Goal: Task Accomplishment & Management: Manage account settings

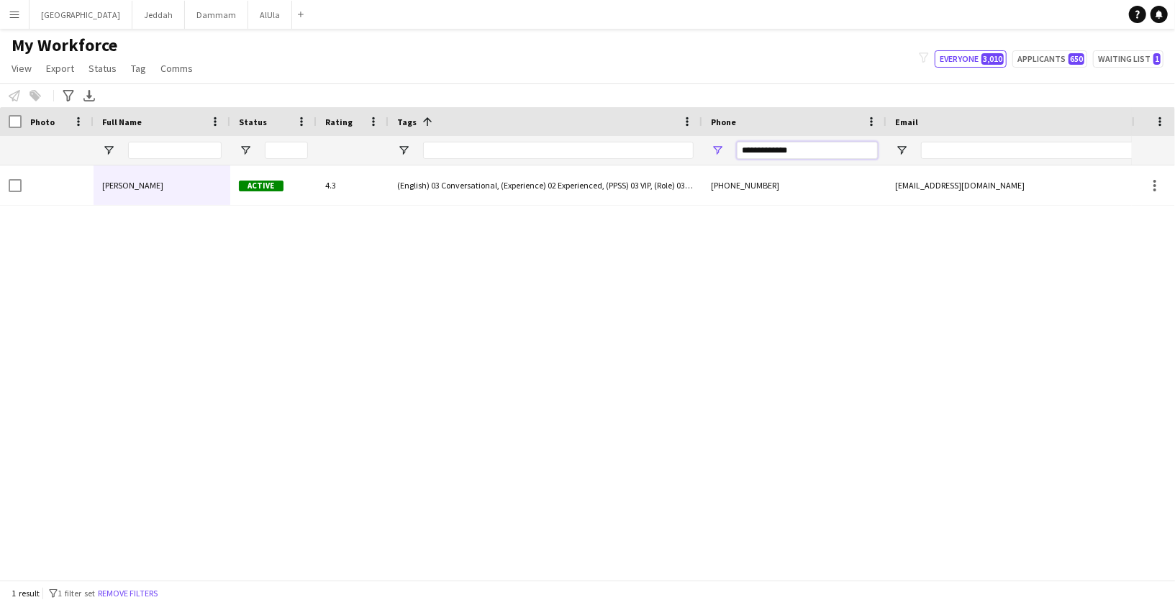
click at [774, 153] on input "**********" at bounding box center [807, 150] width 141 height 17
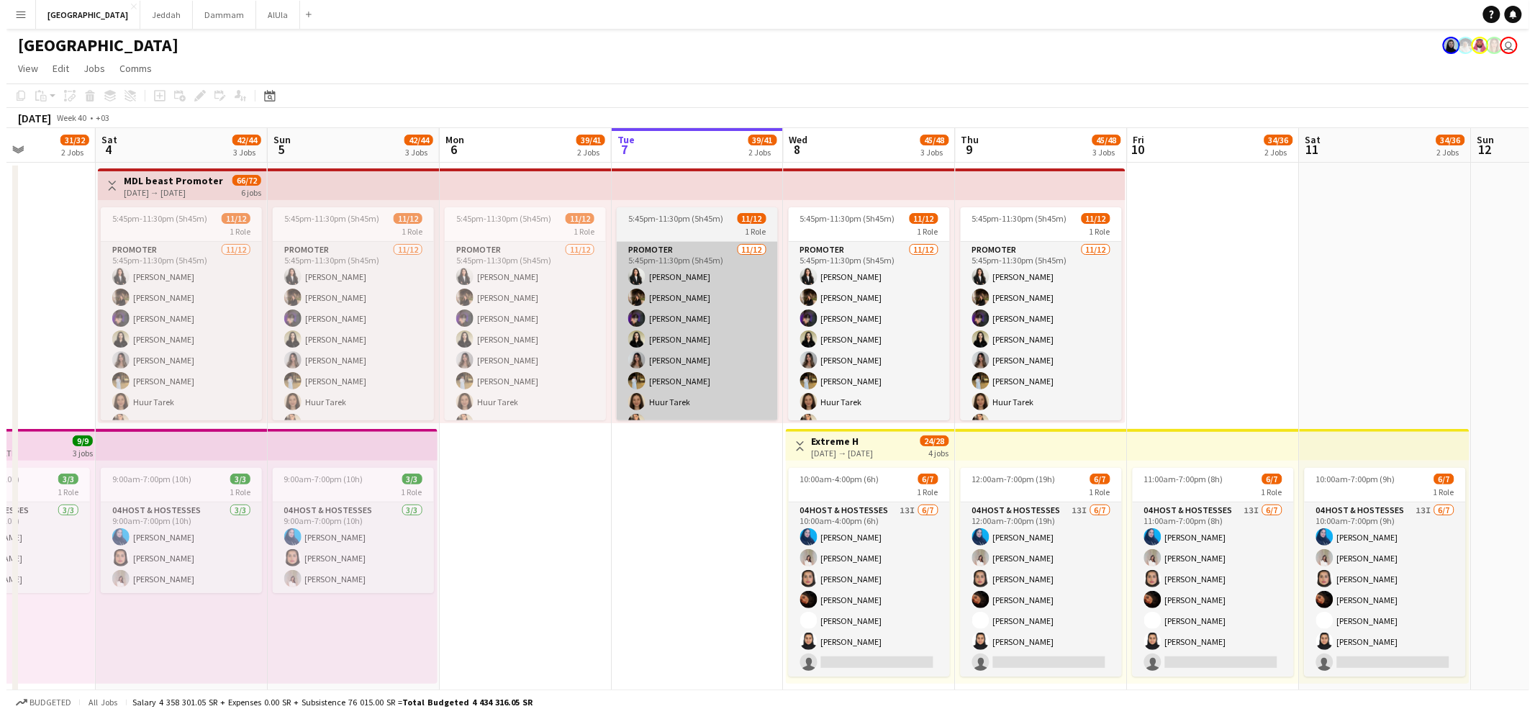
scroll to position [0, 349]
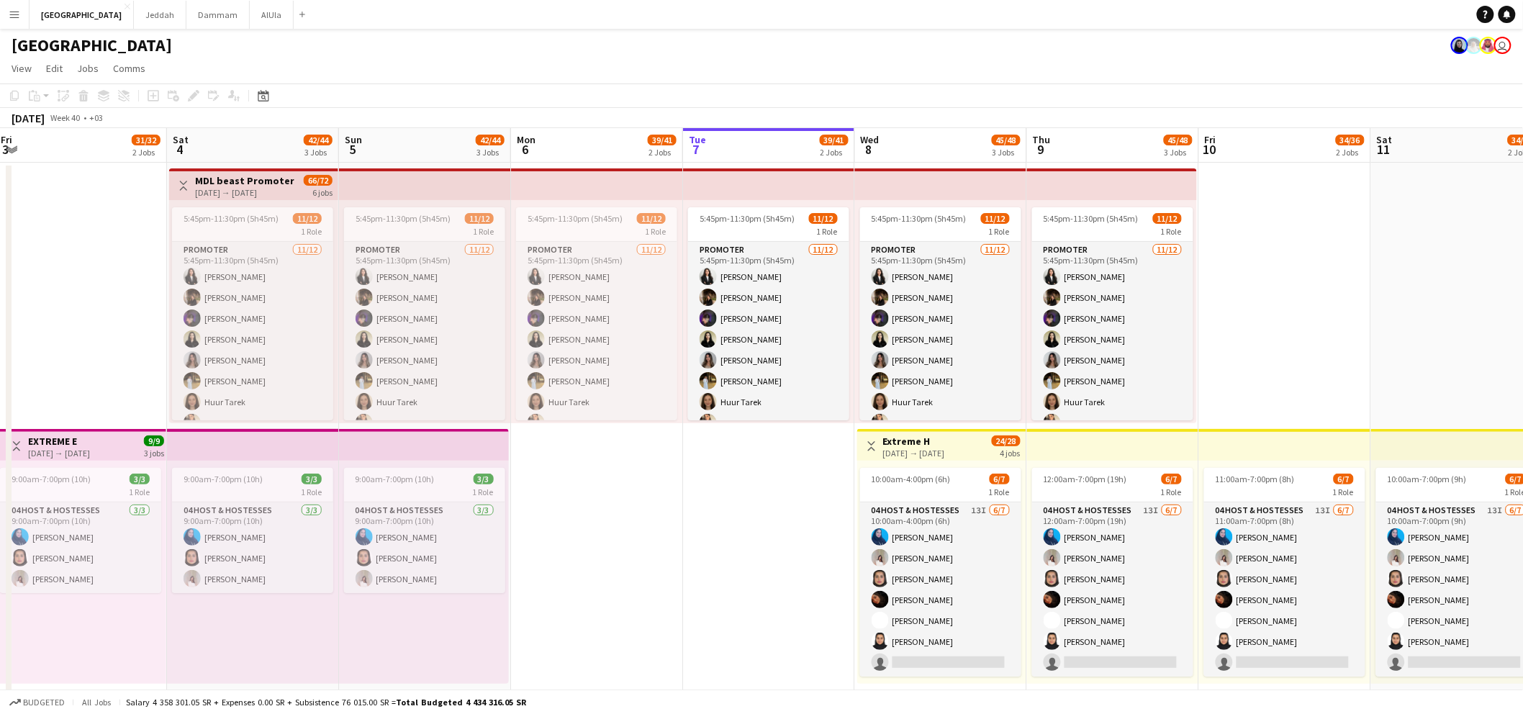
click at [1110, 186] on app-top-bar at bounding box center [1112, 184] width 170 height 32
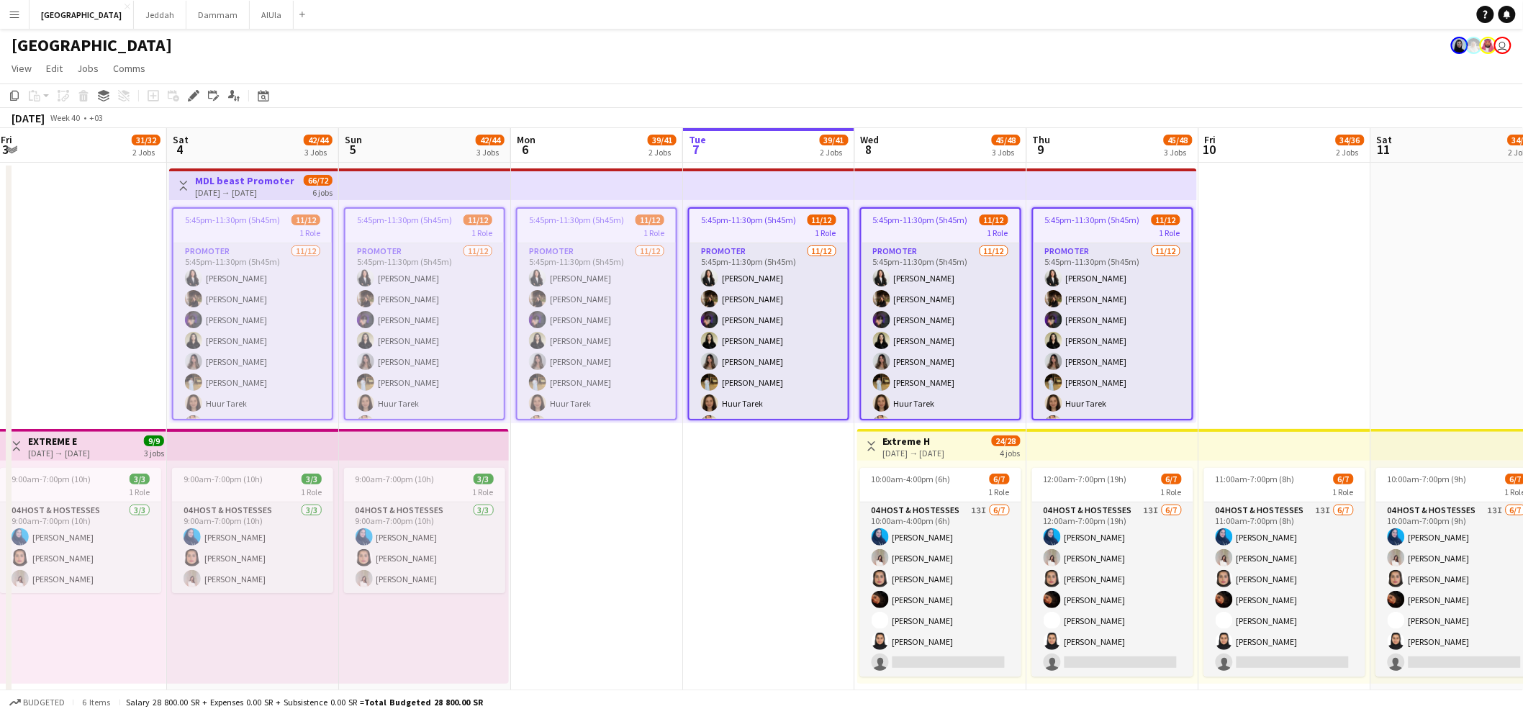
click at [1073, 227] on div "1 Role" at bounding box center [1113, 233] width 158 height 12
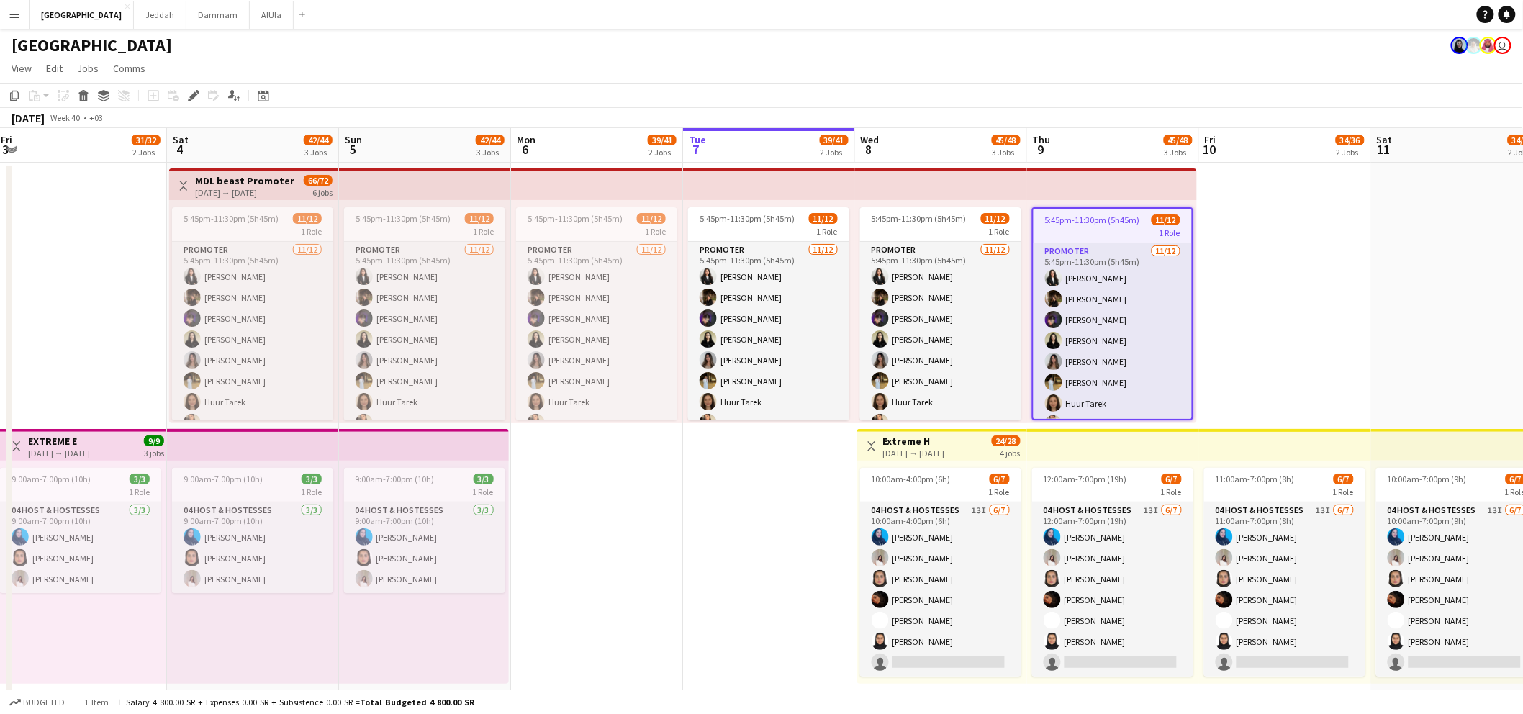
click at [1080, 227] on div "1 Role" at bounding box center [1113, 233] width 158 height 12
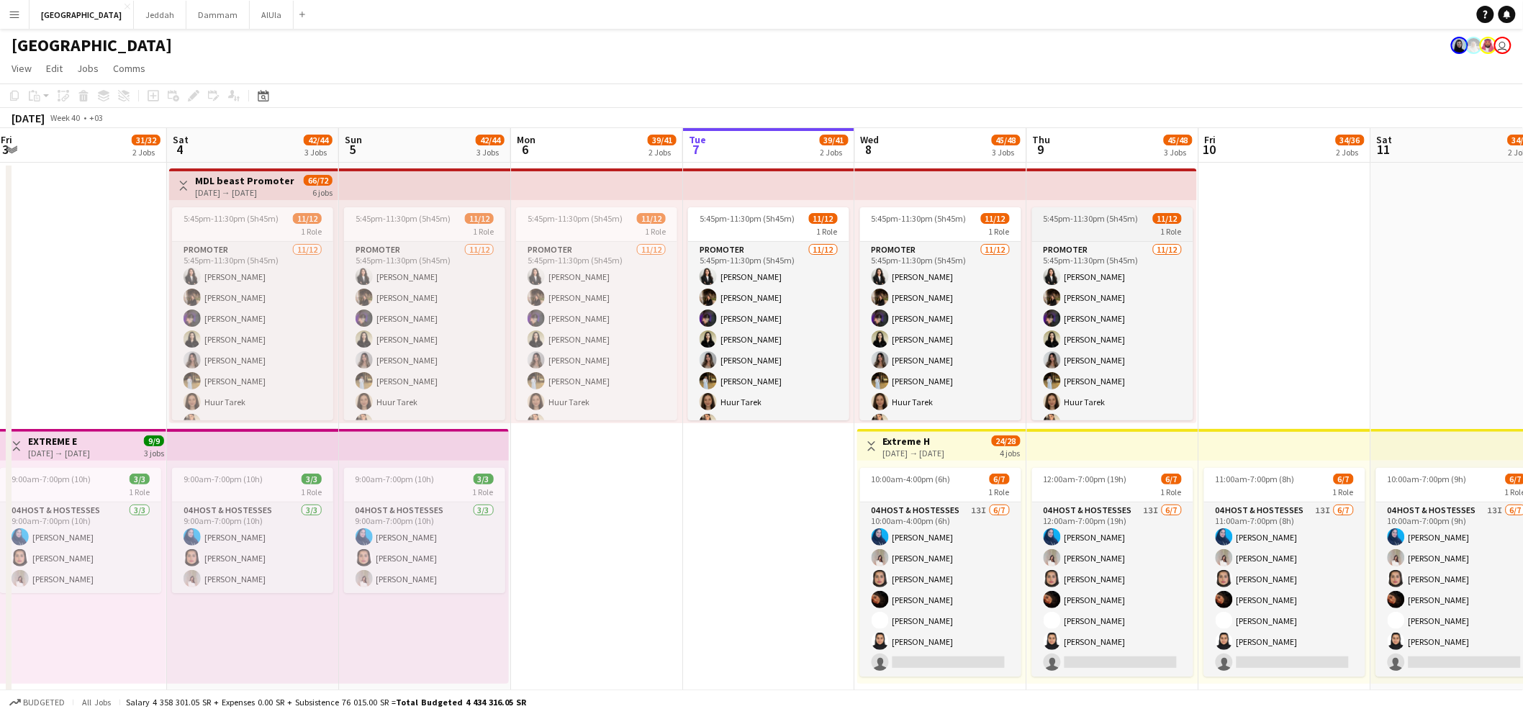
click at [1080, 226] on div "1 Role" at bounding box center [1112, 231] width 161 height 12
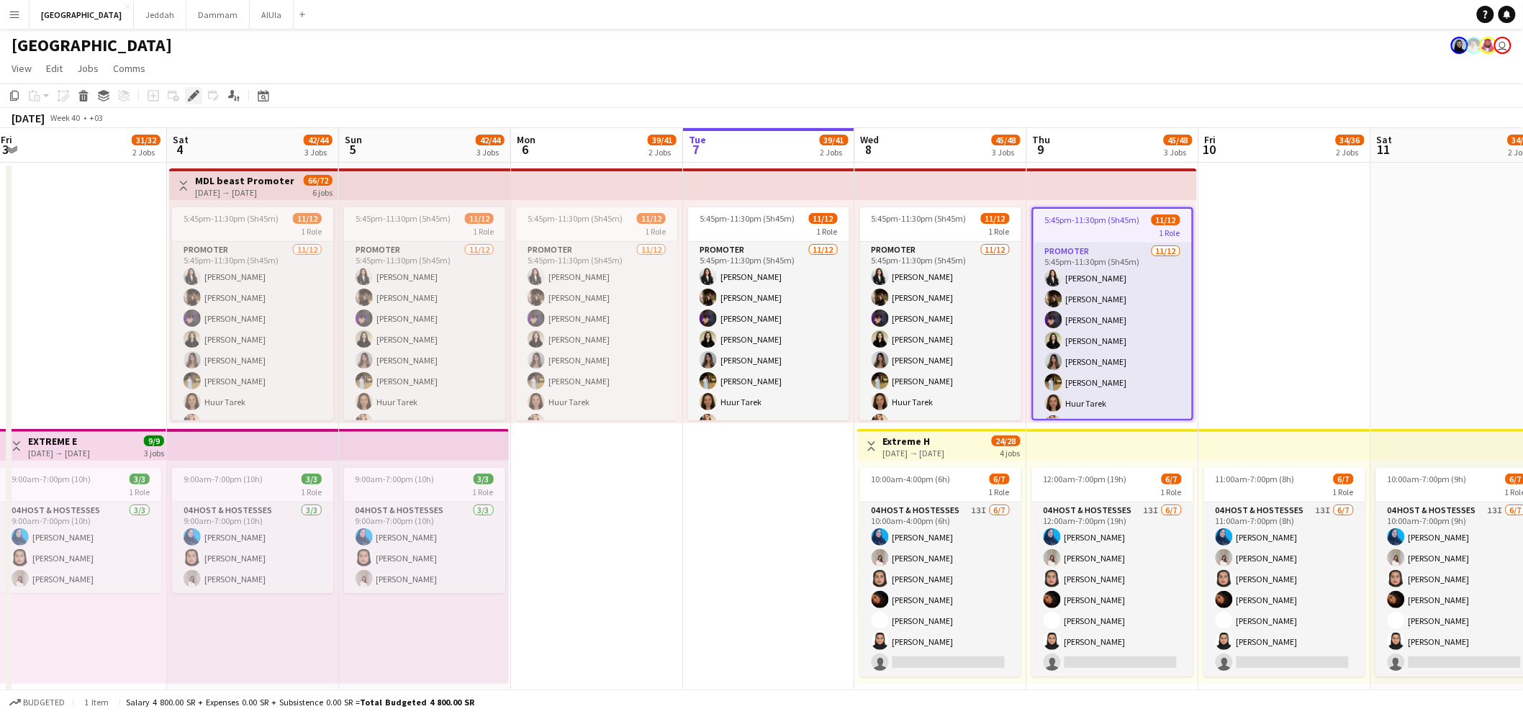
click at [192, 95] on icon at bounding box center [193, 96] width 8 height 8
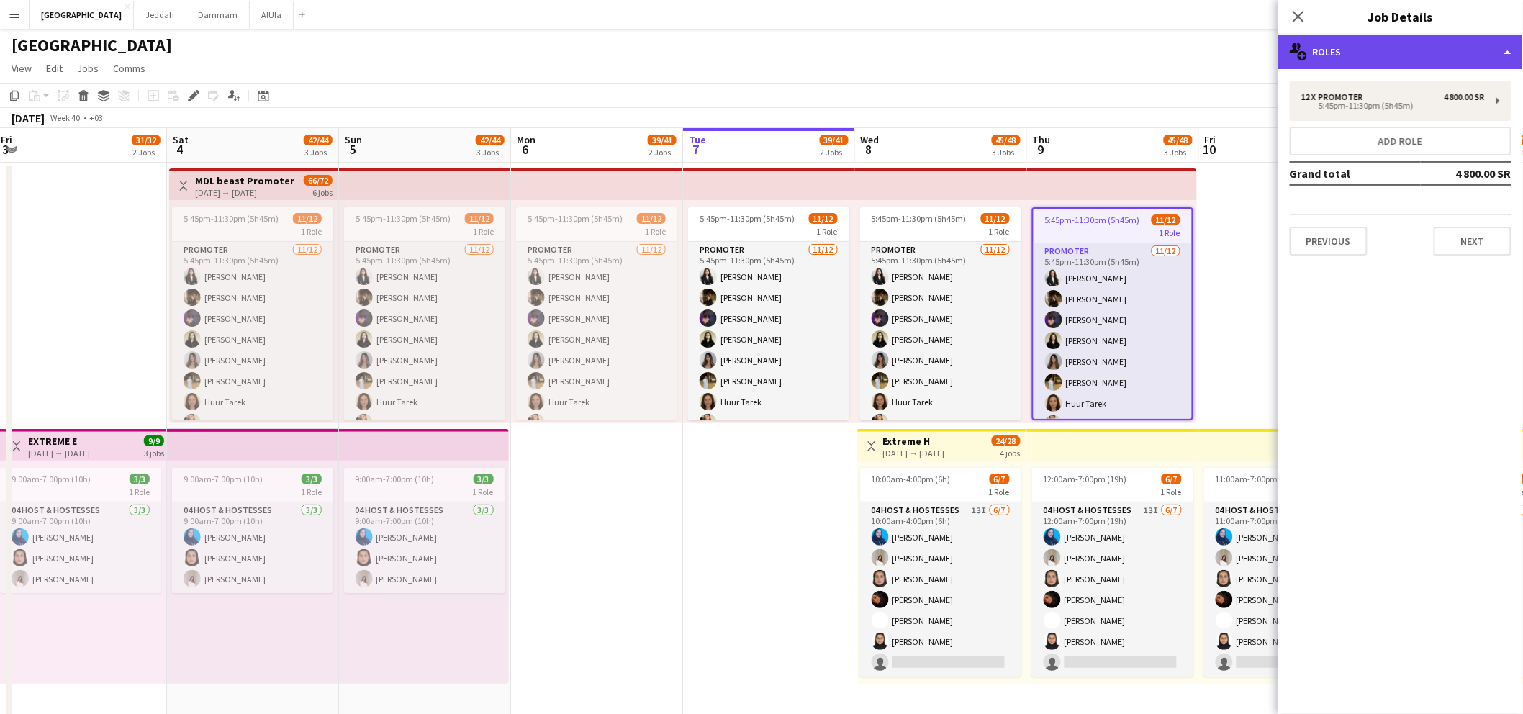
click at [1424, 59] on div "multiple-users-add Roles" at bounding box center [1400, 52] width 245 height 35
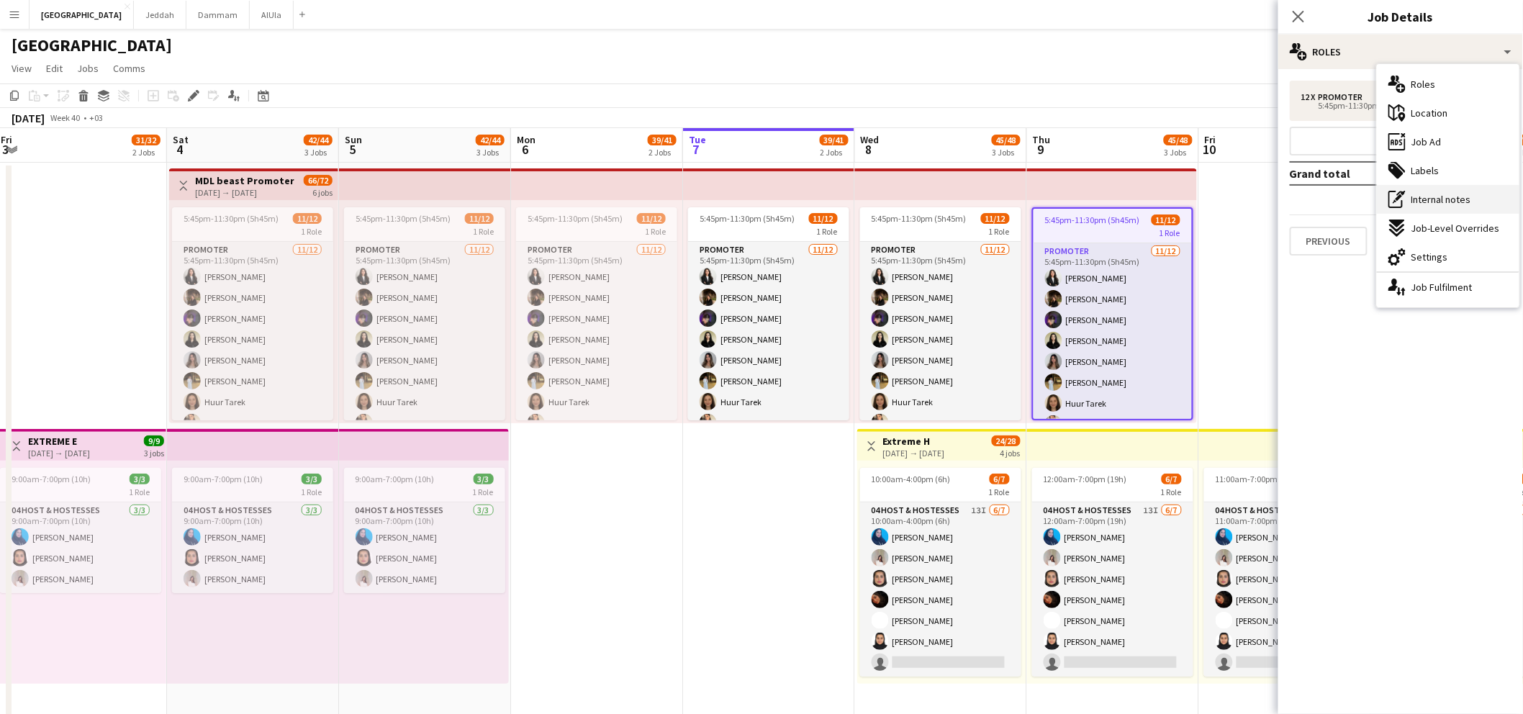
click at [1433, 199] on span "Internal notes" at bounding box center [1441, 199] width 60 height 13
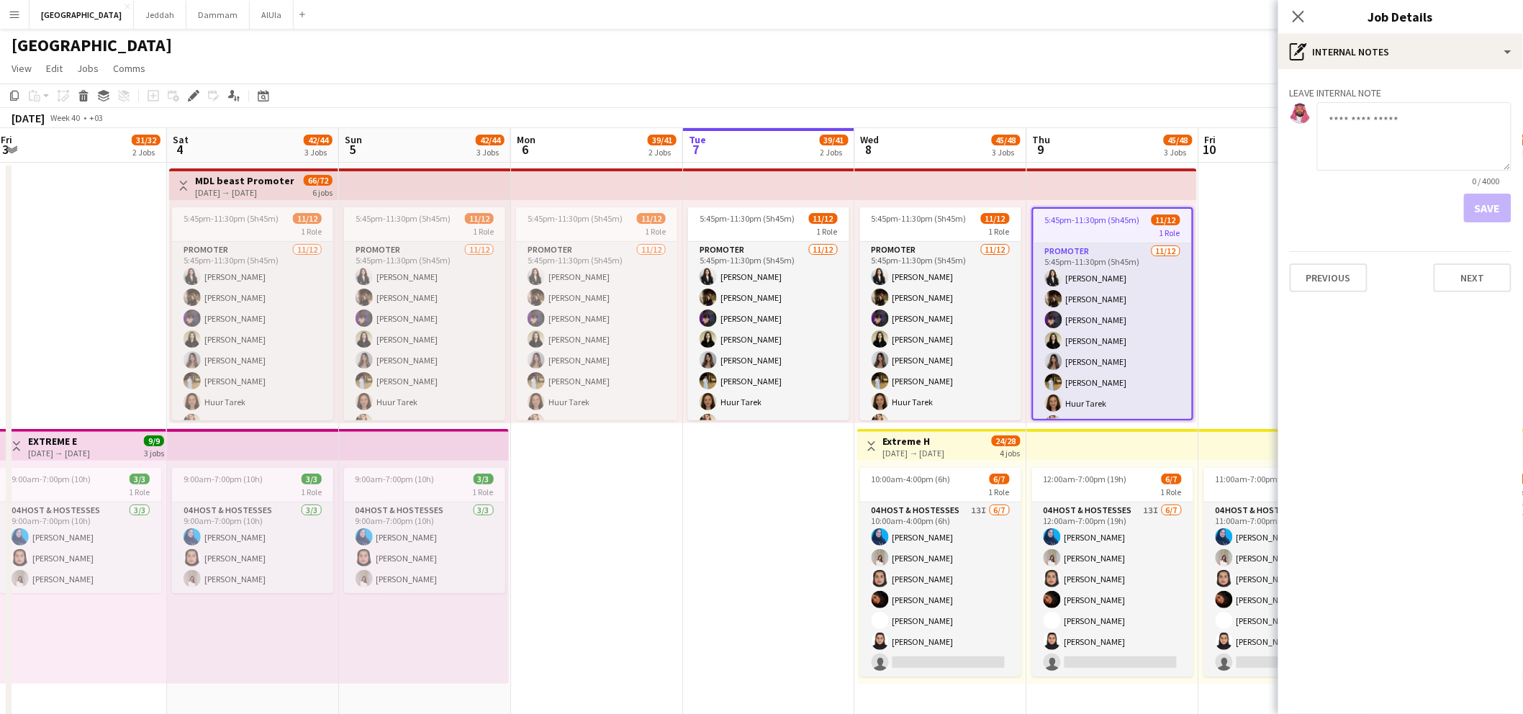
click at [1439, 139] on textarea at bounding box center [1414, 136] width 194 height 68
paste textarea "**********"
click at [1367, 119] on textarea "**********" at bounding box center [1414, 136] width 194 height 68
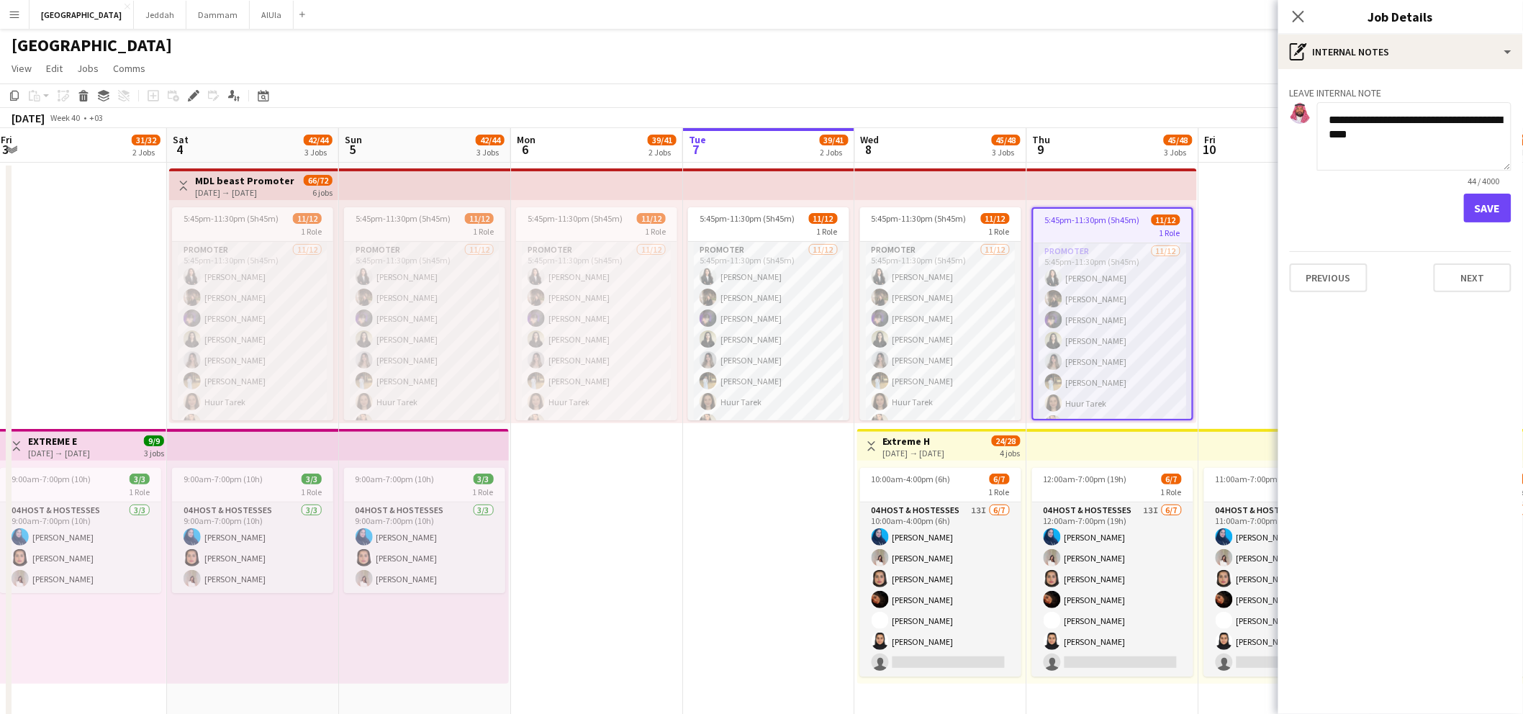
click at [1447, 122] on textarea "**********" at bounding box center [1414, 136] width 194 height 68
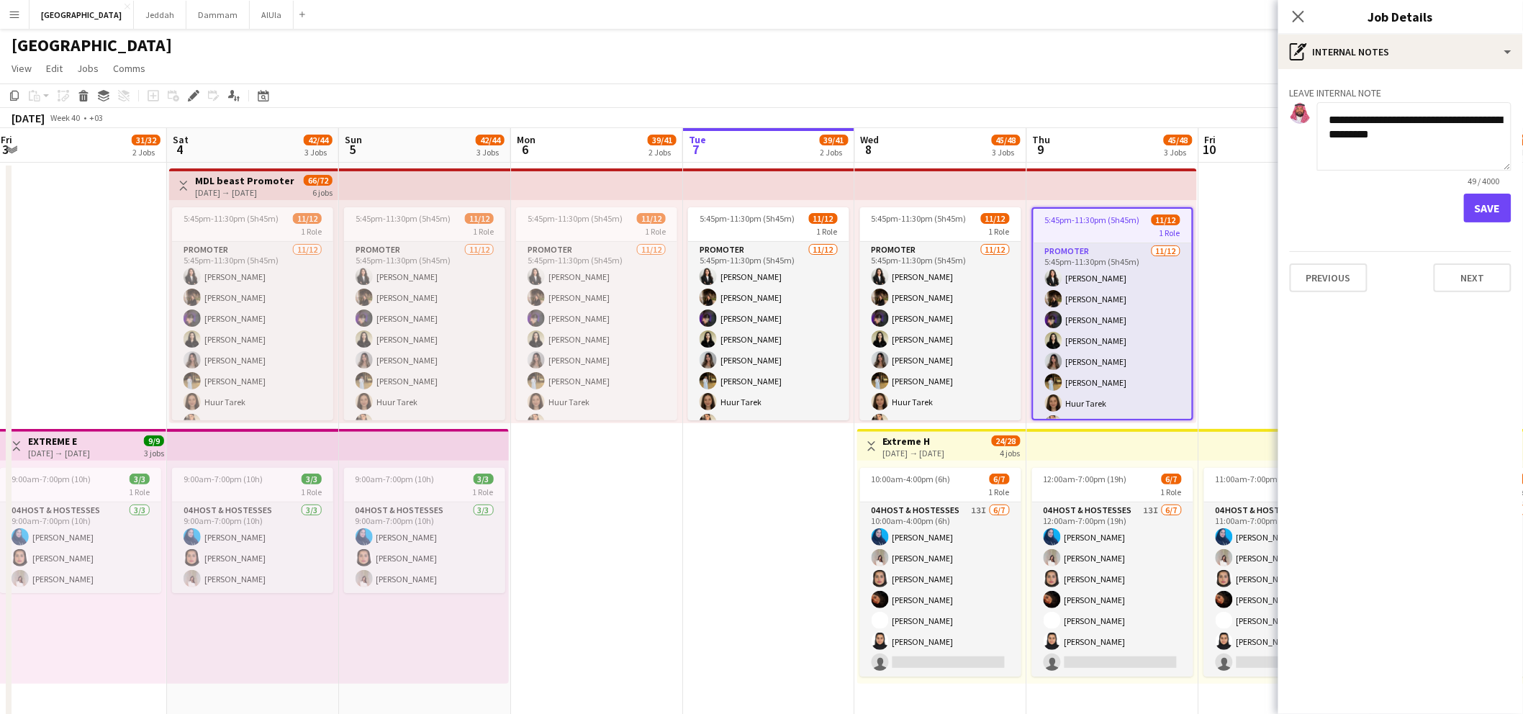
click at [1373, 138] on textarea "**********" at bounding box center [1414, 136] width 194 height 68
click at [1453, 120] on textarea "**********" at bounding box center [1414, 136] width 194 height 68
type textarea "**********"
click at [1483, 206] on button "Save" at bounding box center [1488, 208] width 48 height 29
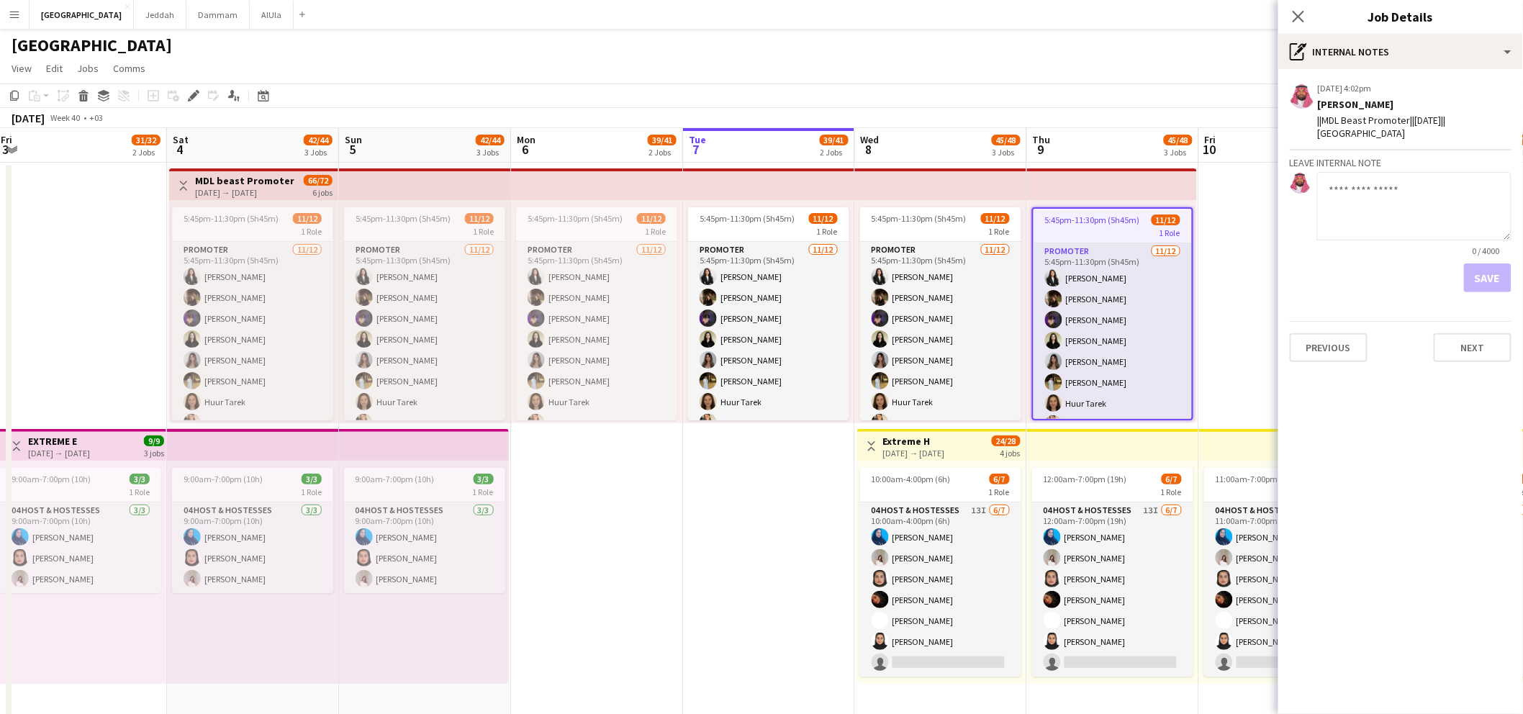
click at [1307, 10] on div "Close pop-in" at bounding box center [1298, 16] width 40 height 33
click at [1296, 14] on icon at bounding box center [1298, 16] width 14 height 14
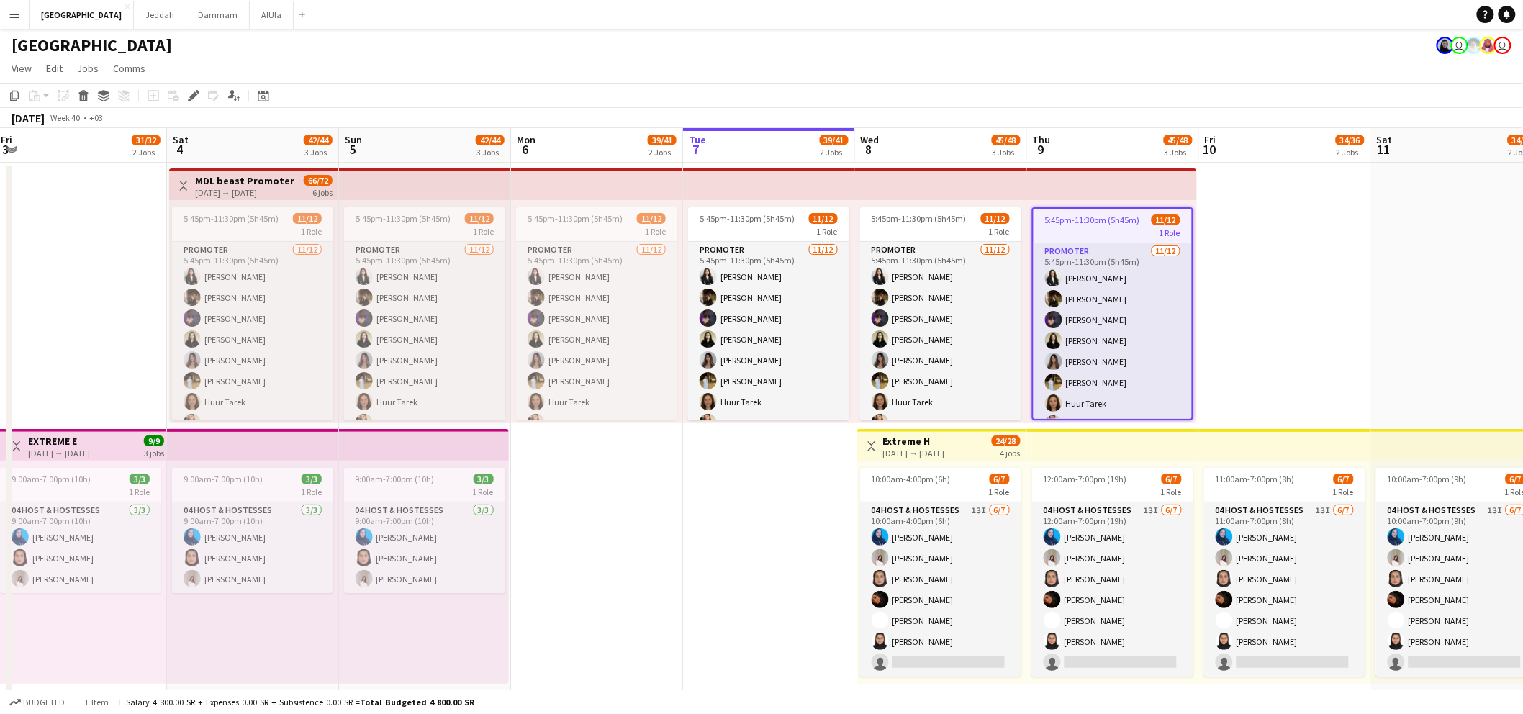
click at [19, 14] on app-icon "Menu" at bounding box center [15, 15] width 12 height 12
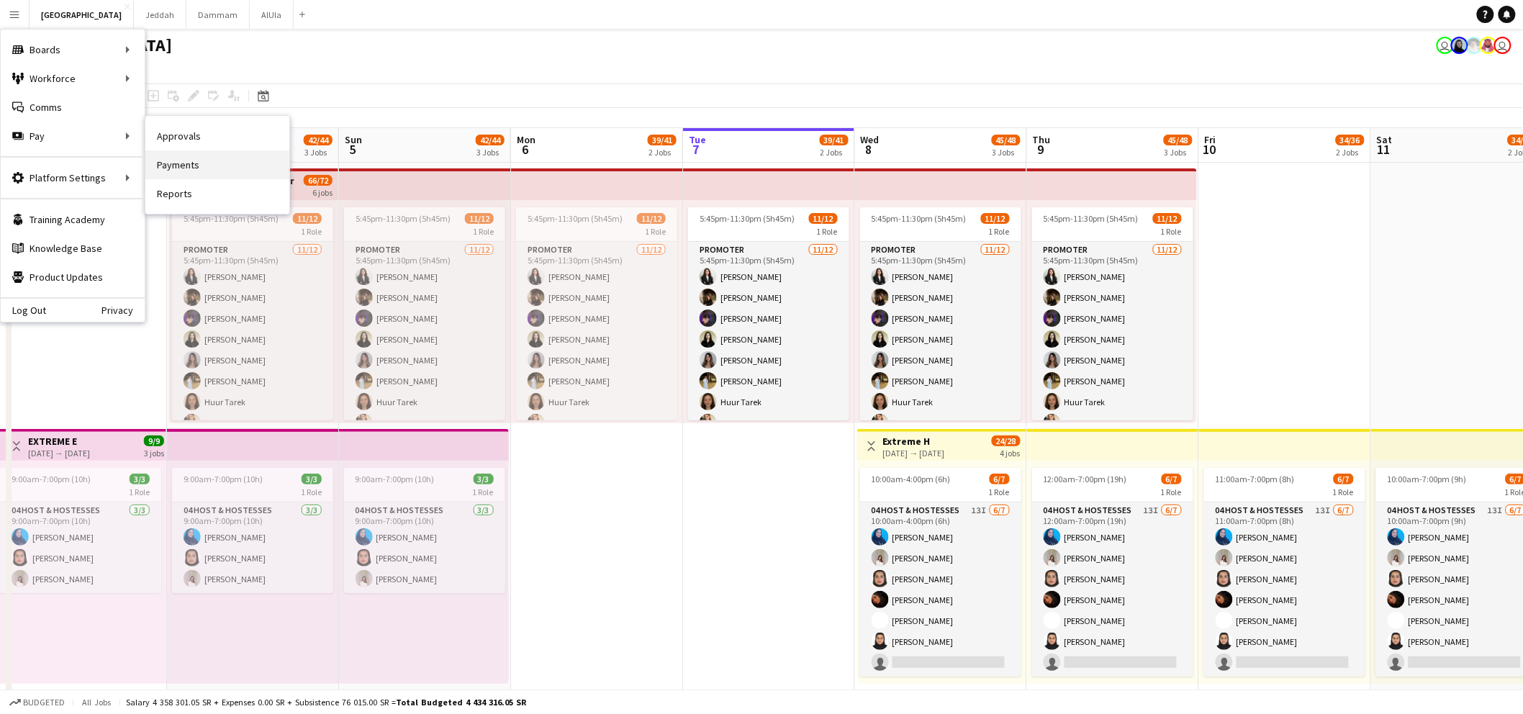
click at [171, 168] on link "Payments" at bounding box center [217, 164] width 144 height 29
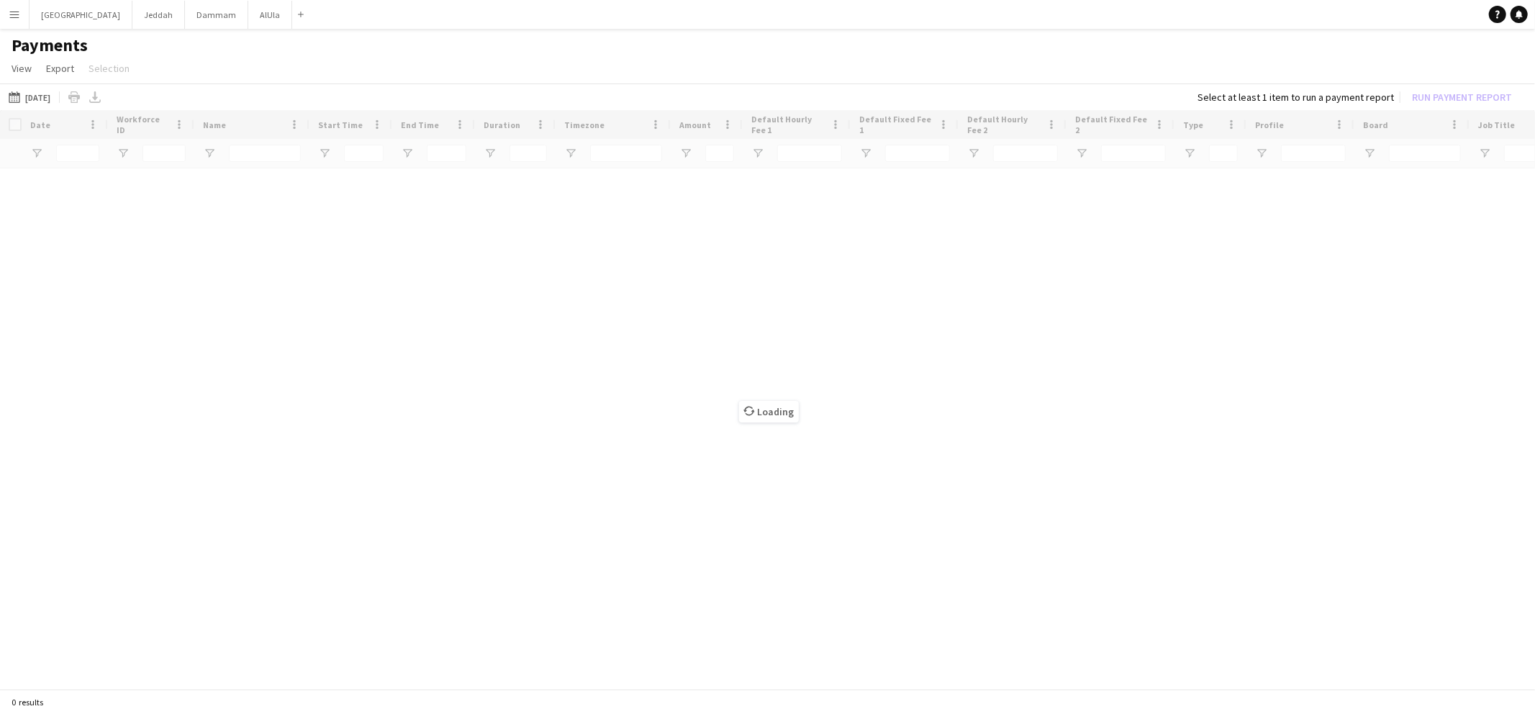
type input "*********"
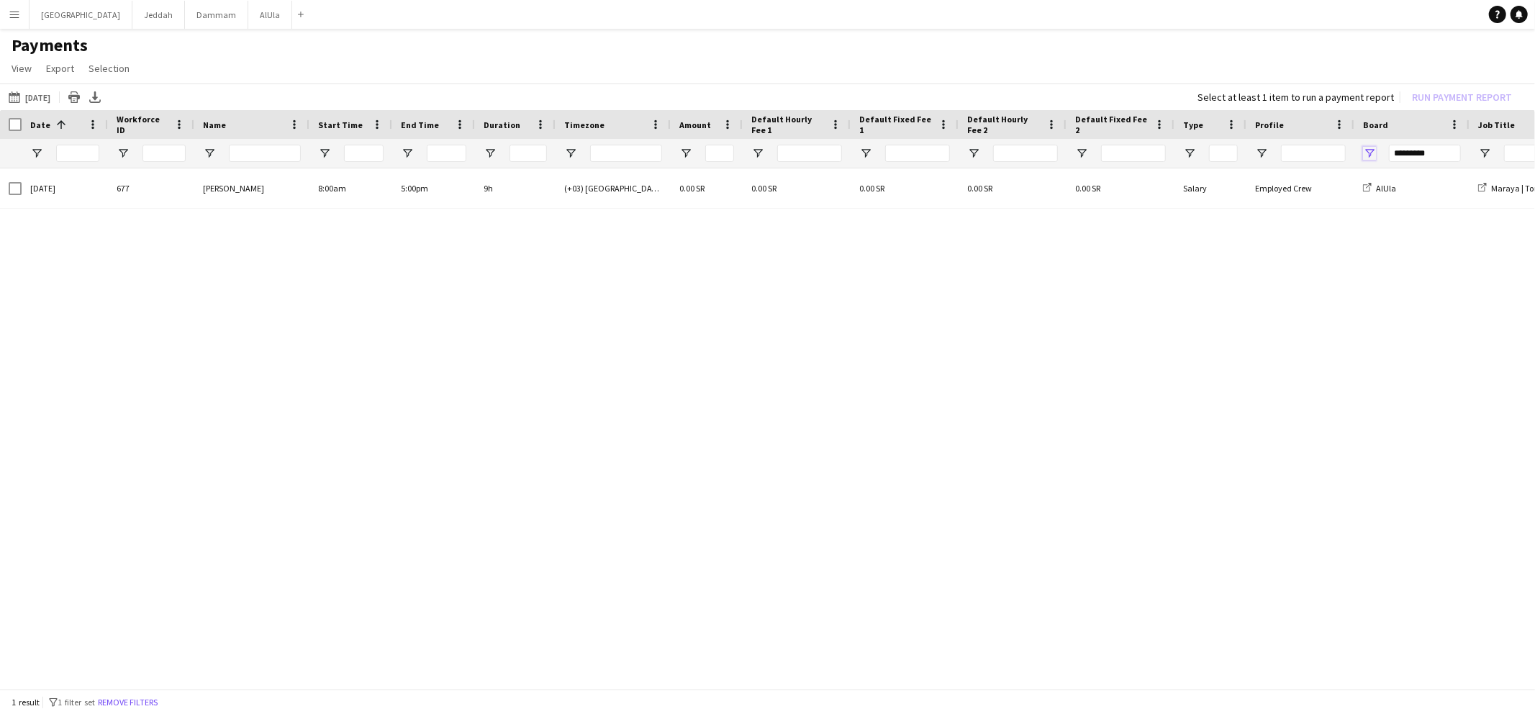
click at [1366, 153] on span "Open Filter Menu" at bounding box center [1369, 153] width 13 height 13
click at [1463, 353] on button "Reset" at bounding box center [1474, 354] width 42 height 23
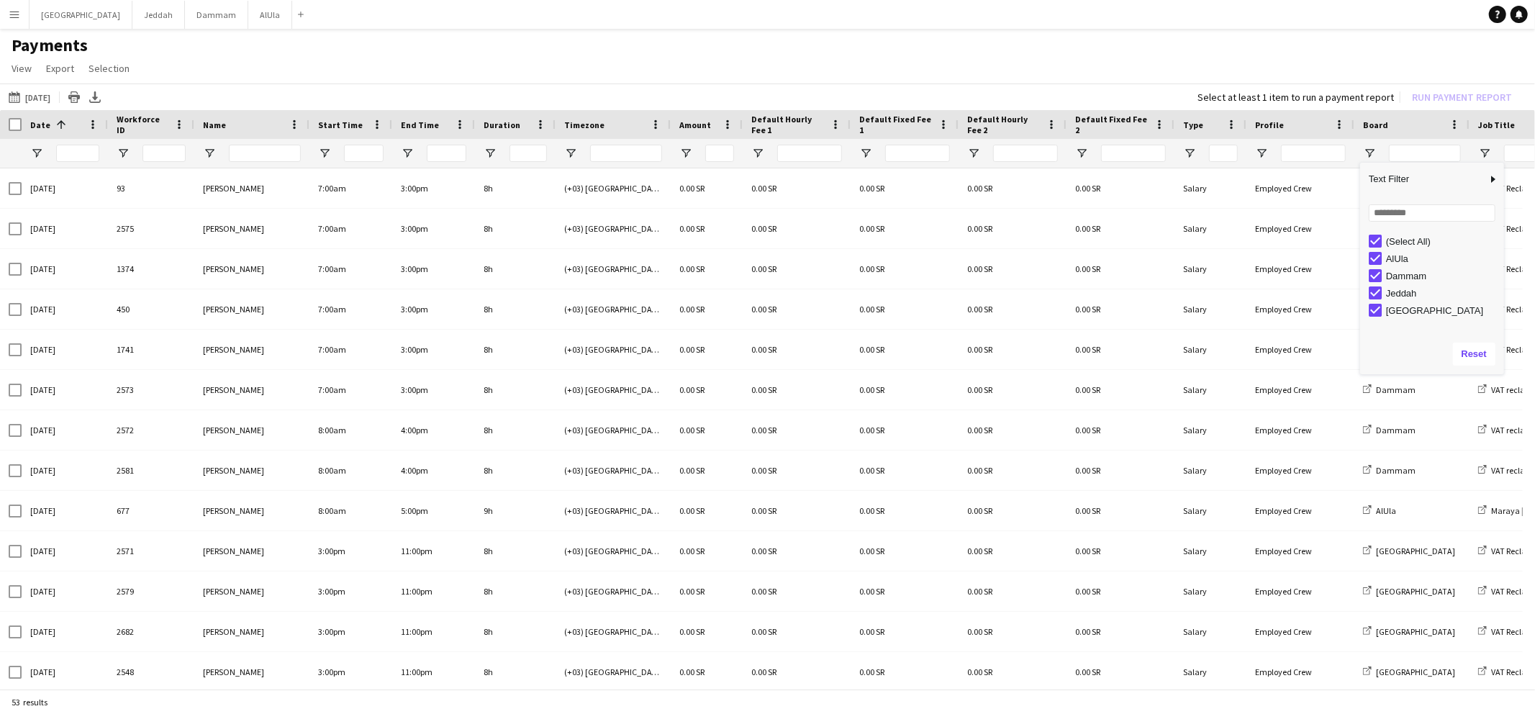
click at [19, 15] on app-icon "Menu" at bounding box center [15, 15] width 12 height 12
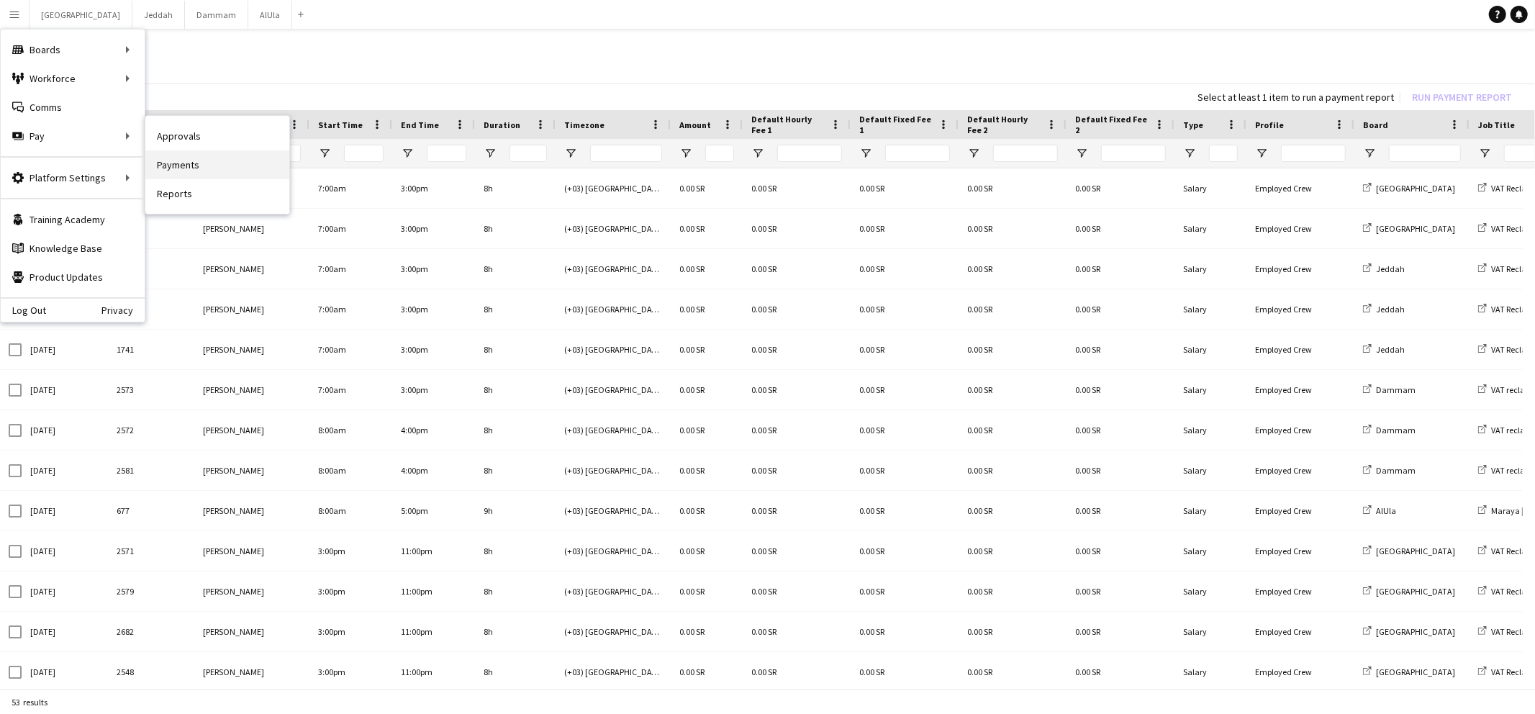
click at [194, 156] on link "Payments" at bounding box center [217, 164] width 144 height 29
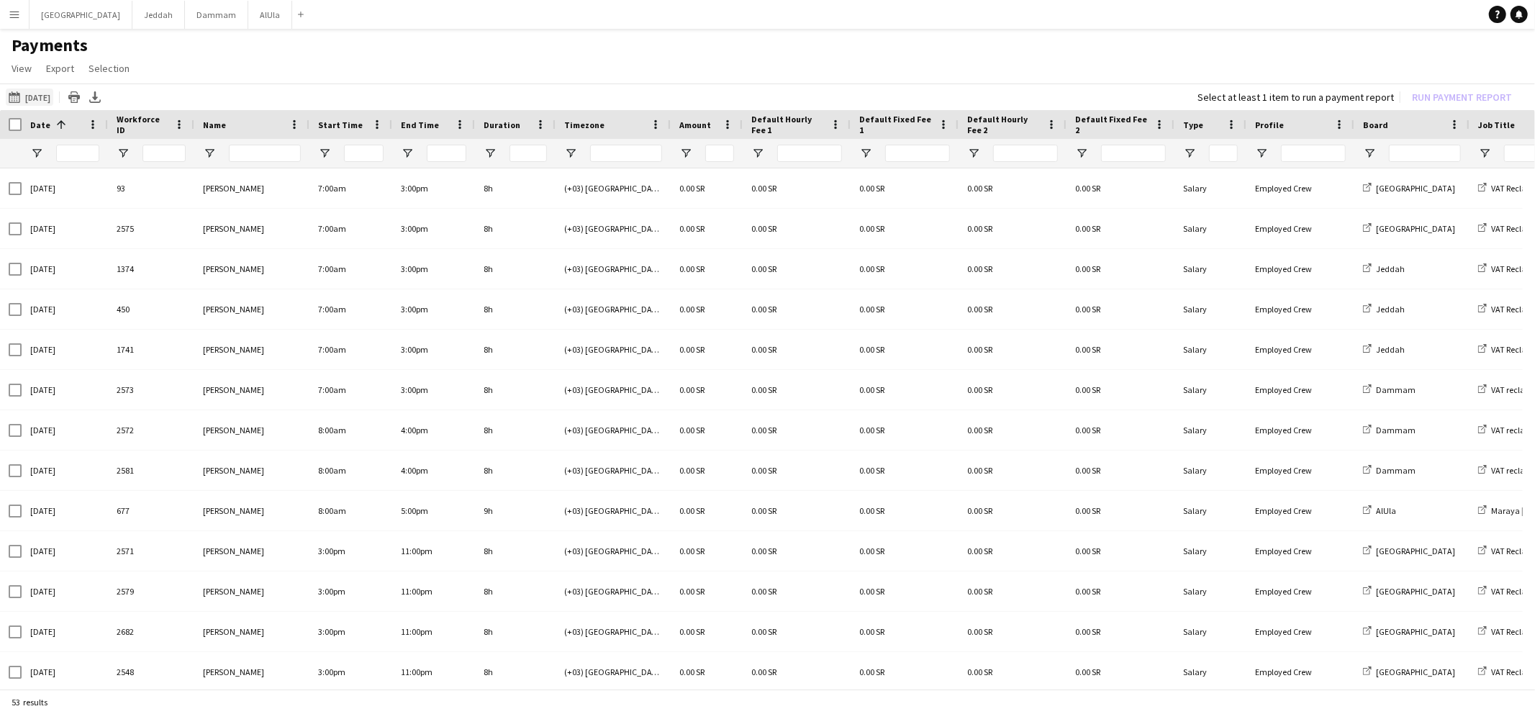
click at [53, 96] on button "[DATE] [DATE]" at bounding box center [30, 97] width 48 height 17
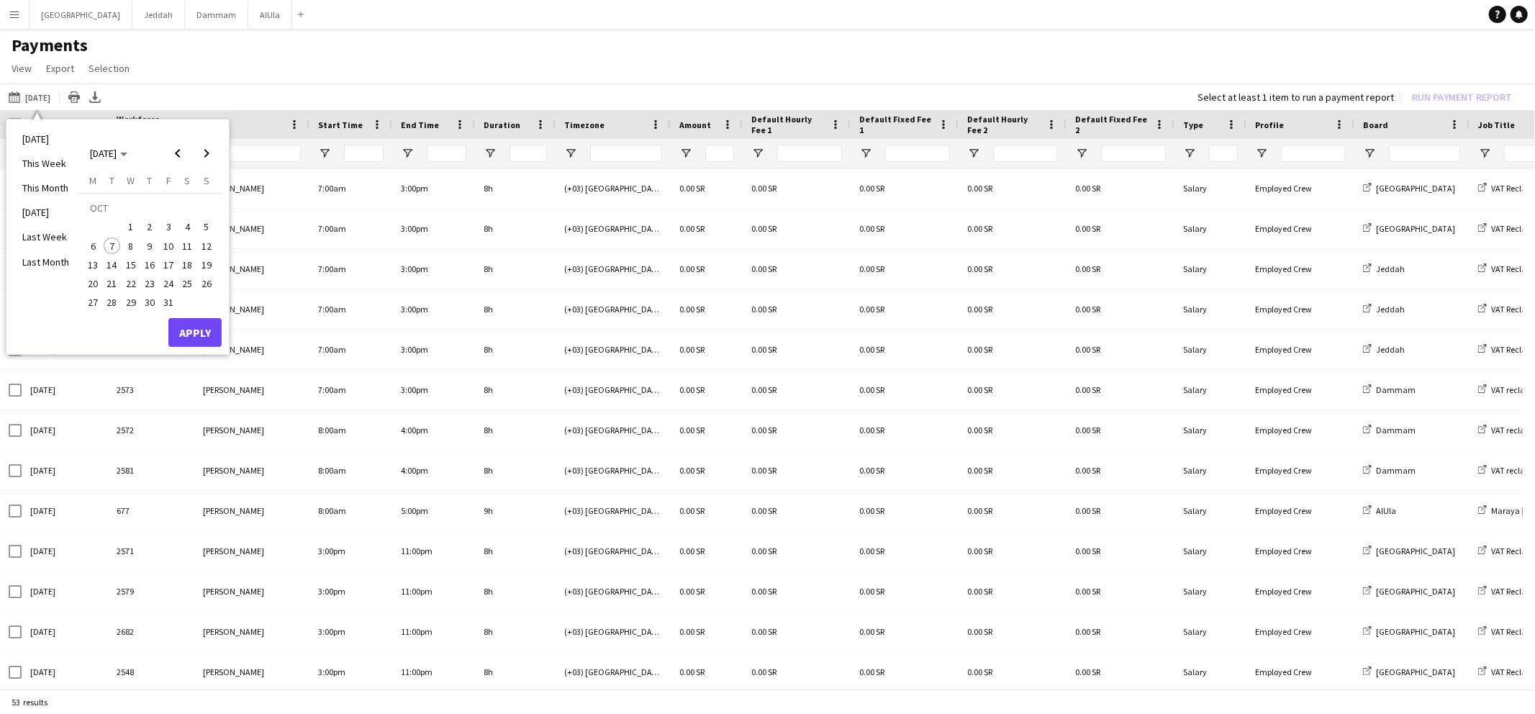
click at [149, 240] on span "9" at bounding box center [149, 246] width 17 height 17
click at [188, 223] on span "4" at bounding box center [187, 226] width 17 height 17
click at [182, 327] on button "Apply" at bounding box center [194, 332] width 53 height 29
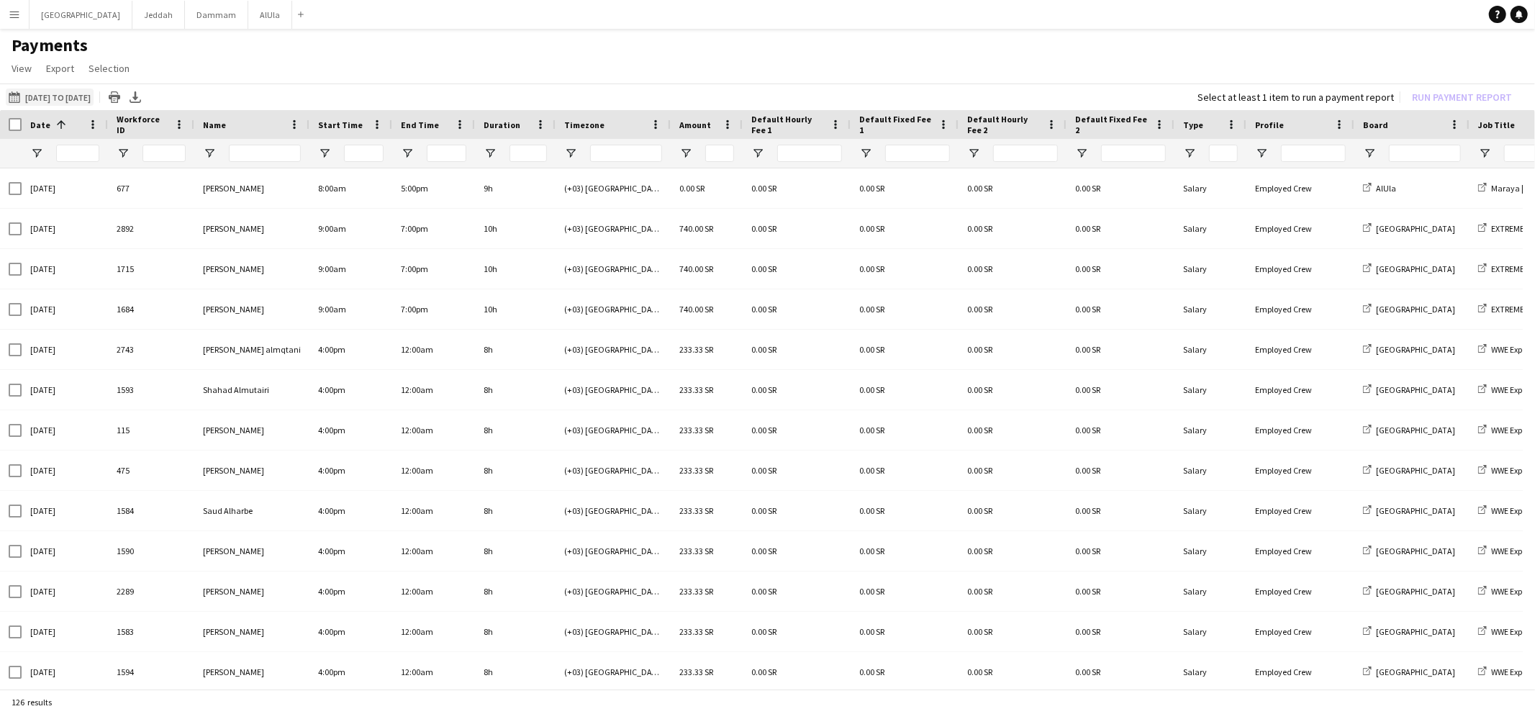
click at [72, 94] on button "[DATE] [DATE] to [DATE]" at bounding box center [50, 97] width 88 height 17
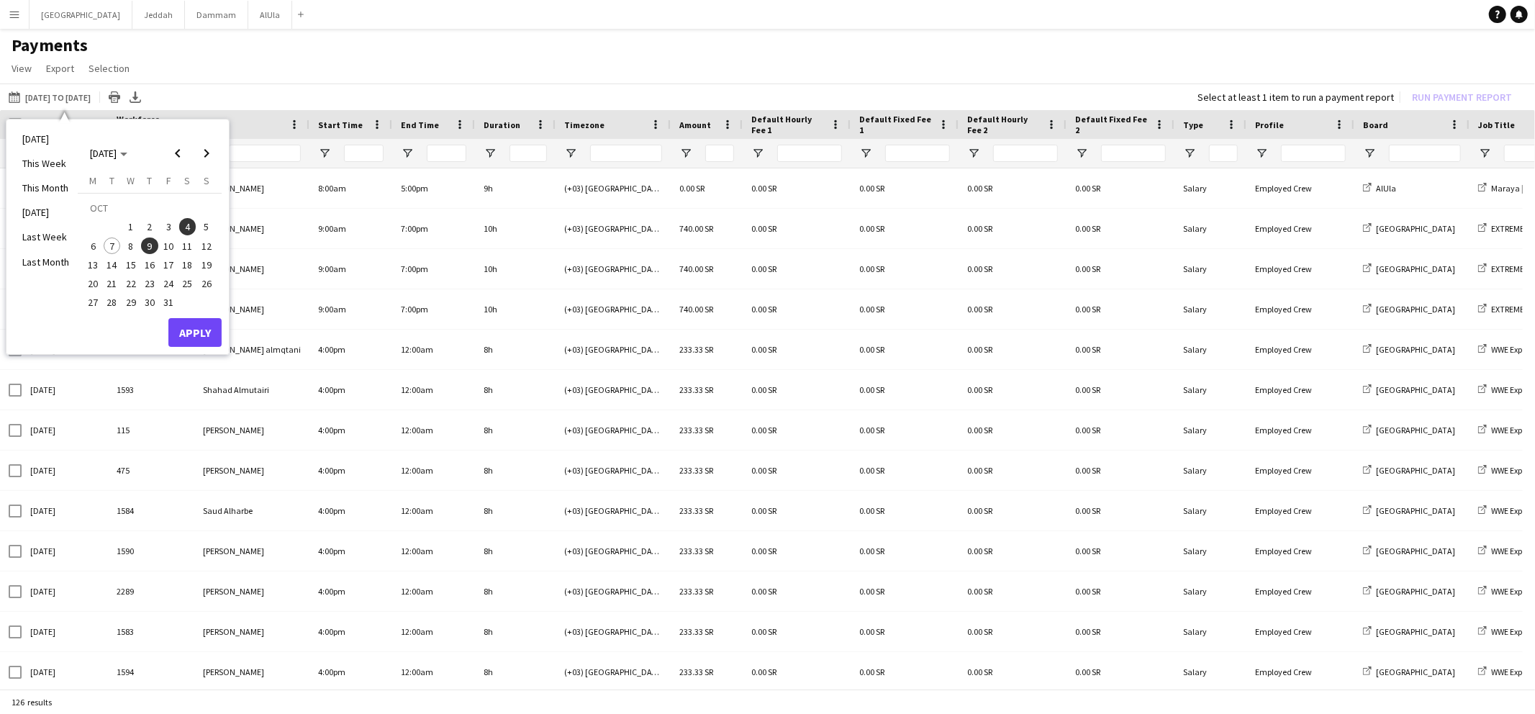
click at [154, 245] on span "9" at bounding box center [149, 246] width 17 height 17
click at [193, 331] on button "Apply" at bounding box center [194, 332] width 53 height 29
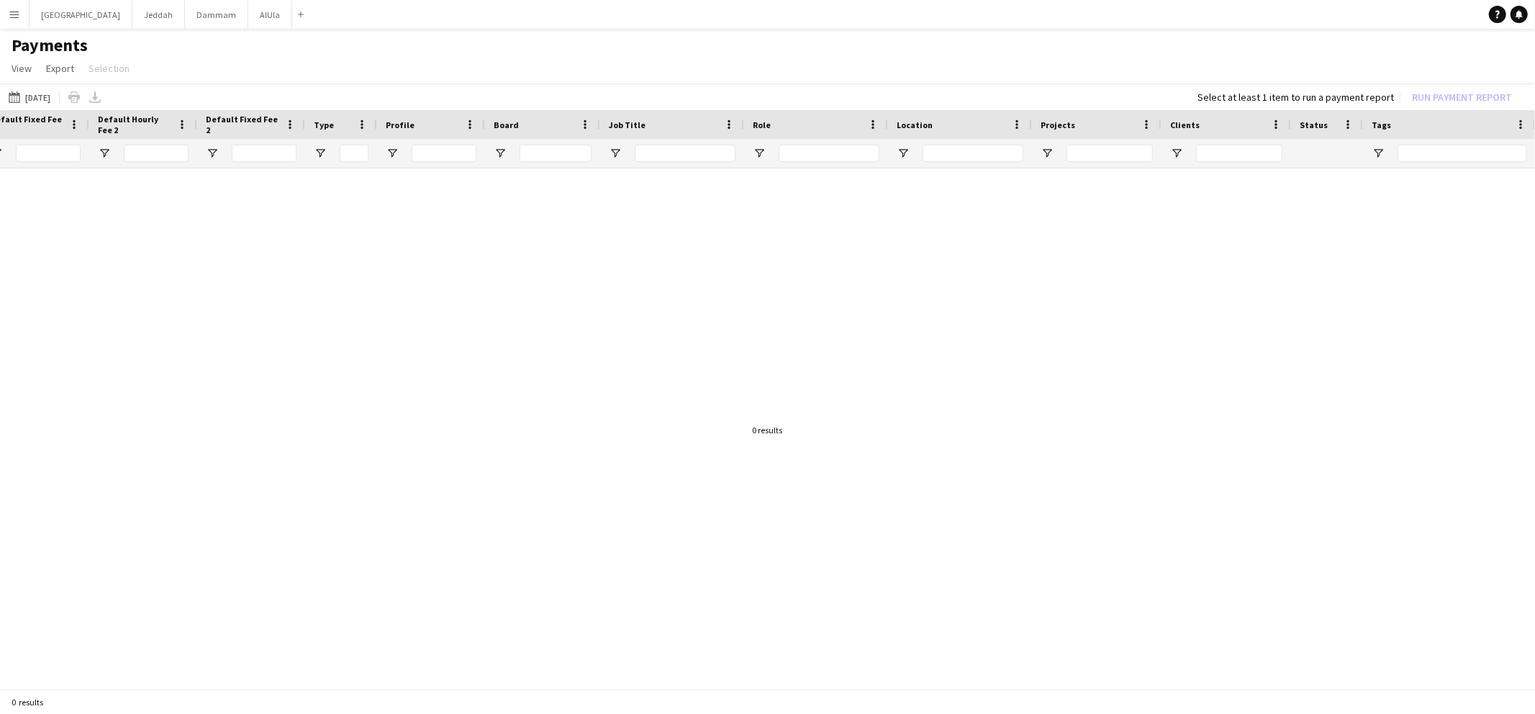
scroll to position [0, 342]
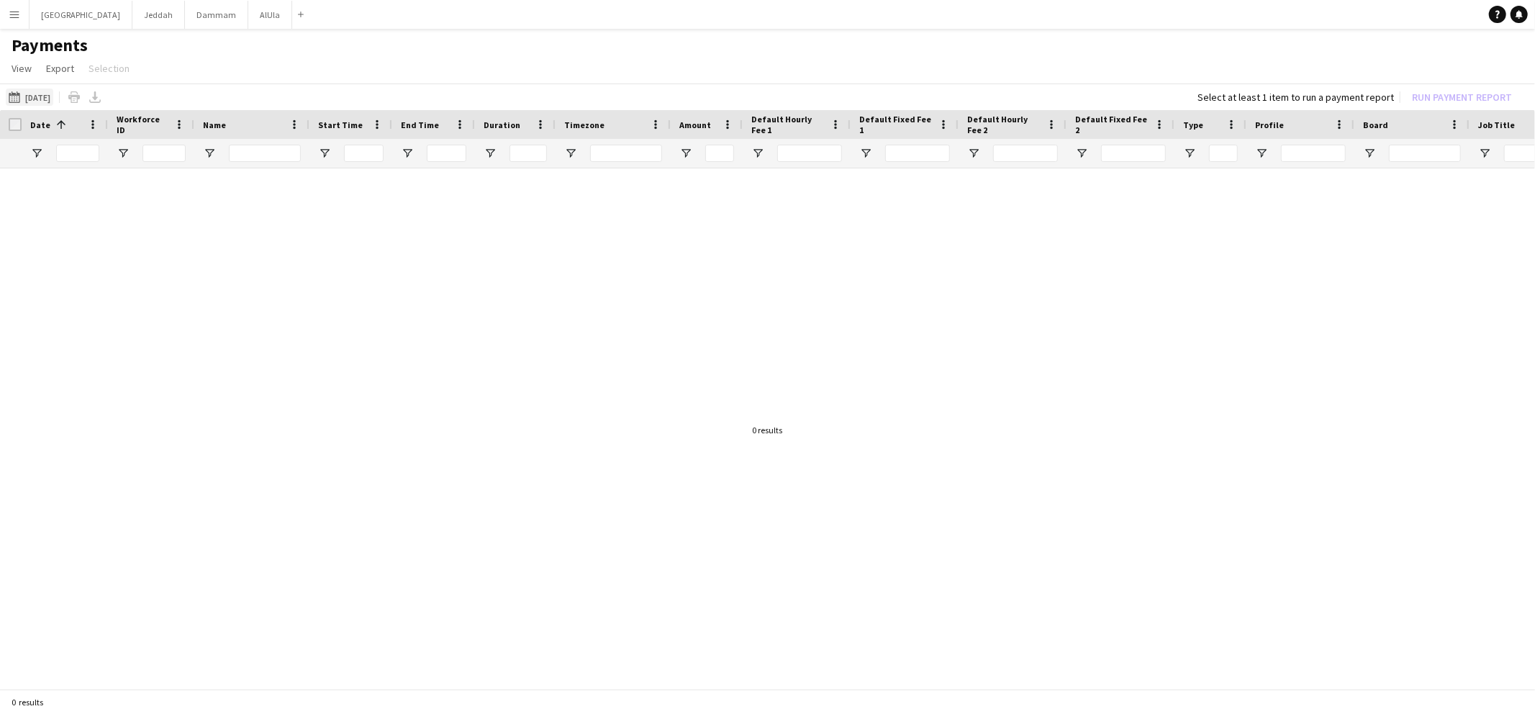
click at [27, 94] on button "[DATE] [DATE]" at bounding box center [30, 97] width 48 height 17
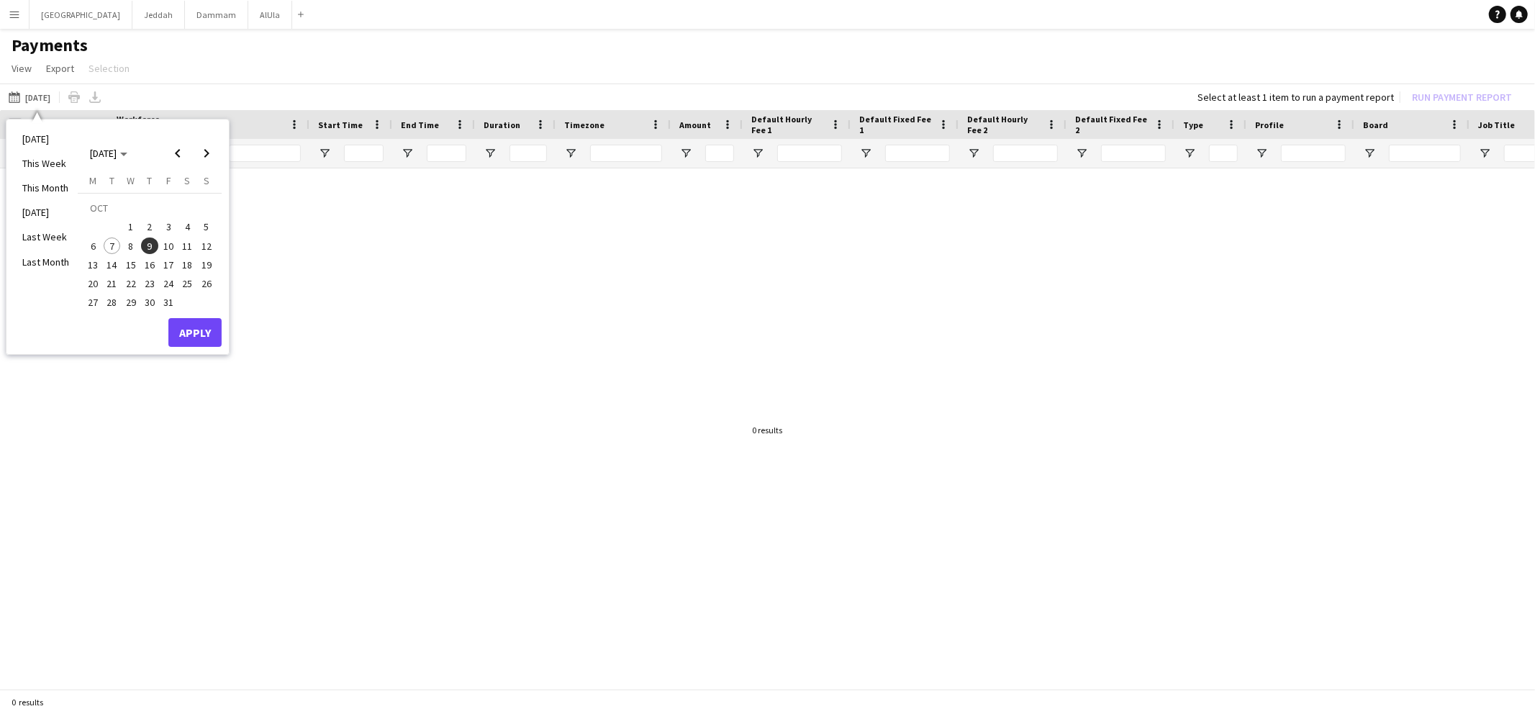
click at [133, 247] on span "8" at bounding box center [130, 246] width 17 height 17
click at [152, 246] on span "9" at bounding box center [149, 246] width 17 height 17
click at [182, 322] on button "Apply" at bounding box center [194, 332] width 53 height 29
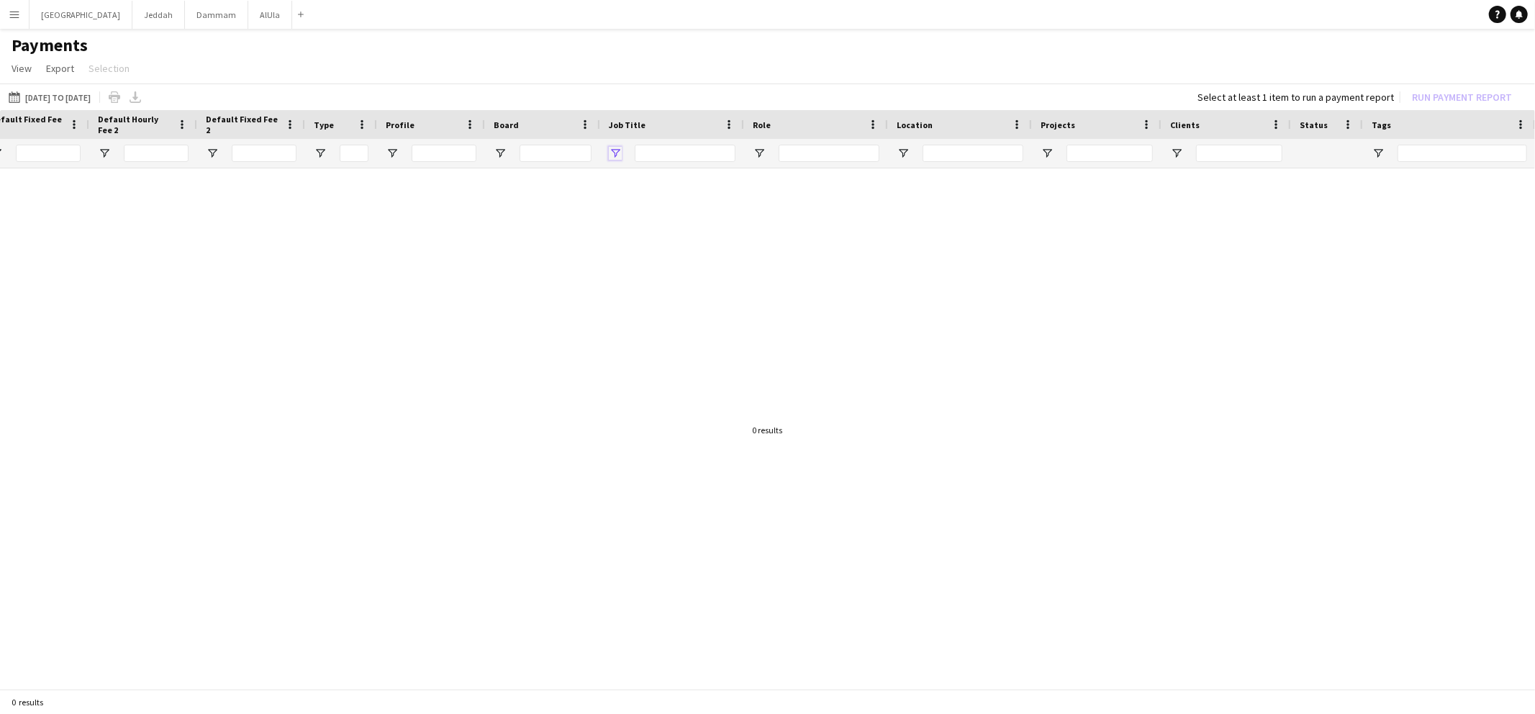
click at [619, 154] on span "Open Filter Menu" at bounding box center [615, 153] width 13 height 13
click at [720, 363] on button "Reset" at bounding box center [719, 354] width 42 height 23
click at [700, 348] on button "Reset" at bounding box center [719, 354] width 42 height 23
click at [373, 283] on div at bounding box center [767, 423] width 1535 height 511
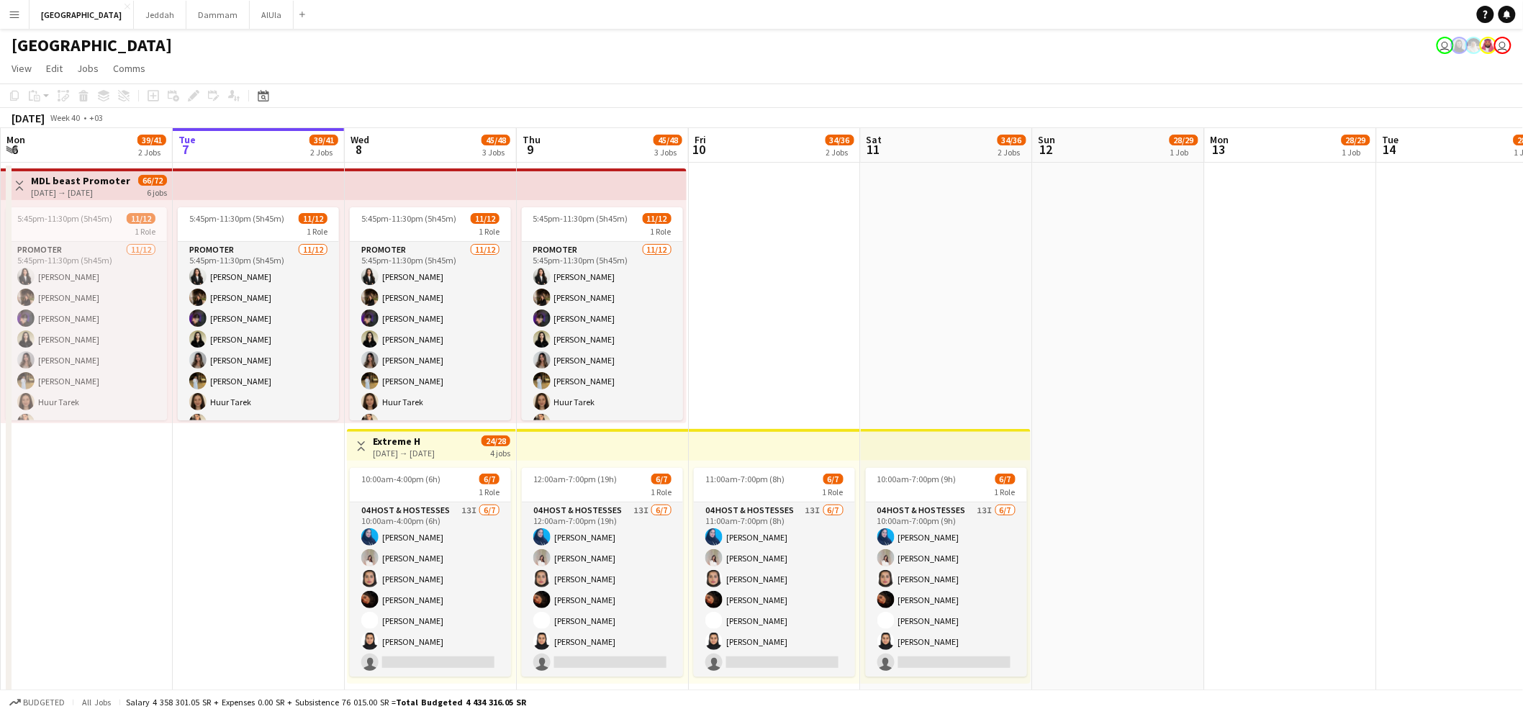
click at [587, 170] on app-top-bar at bounding box center [602, 184] width 170 height 32
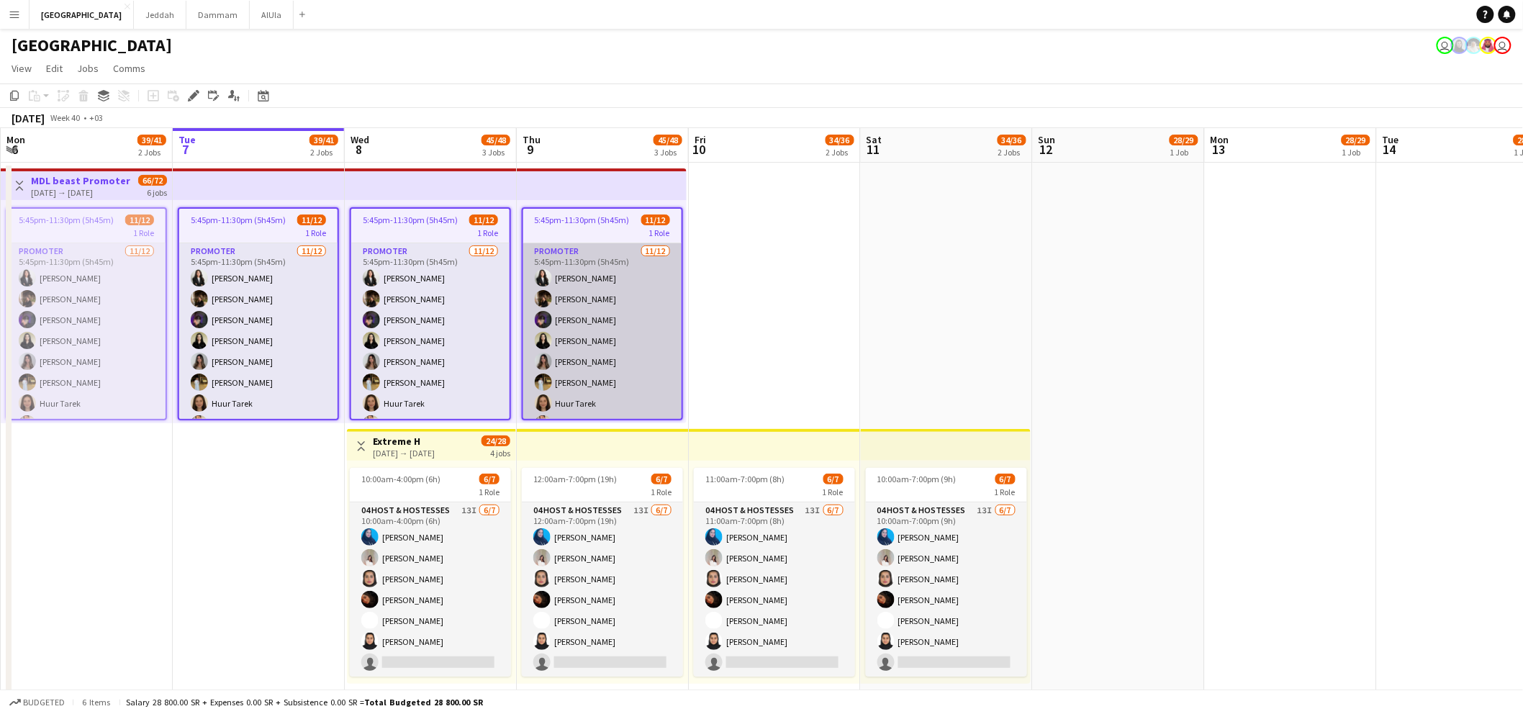
click at [599, 304] on app-card-role "Promoter [DATE] 5:45pm-11:30pm (5h45m) [PERSON_NAME] [PERSON_NAME] [PERSON_NAME…" at bounding box center [602, 382] width 158 height 279
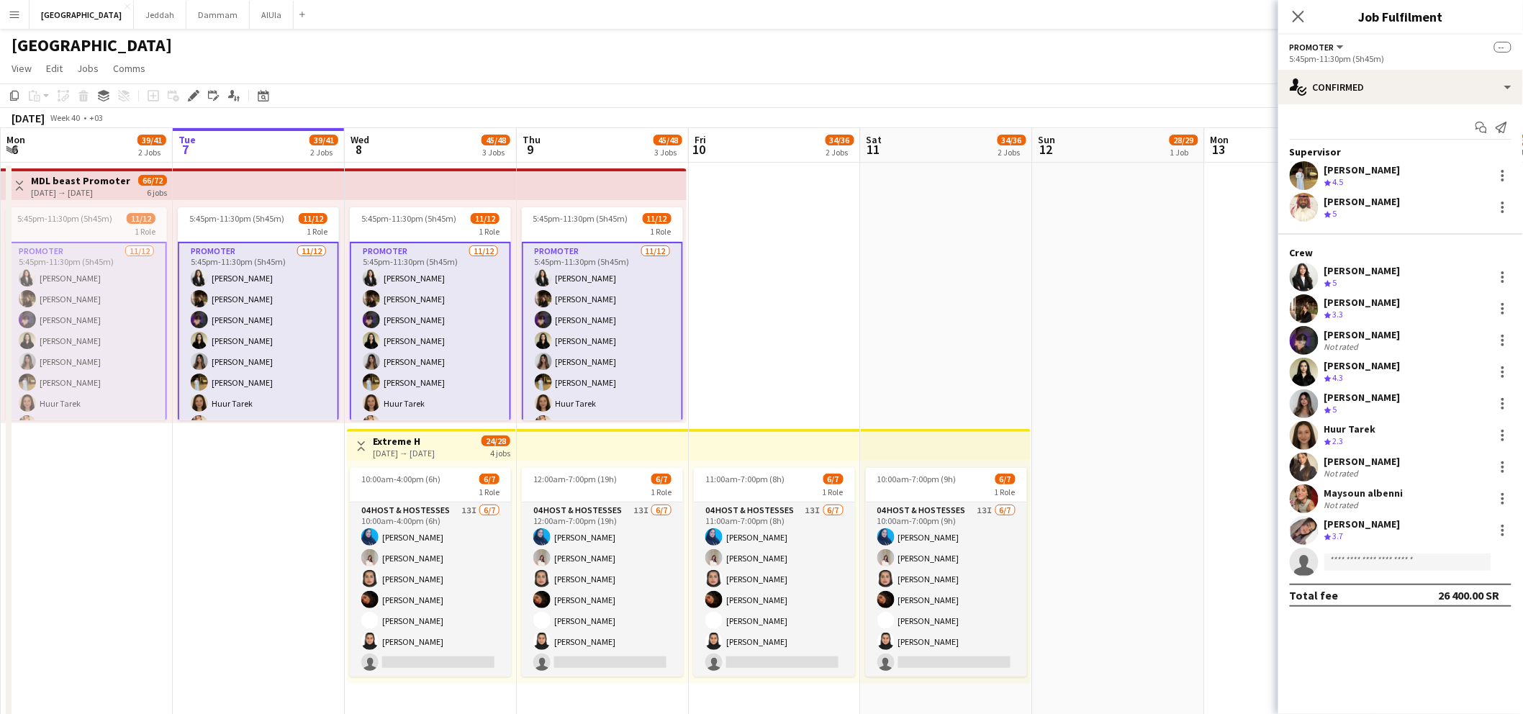
click at [592, 281] on app-card-role "Promoter [DATE] 5:45pm-11:30pm (5h45m) [PERSON_NAME] [PERSON_NAME] [PERSON_NAME…" at bounding box center [602, 382] width 161 height 281
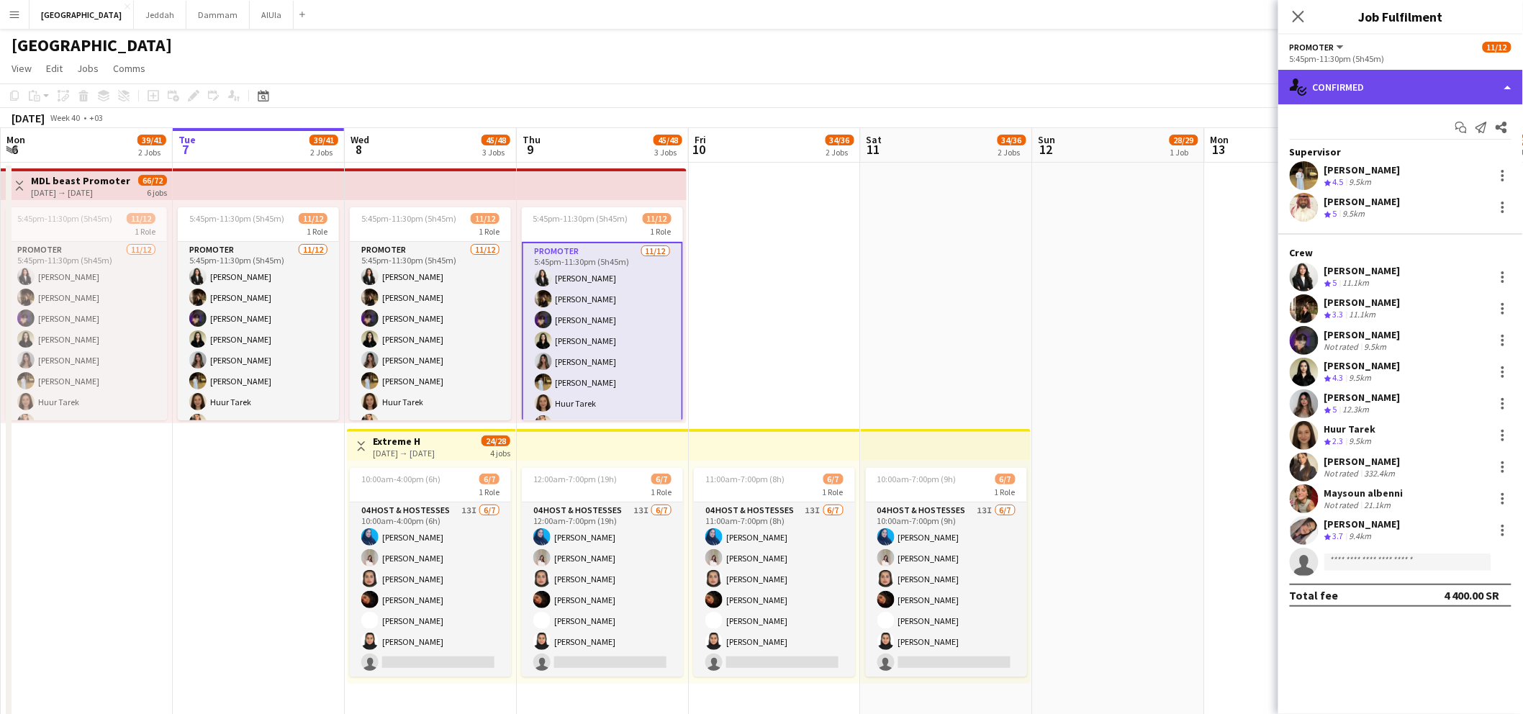
click at [1321, 89] on div "single-neutral-actions-check-2 Confirmed" at bounding box center [1400, 87] width 245 height 35
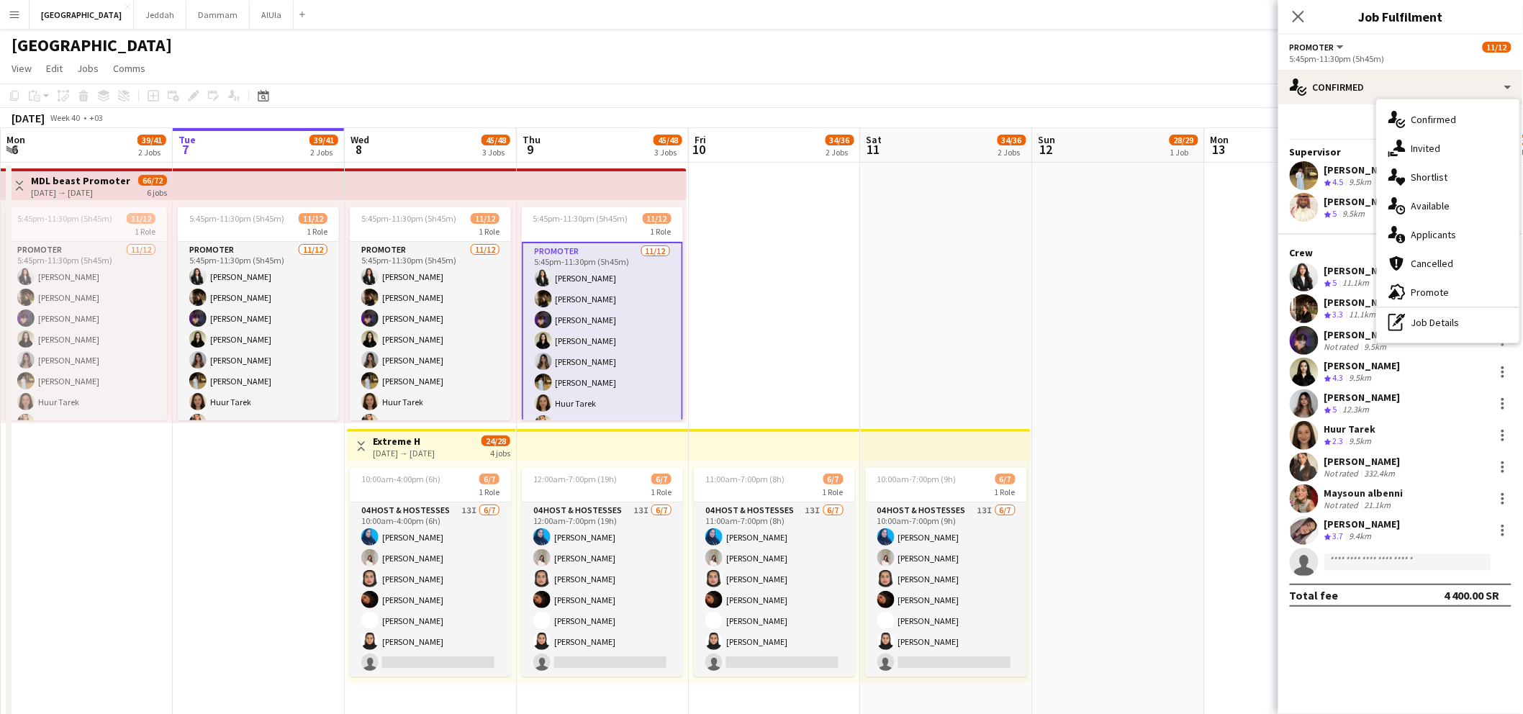
click at [568, 269] on app-card-role "Promoter [DATE] 5:45pm-11:30pm (5h45m) [PERSON_NAME] [PERSON_NAME] [PERSON_NAME…" at bounding box center [602, 382] width 161 height 281
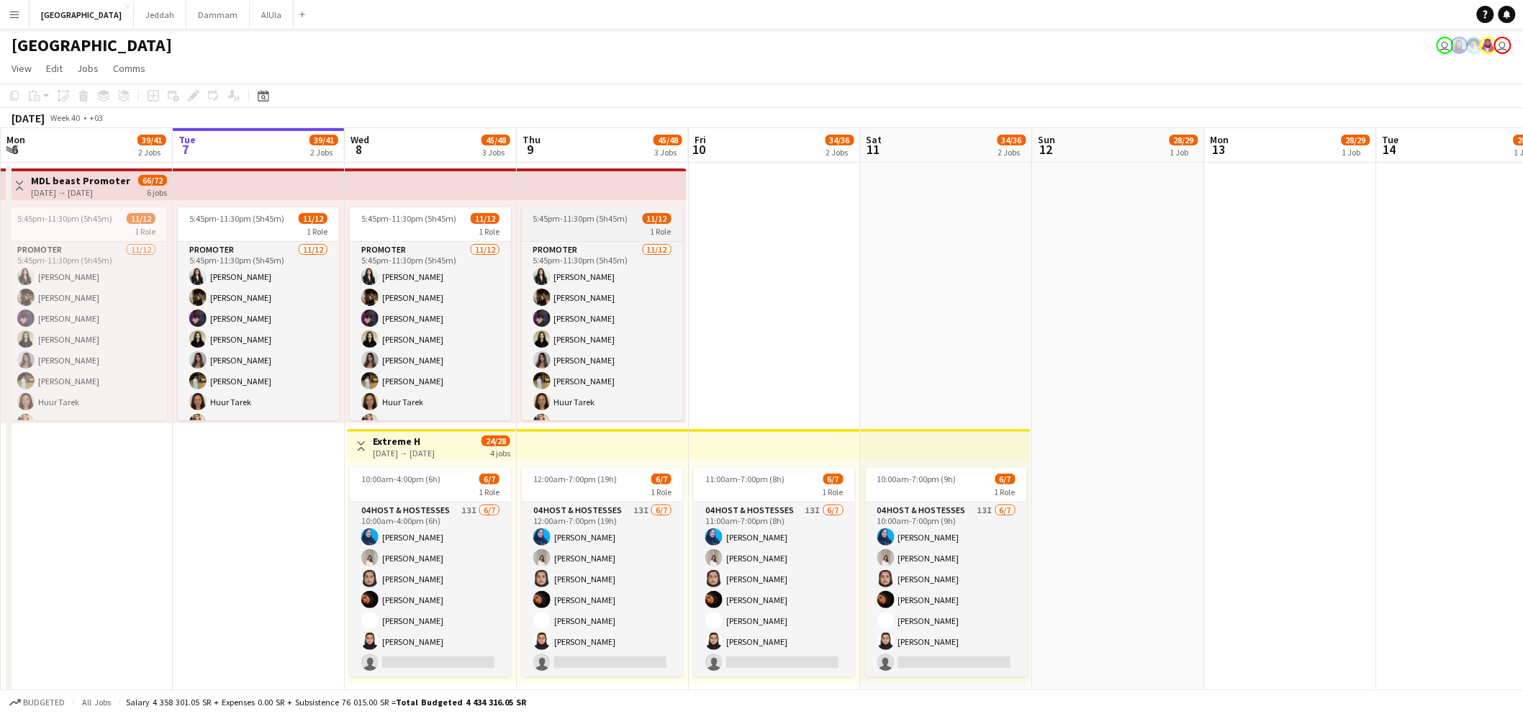
click at [577, 232] on div "1 Role" at bounding box center [602, 231] width 161 height 12
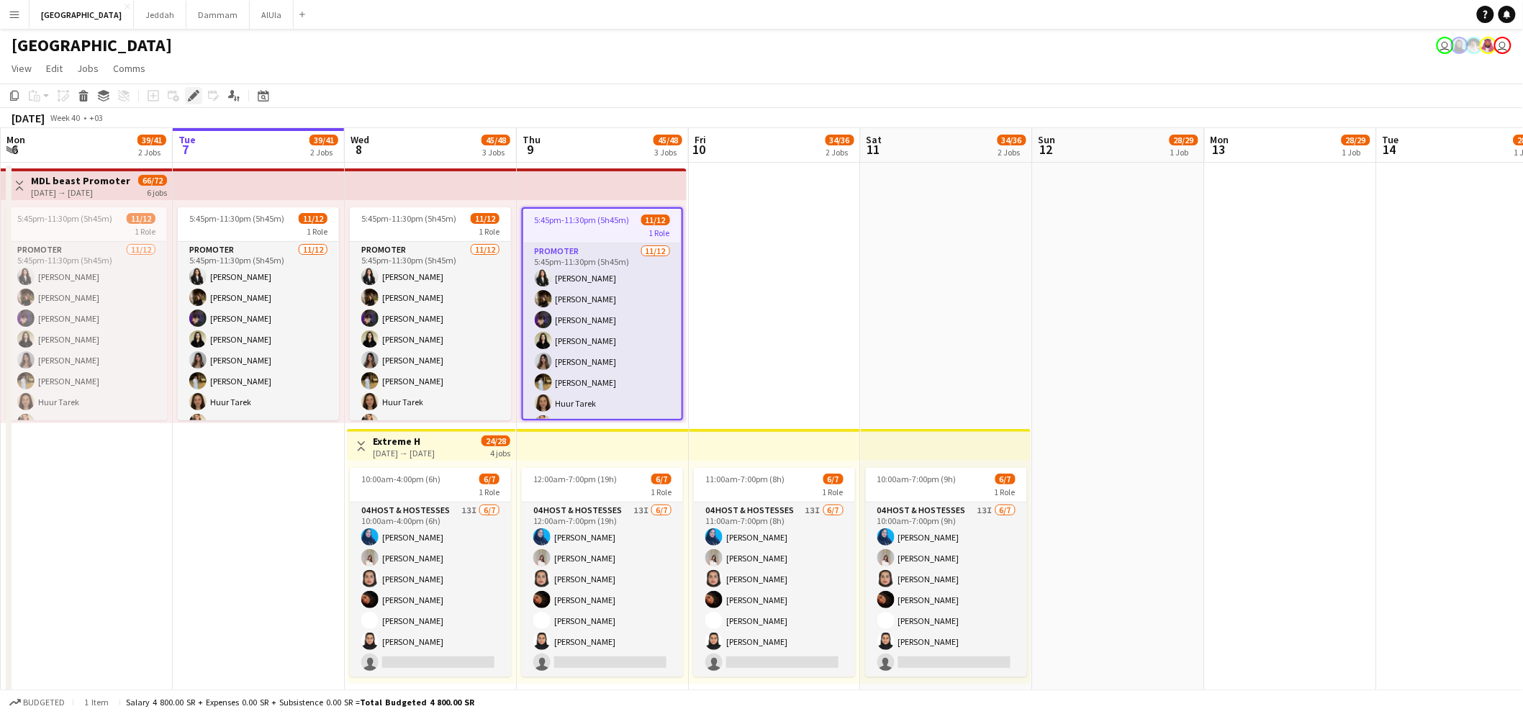
click at [191, 98] on icon at bounding box center [193, 96] width 8 height 8
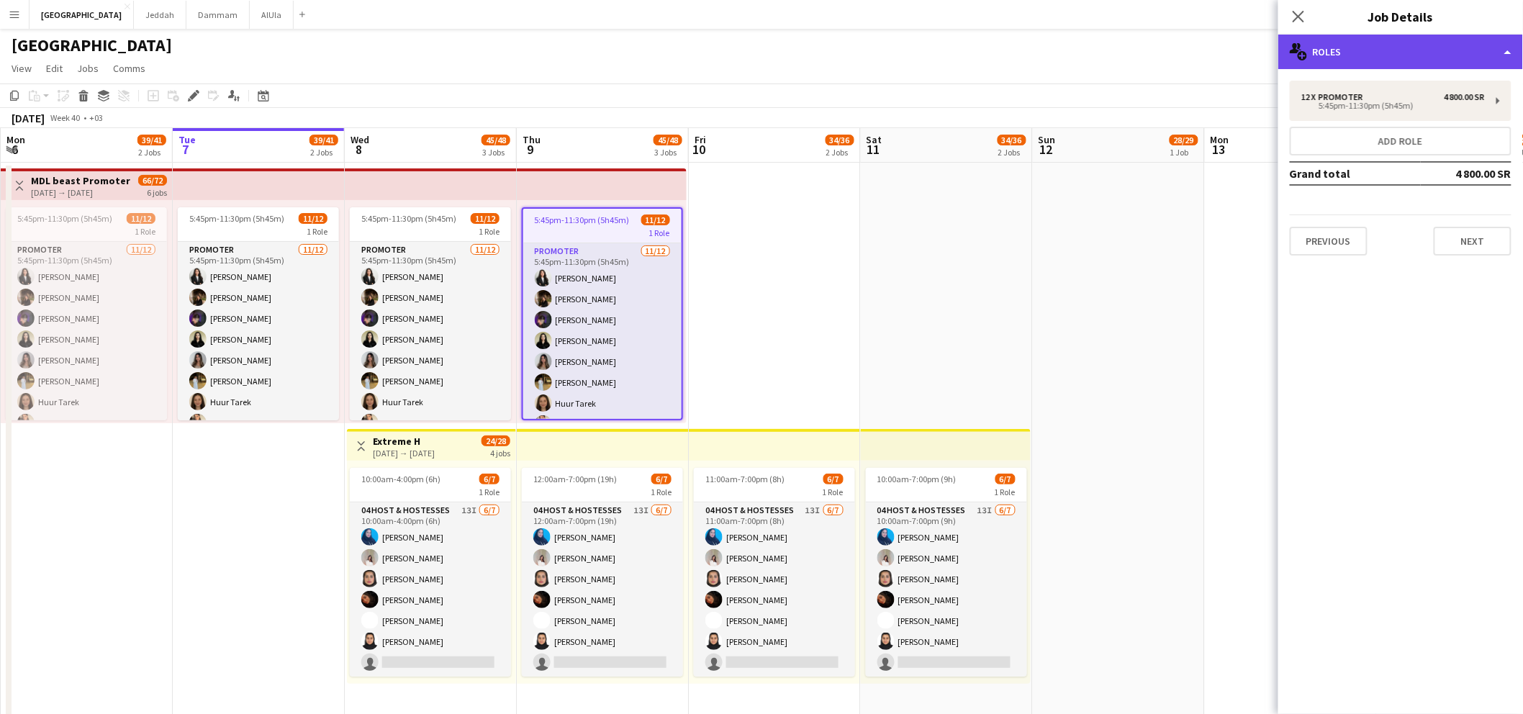
click at [1393, 48] on div "multiple-users-add Roles" at bounding box center [1400, 52] width 245 height 35
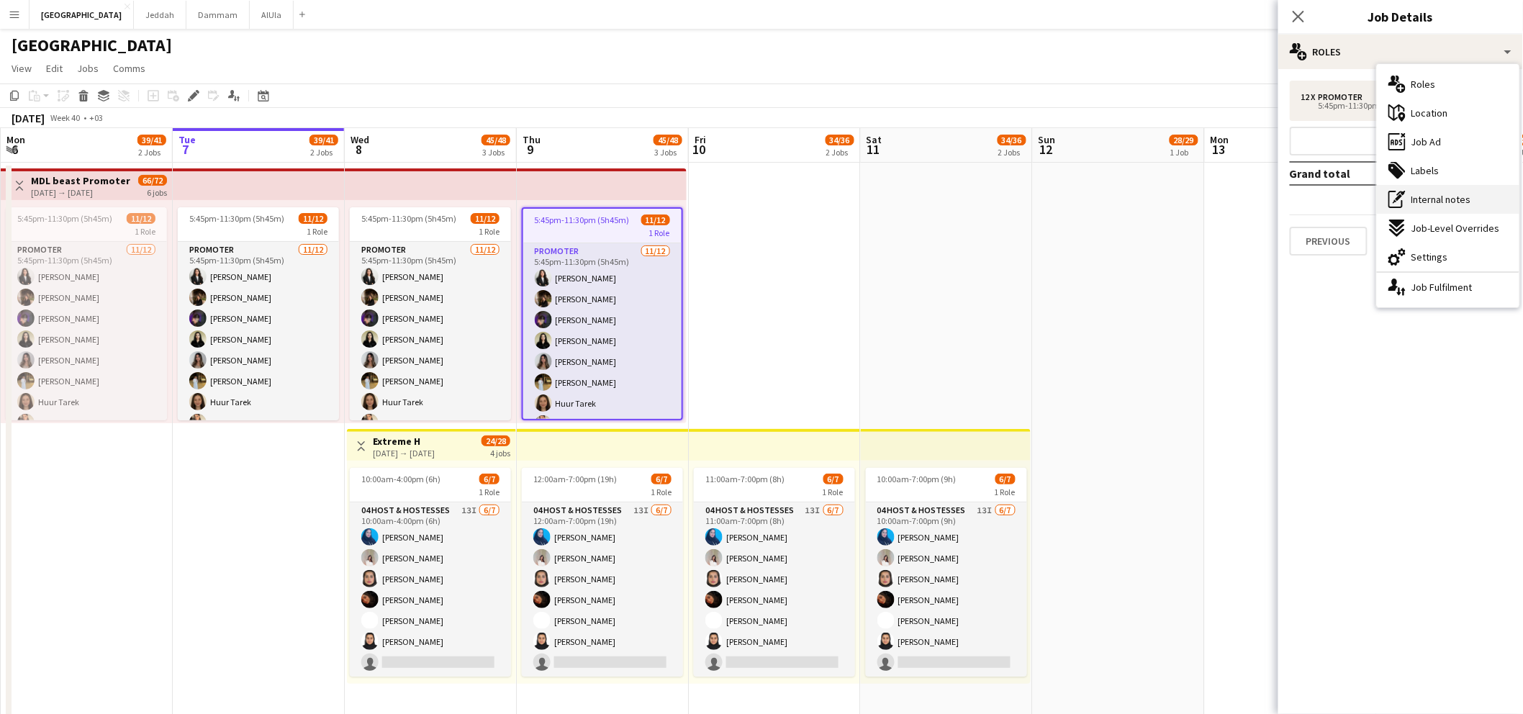
click at [1441, 196] on span "Internal notes" at bounding box center [1441, 199] width 60 height 13
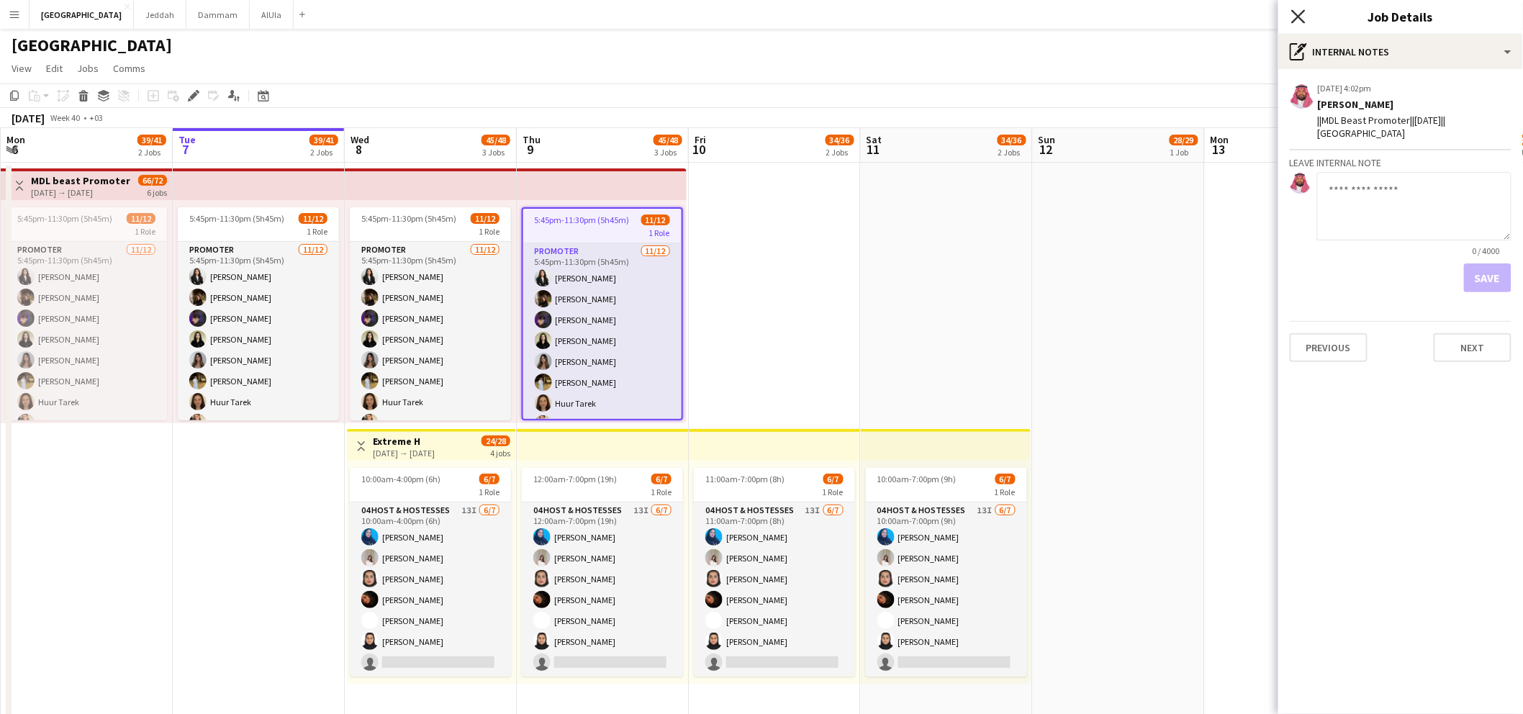
click at [1301, 19] on icon at bounding box center [1298, 16] width 14 height 14
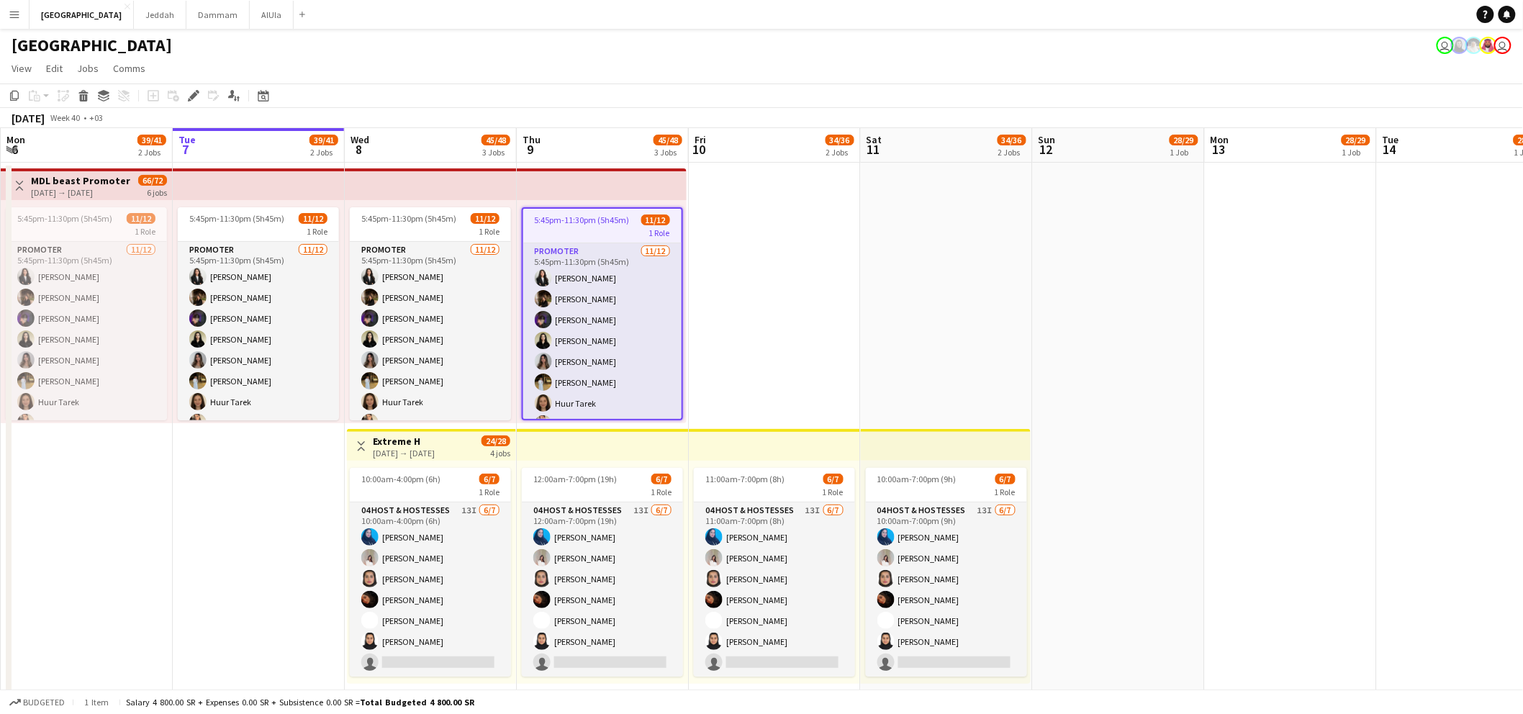
click at [19, 18] on button "Menu" at bounding box center [14, 14] width 29 height 29
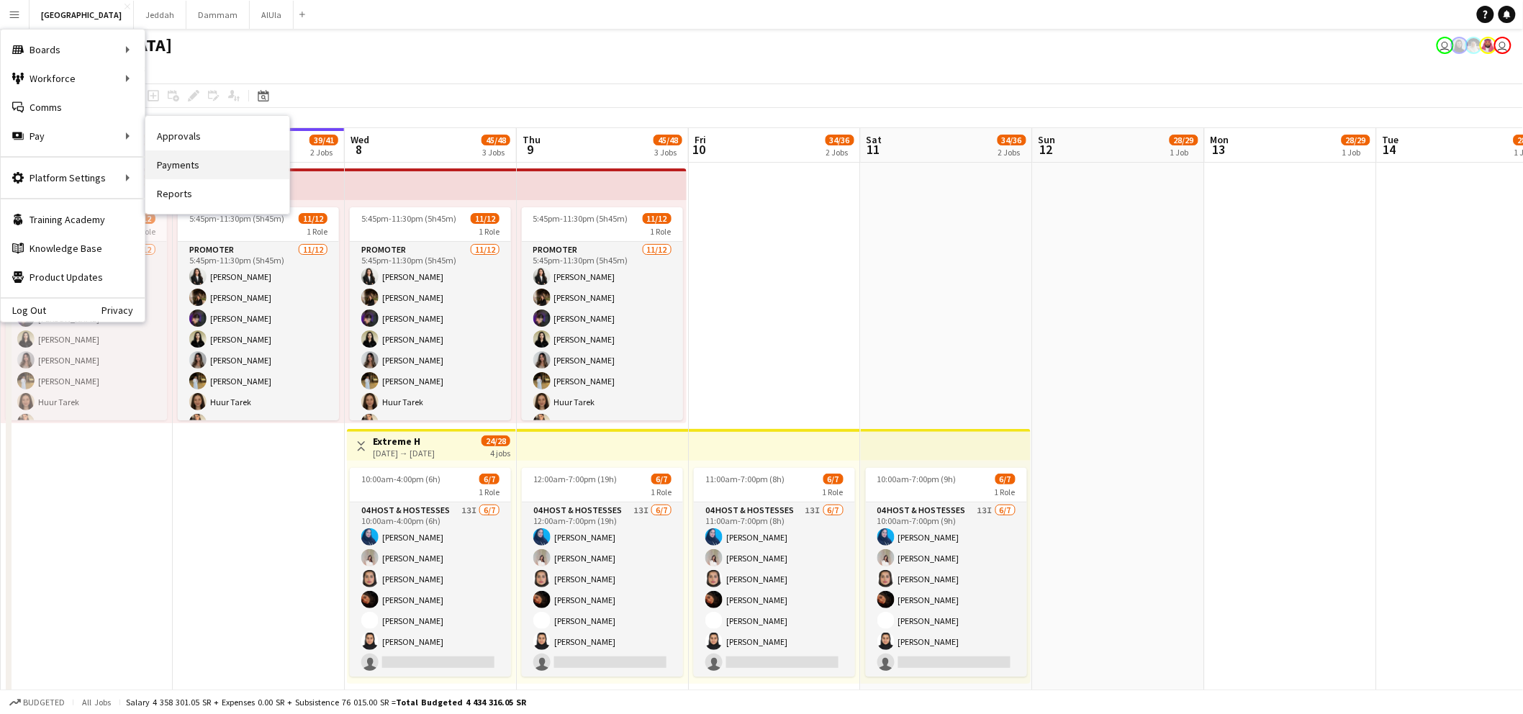
click at [168, 162] on link "Payments" at bounding box center [217, 164] width 144 height 29
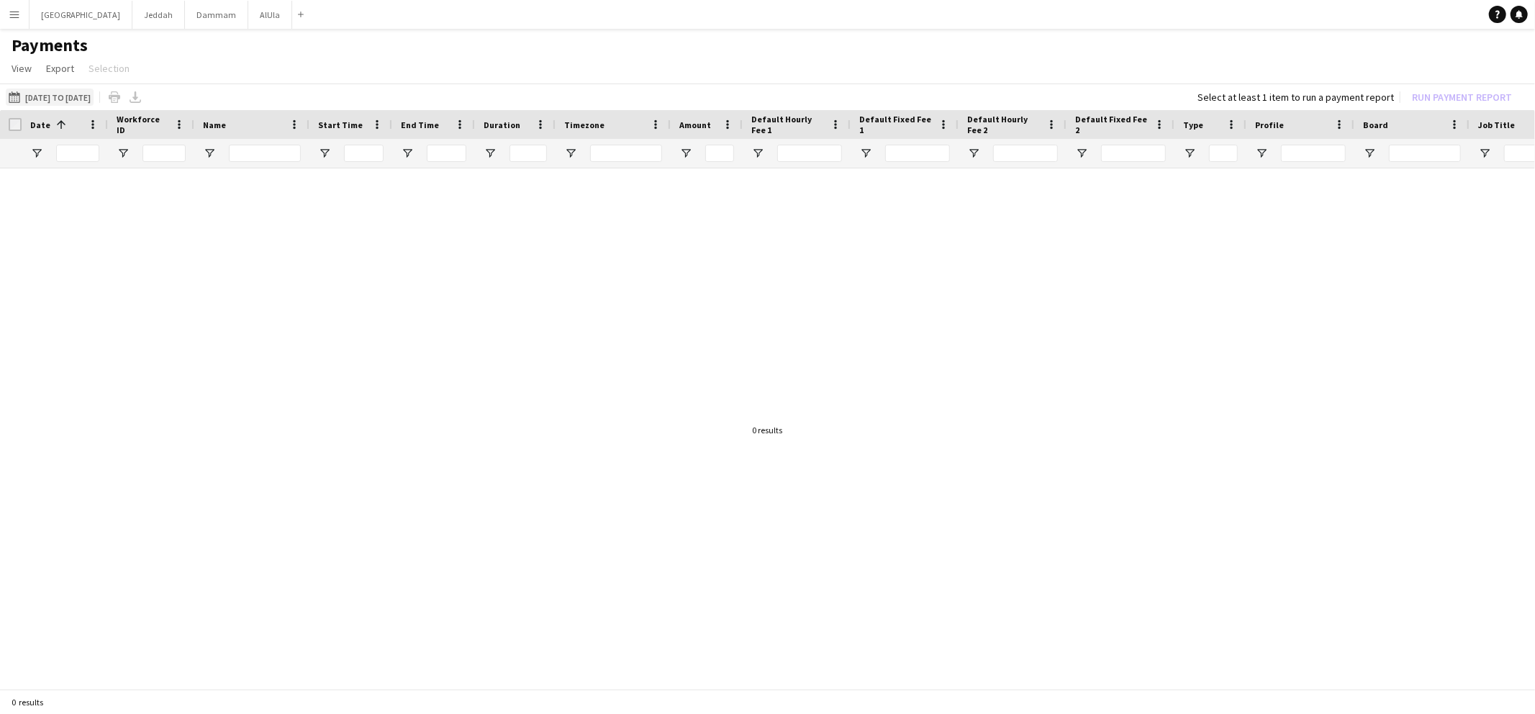
click at [91, 96] on button "[DATE] to [DATE] [DATE] to [DATE]" at bounding box center [50, 97] width 88 height 17
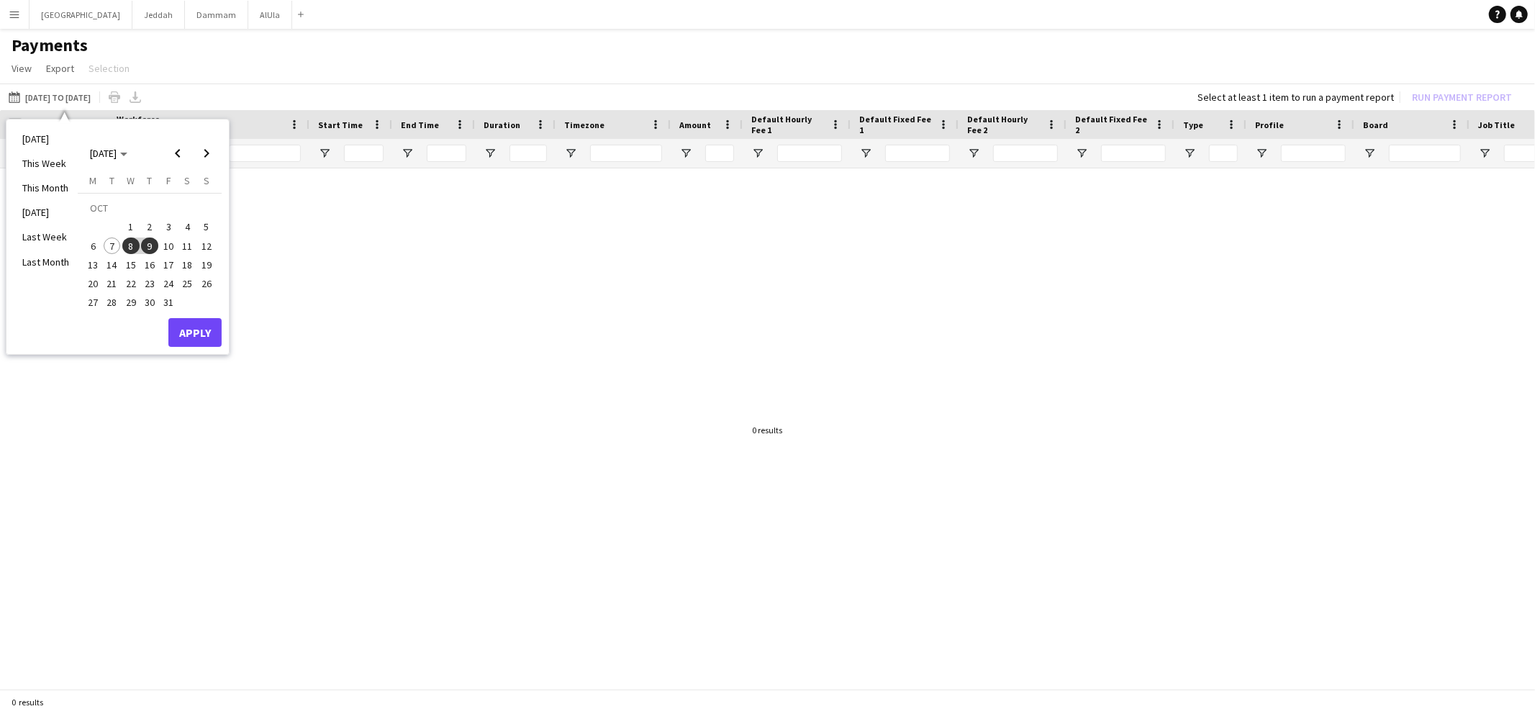
click at [151, 240] on span "9" at bounding box center [149, 246] width 17 height 17
click at [177, 327] on button "Apply" at bounding box center [194, 332] width 53 height 29
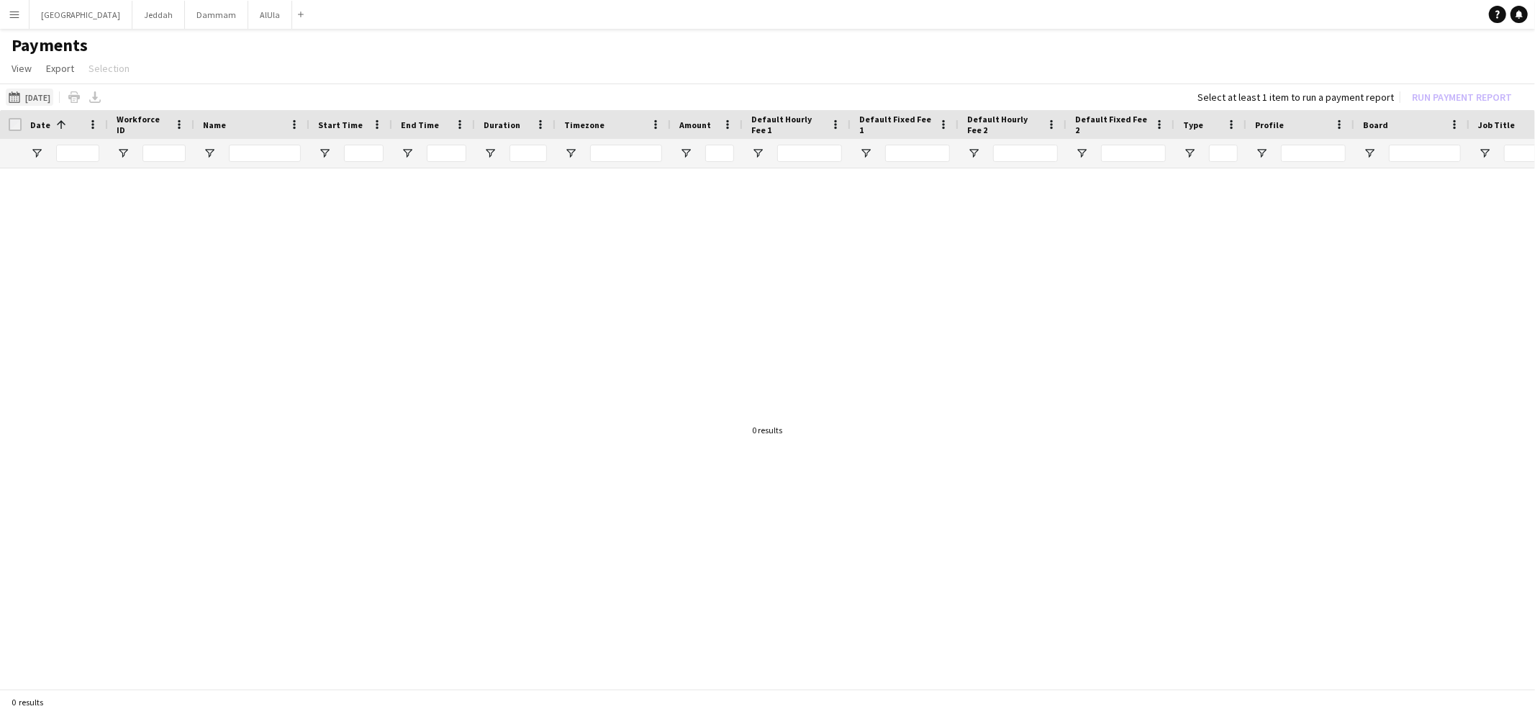
click at [47, 96] on button "[DATE] [DATE]" at bounding box center [30, 97] width 48 height 17
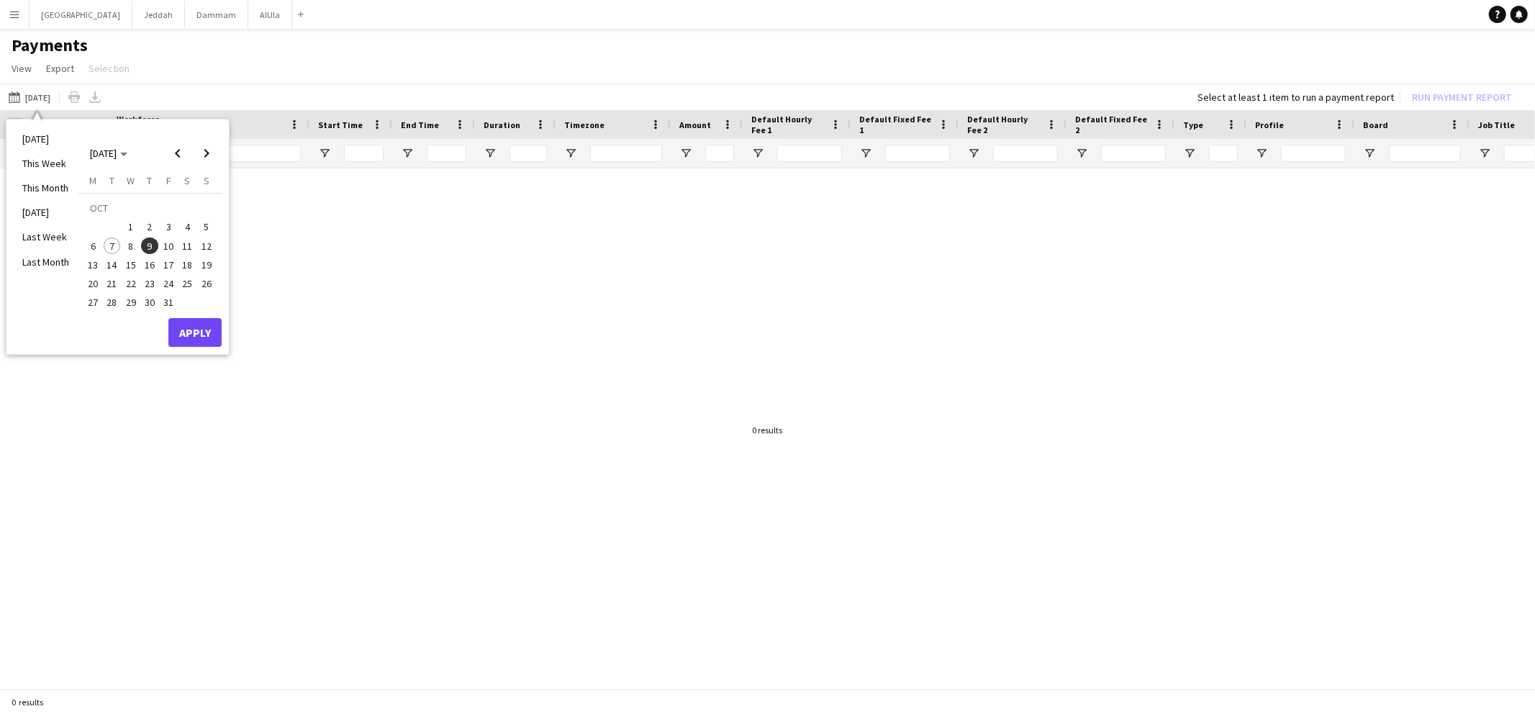
click at [164, 81] on app-page-menu "View Customise view Customise filters Reset Filters Reset View Reset All Export…" at bounding box center [767, 69] width 1535 height 27
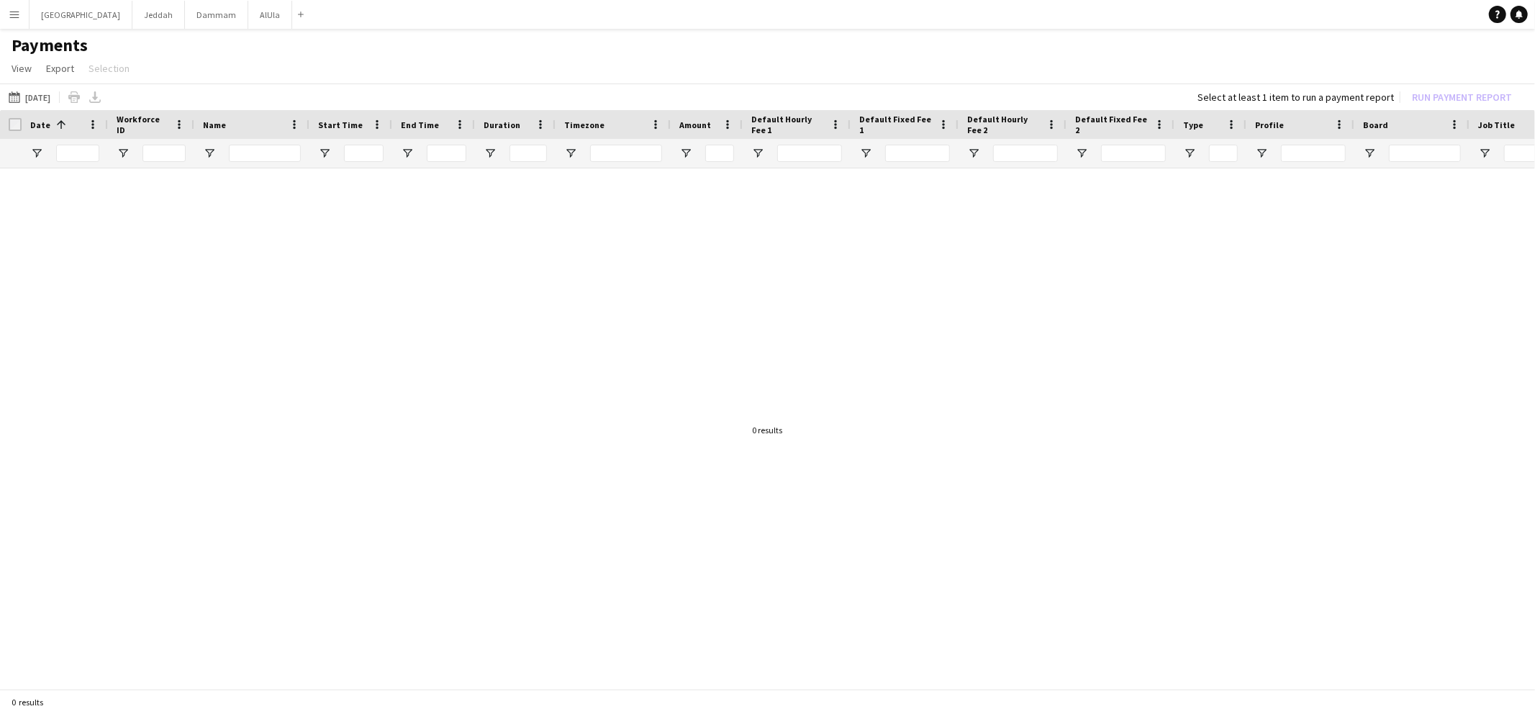
click at [17, 24] on button "Menu" at bounding box center [14, 14] width 29 height 29
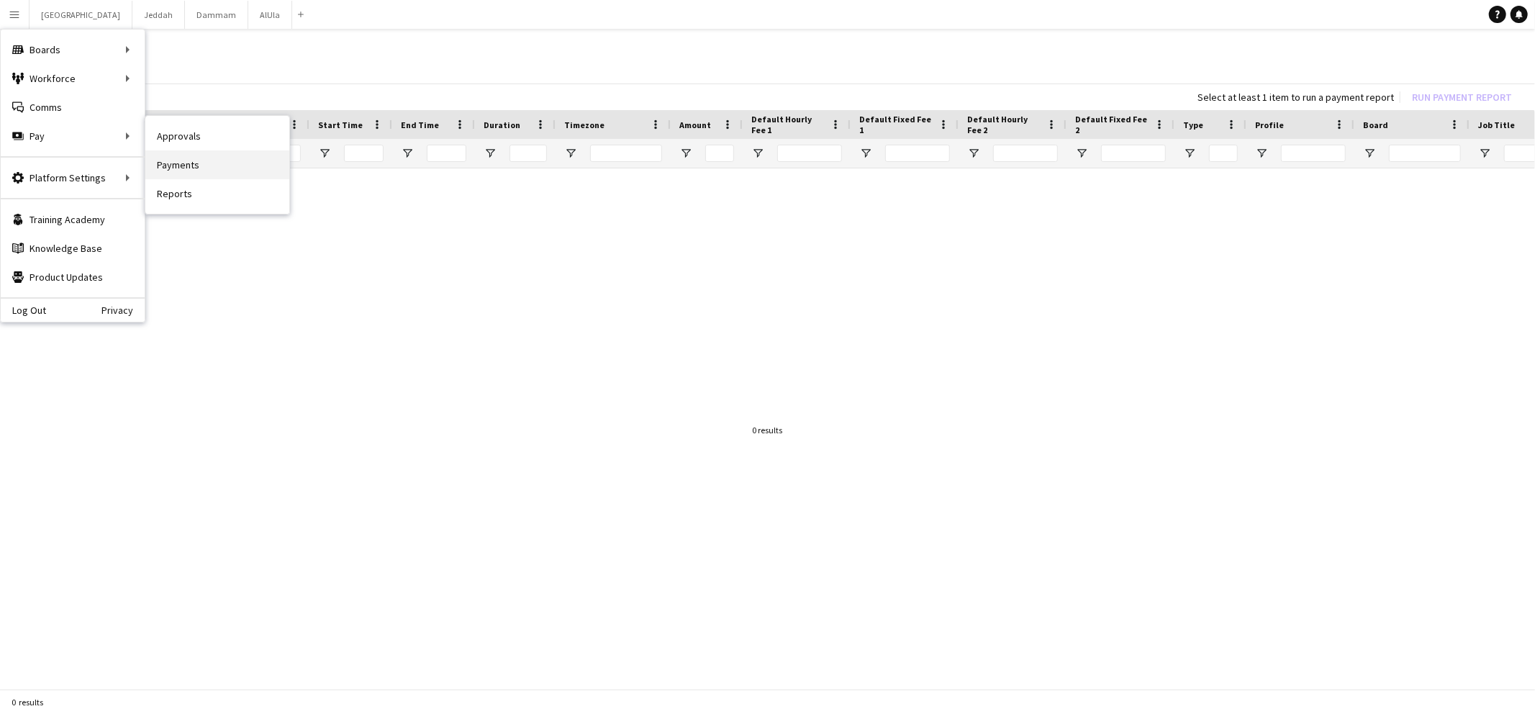
click at [195, 167] on link "Payments" at bounding box center [217, 164] width 144 height 29
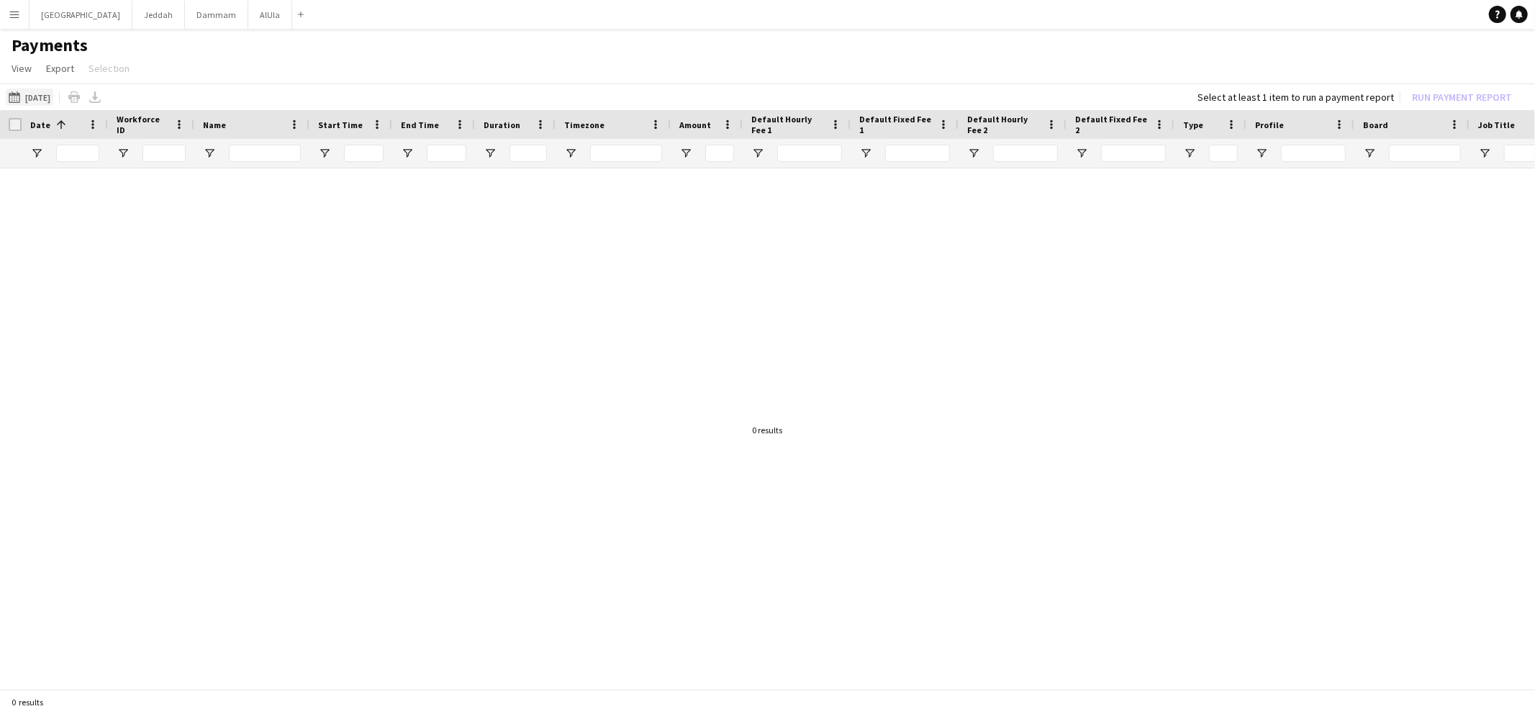
click at [51, 96] on button "09-10-2025 09-10-2025" at bounding box center [30, 97] width 48 height 17
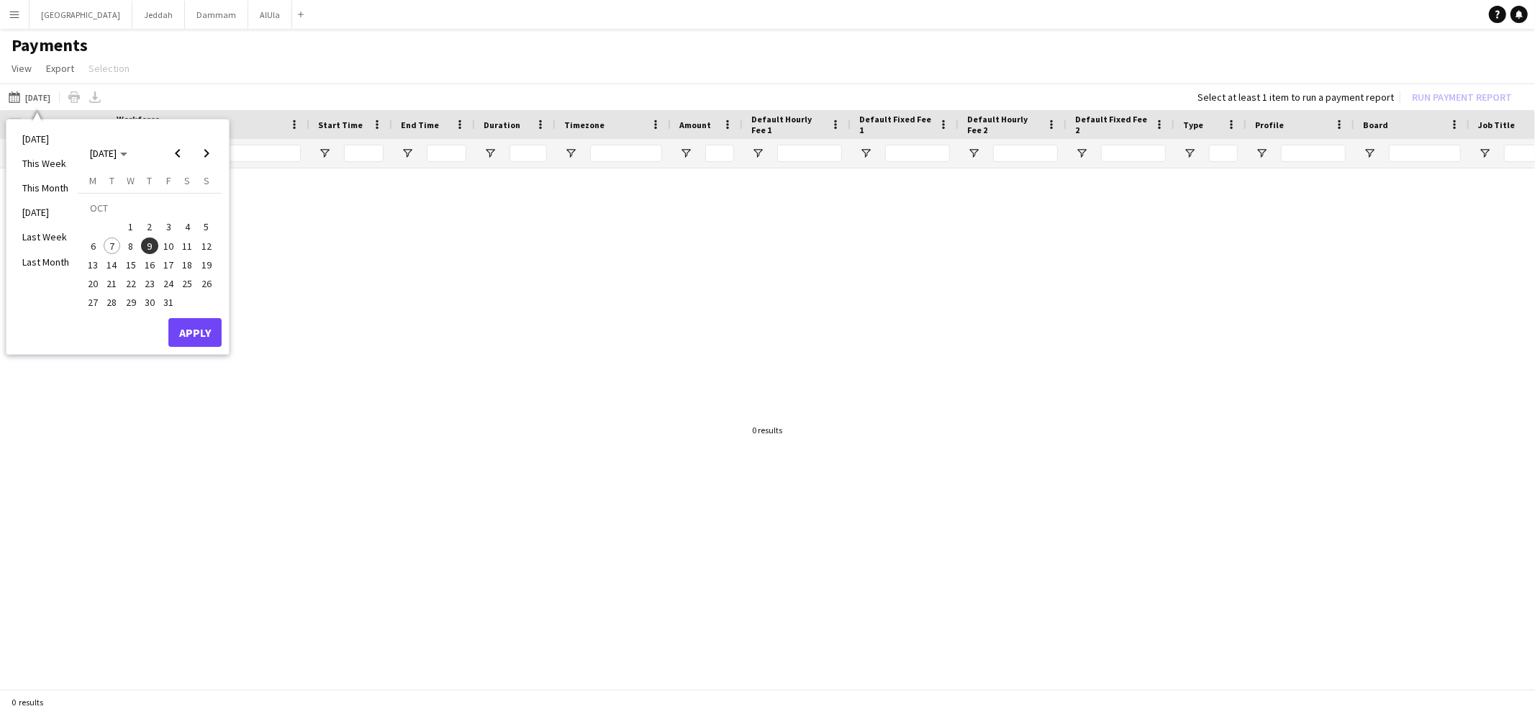
click at [185, 229] on span "4" at bounding box center [187, 226] width 17 height 17
click at [191, 332] on button "Apply" at bounding box center [194, 332] width 53 height 29
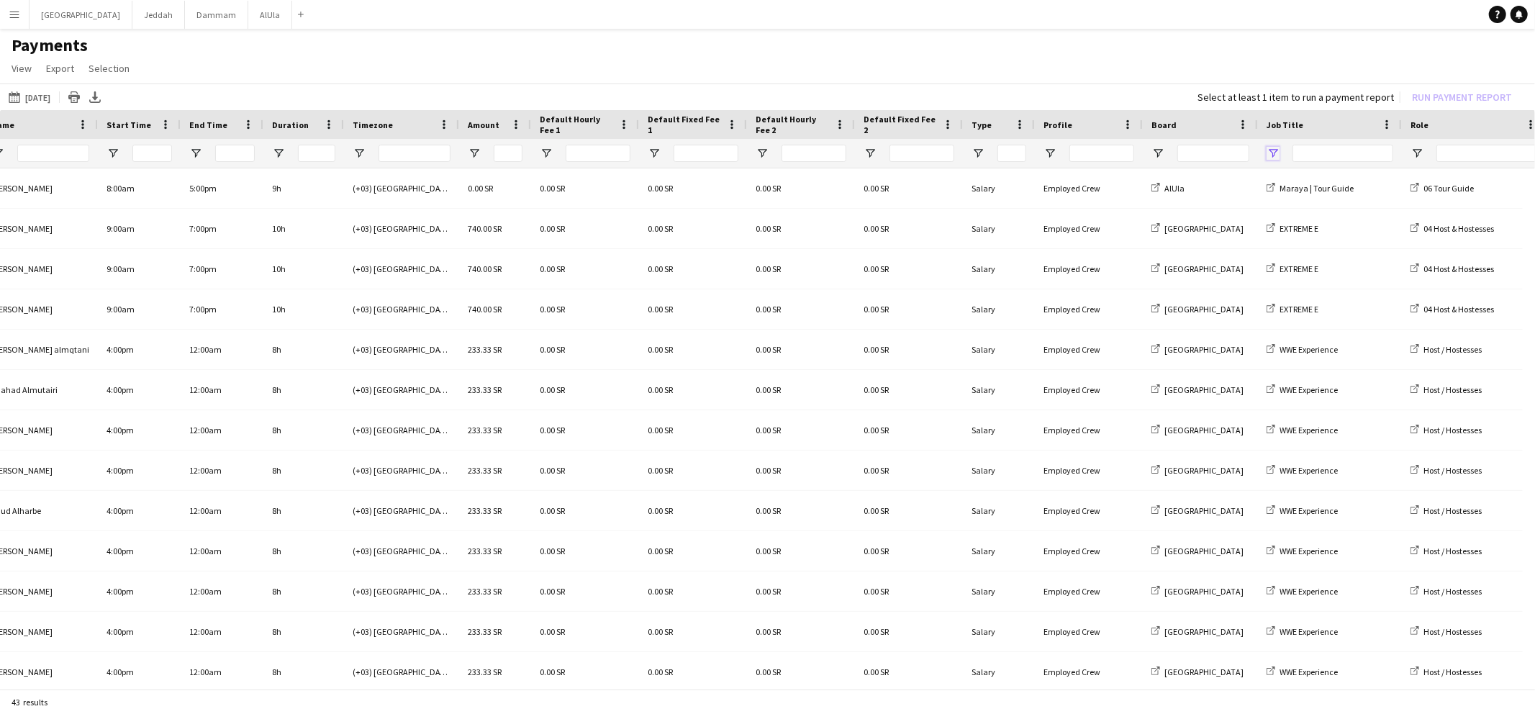
click at [1276, 156] on span "Open Filter Menu" at bounding box center [1273, 153] width 13 height 13
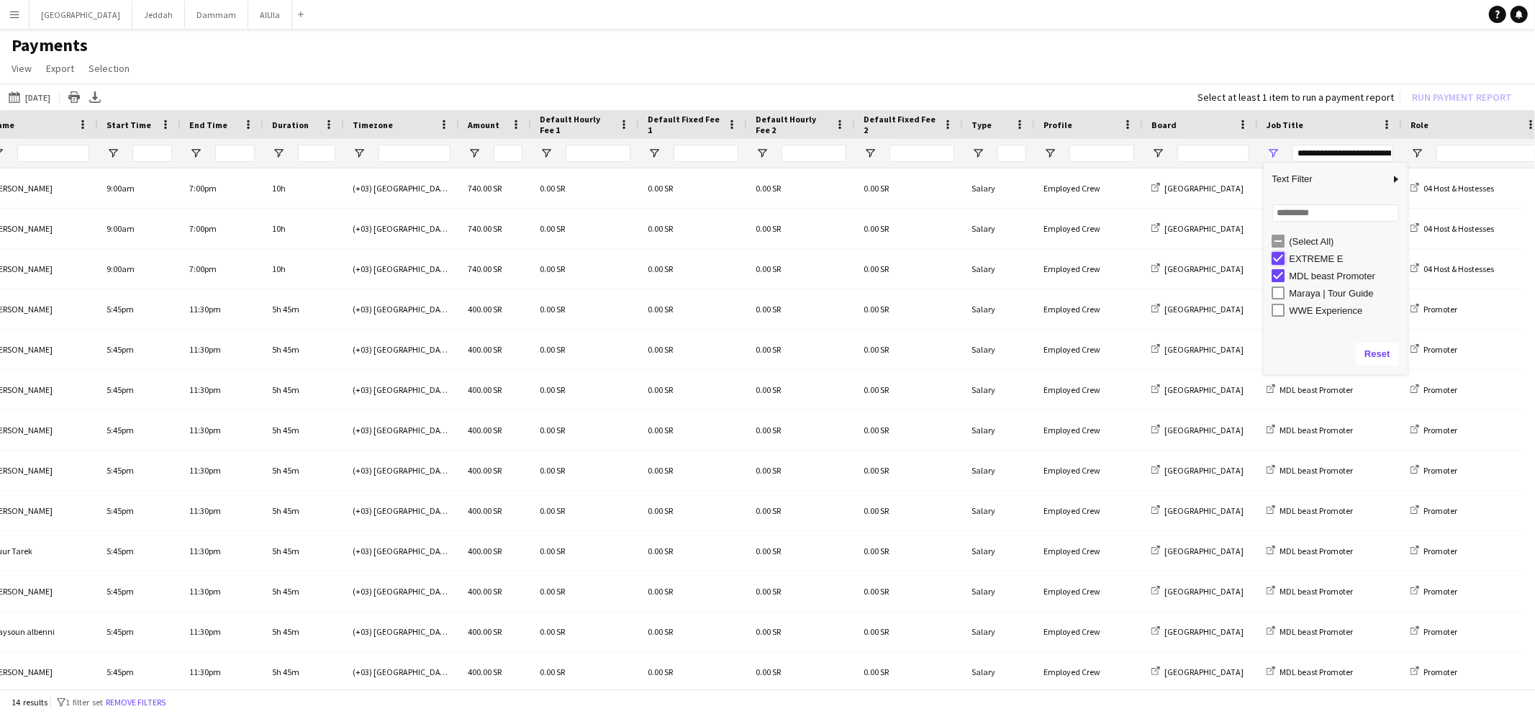
type input "**********"
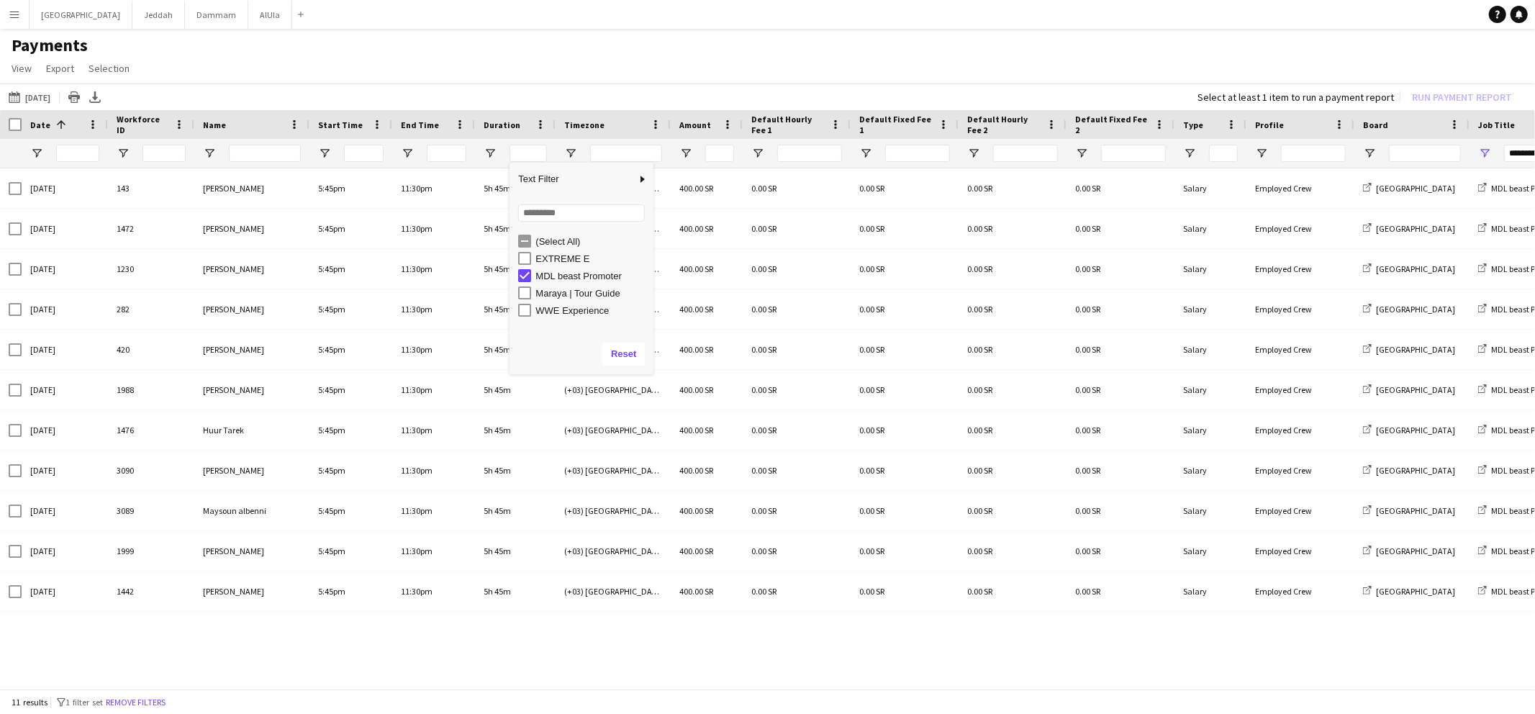
click at [14, 9] on app-icon "Menu" at bounding box center [15, 15] width 12 height 12
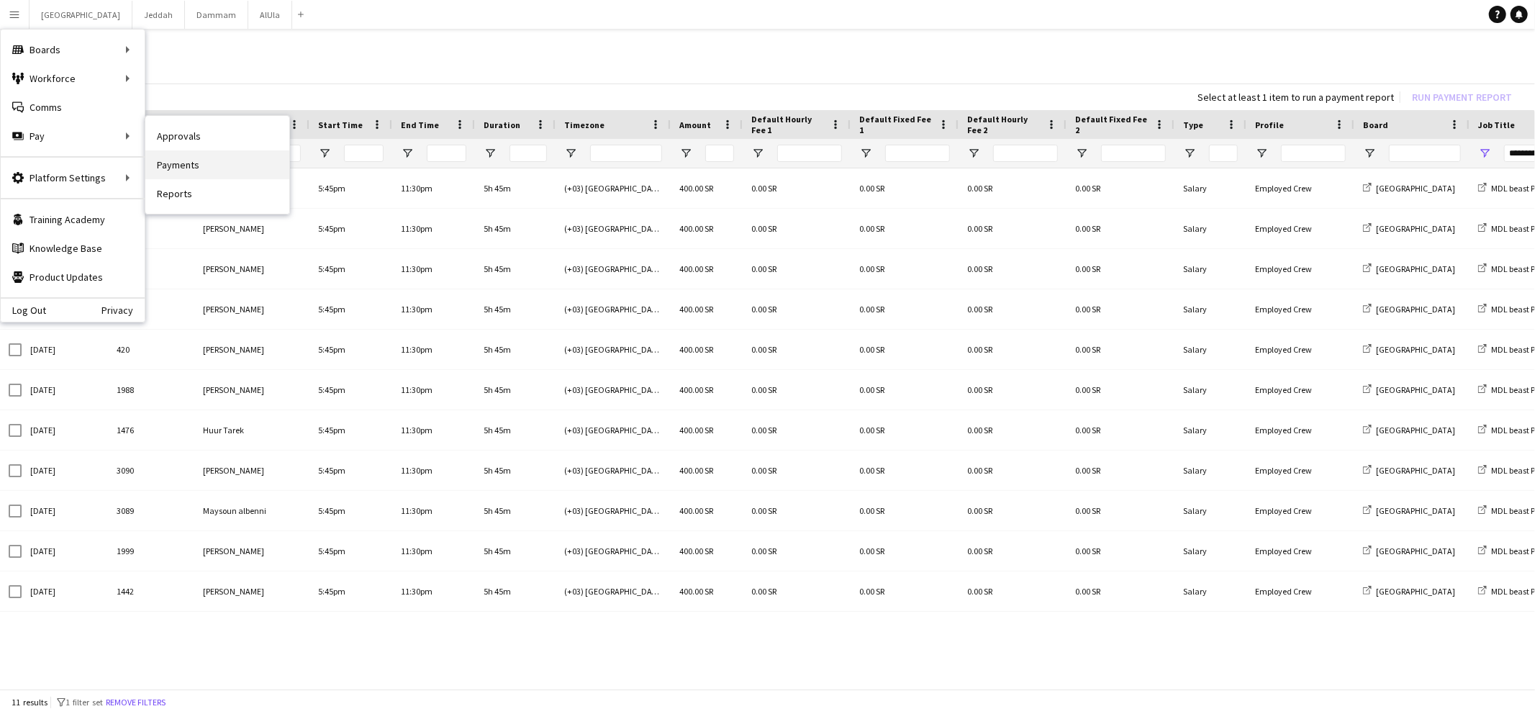
click at [202, 167] on link "Payments" at bounding box center [217, 164] width 144 height 29
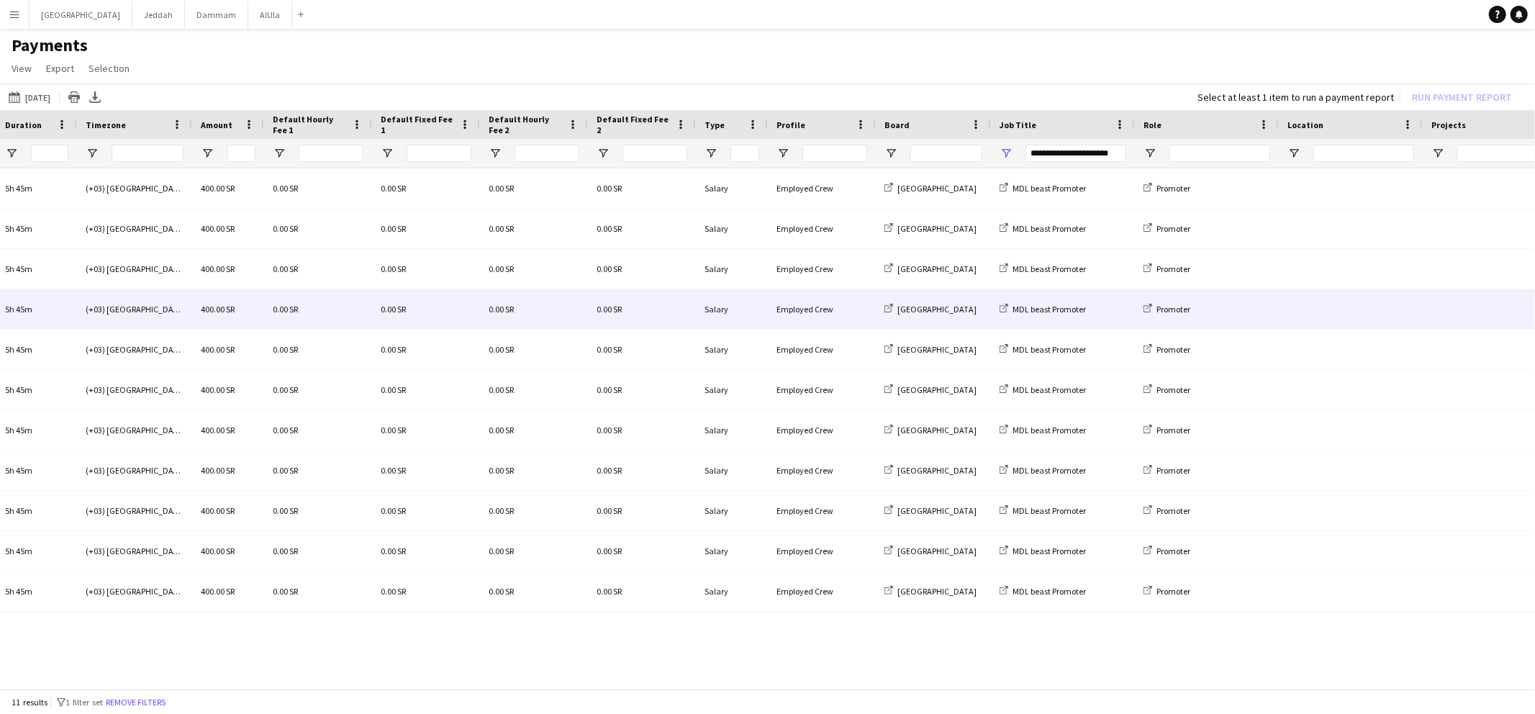
scroll to position [0, 819]
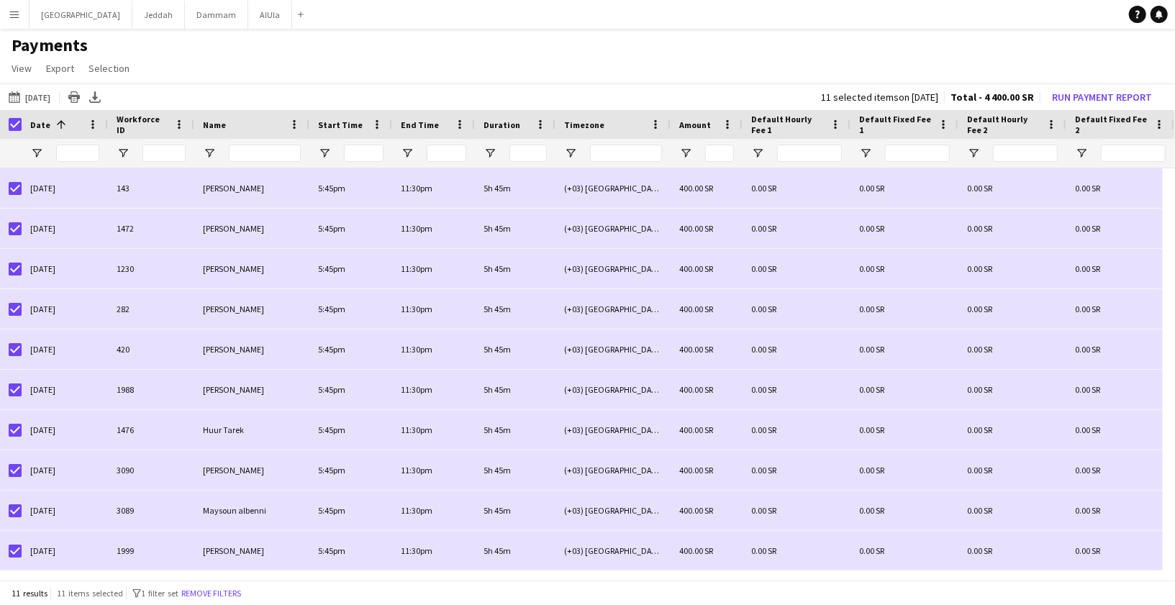
click at [30, 111] on div "Date 1" at bounding box center [64, 124] width 69 height 29
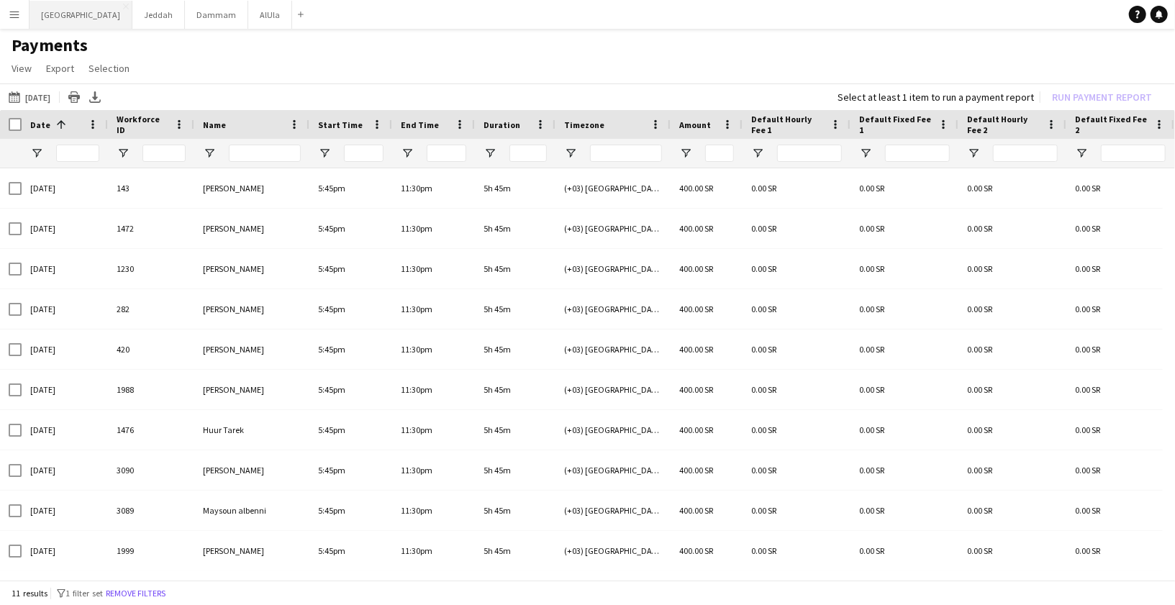
click at [56, 17] on button "Riyadh Close" at bounding box center [81, 15] width 103 height 28
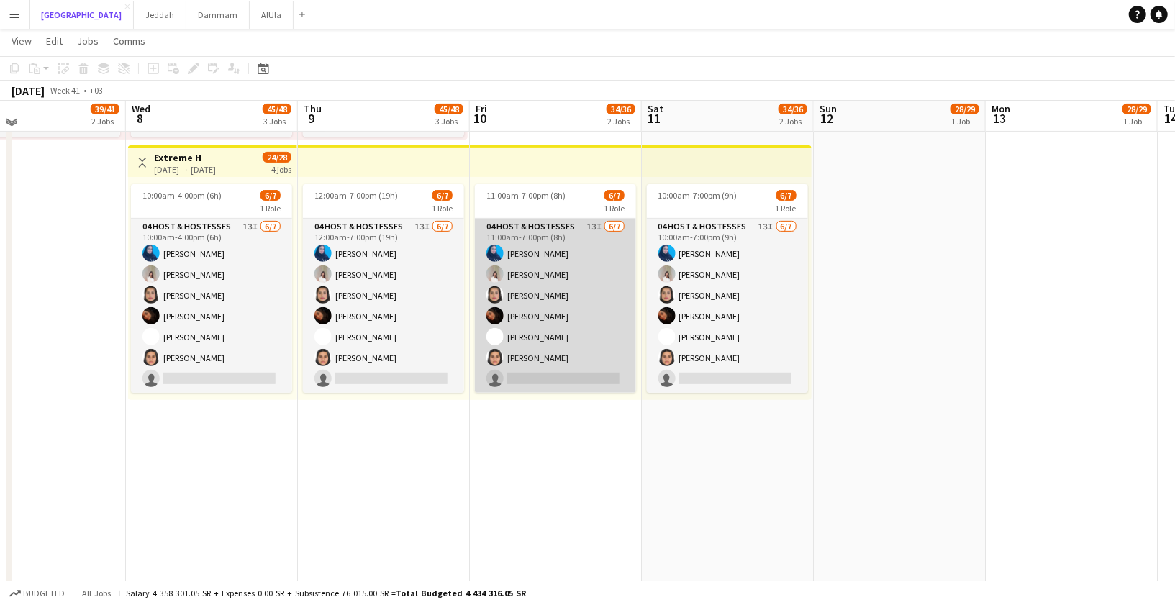
scroll to position [273, 0]
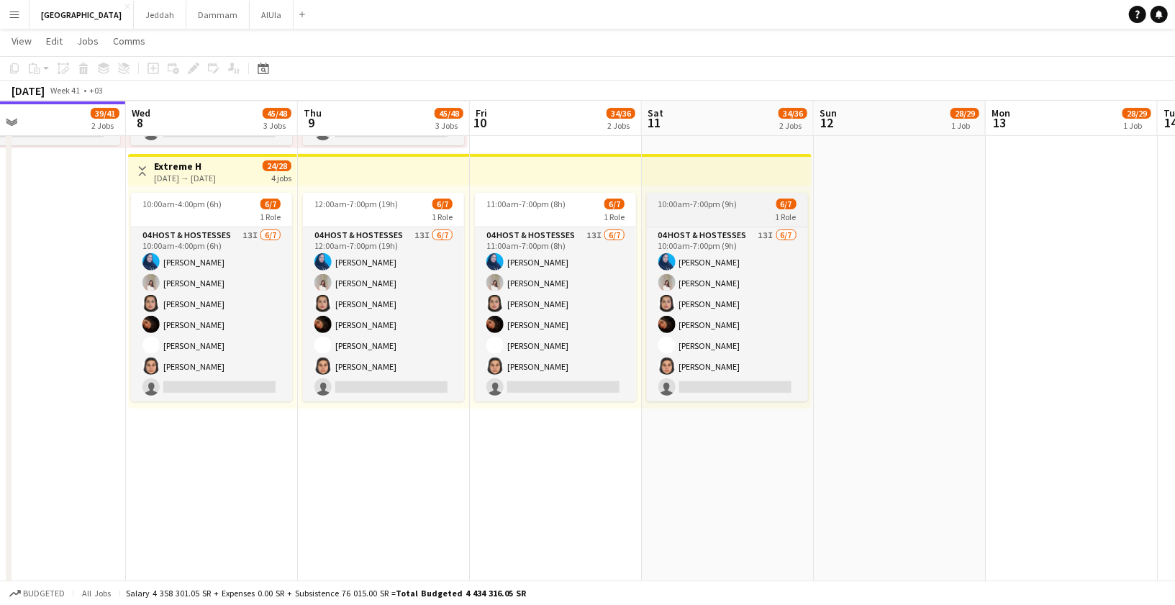
click at [691, 209] on app-job-card "10:00am-7:00pm (9h) 6/7 1 Role 04 Host & Hostesses 13I 6/7 10:00am-7:00pm (9h) …" at bounding box center [727, 297] width 161 height 209
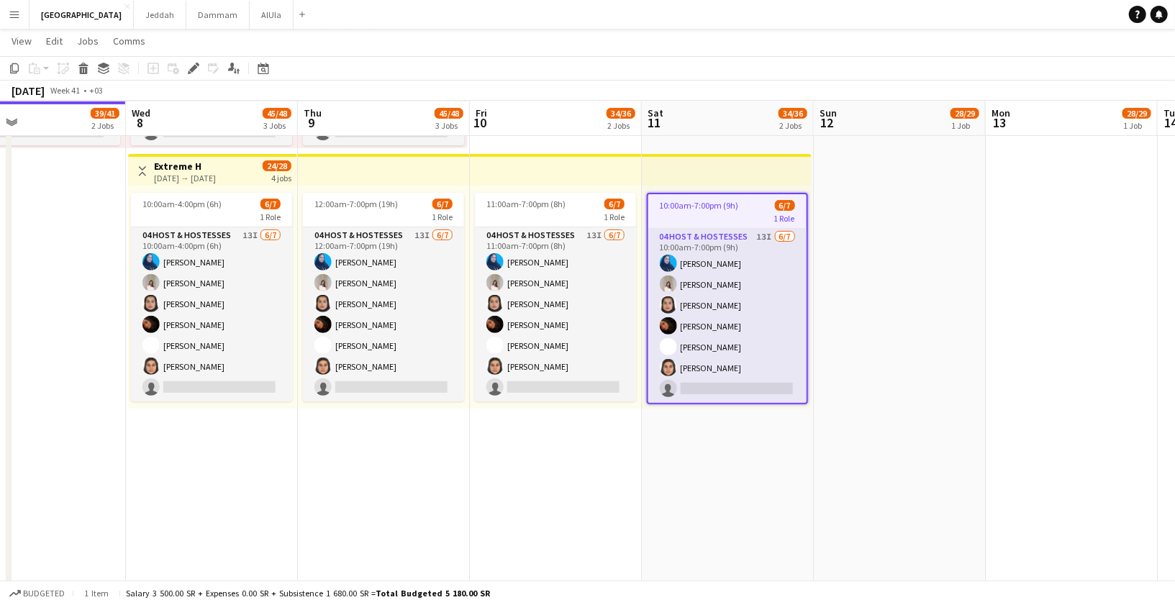
click at [695, 212] on div "1 Role" at bounding box center [727, 218] width 158 height 12
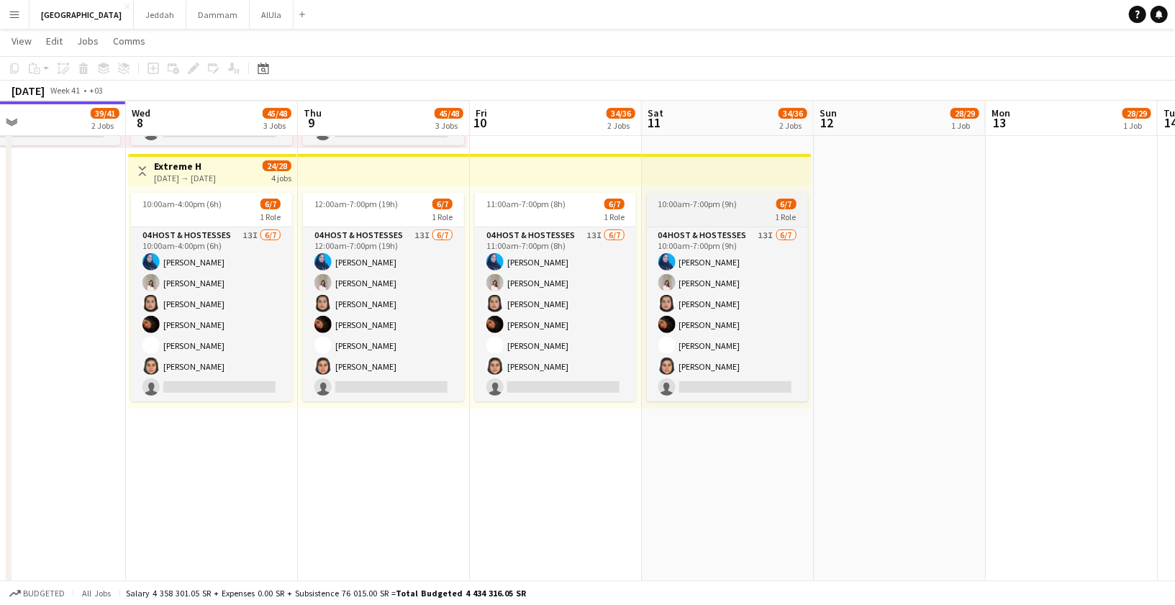
click at [684, 207] on span "10:00am-7:00pm (9h)" at bounding box center [698, 204] width 79 height 11
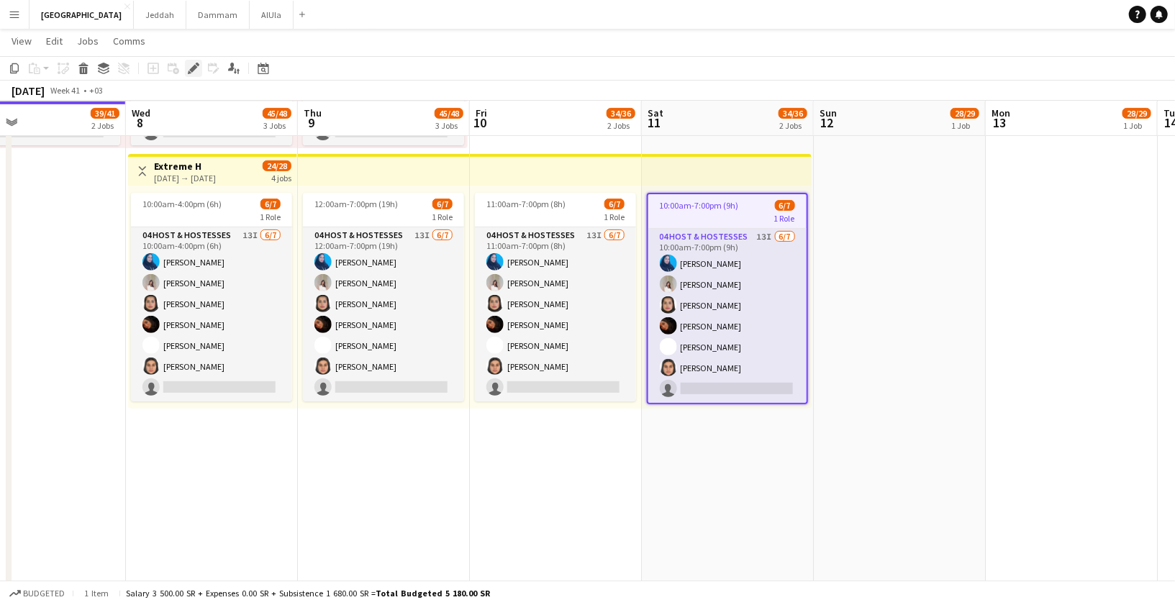
click at [191, 71] on icon at bounding box center [193, 69] width 8 height 8
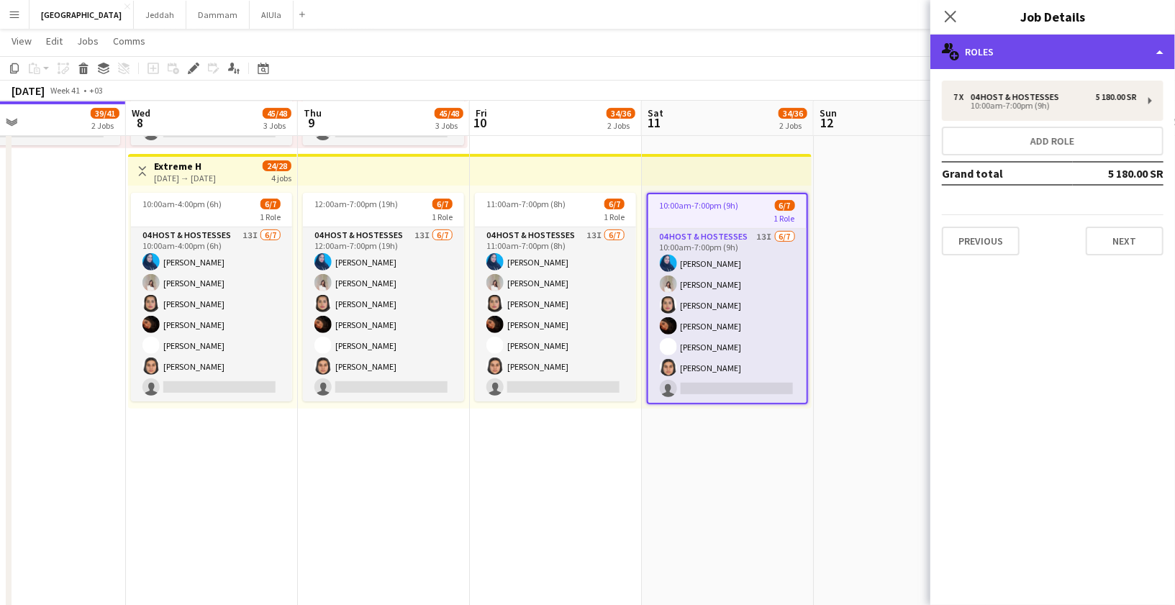
click at [1000, 63] on div "multiple-users-add Roles" at bounding box center [1053, 52] width 245 height 35
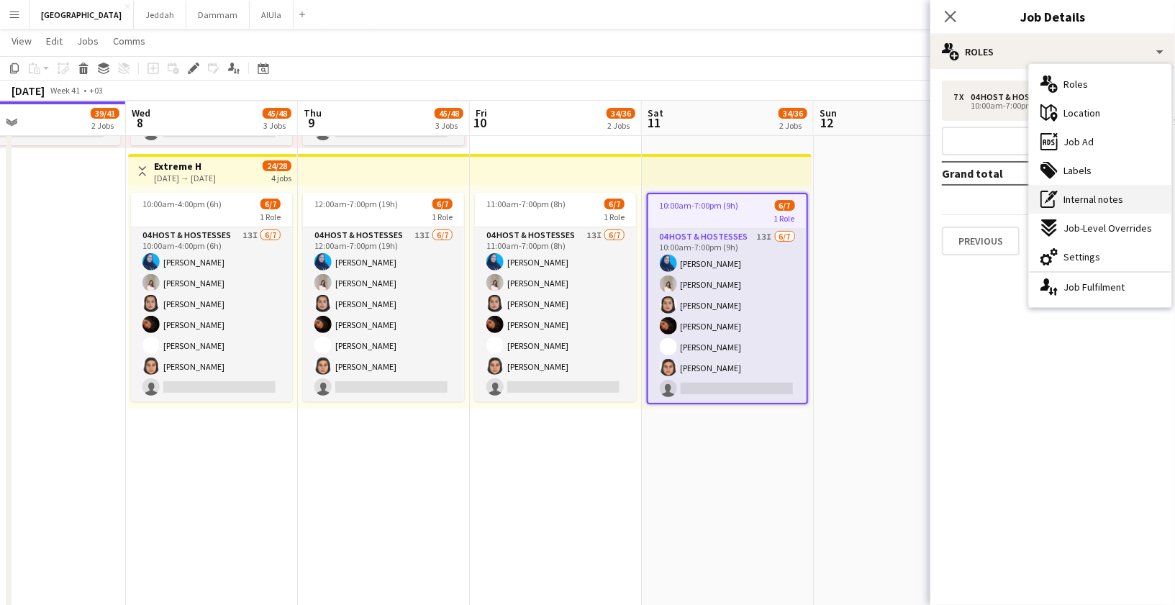
click at [1082, 205] on div "pen-write Internal notes" at bounding box center [1100, 199] width 143 height 29
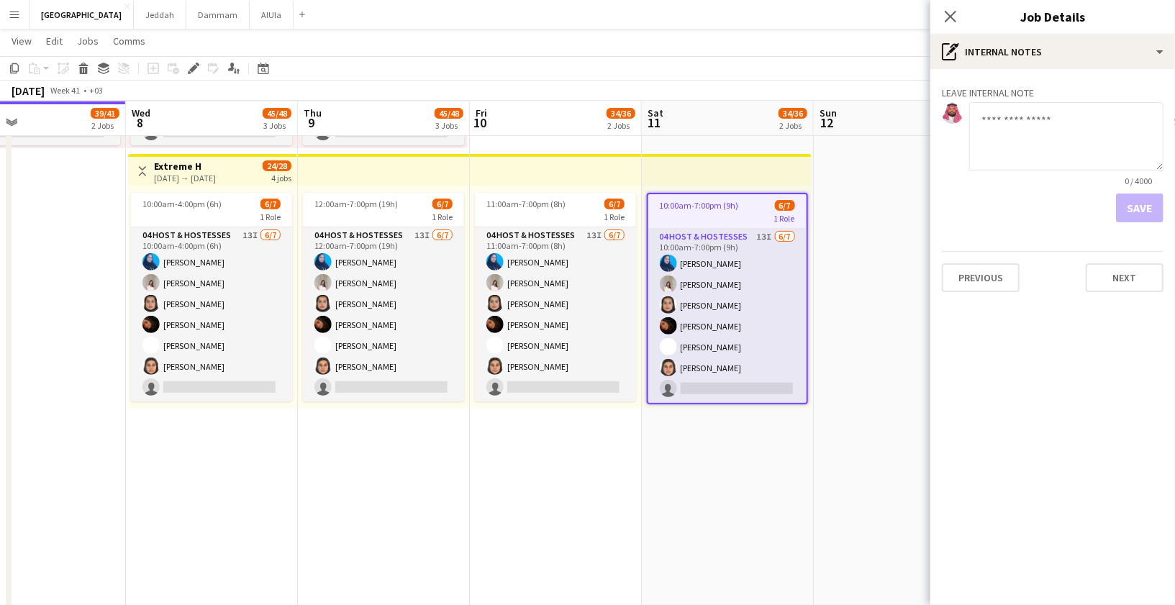
click at [1034, 130] on textarea at bounding box center [1066, 136] width 194 height 68
paste textarea "**********"
drag, startPoint x: 990, startPoint y: 120, endPoint x: 1035, endPoint y: 122, distance: 45.4
click at [1035, 122] on textarea "**********" at bounding box center [1066, 136] width 194 height 68
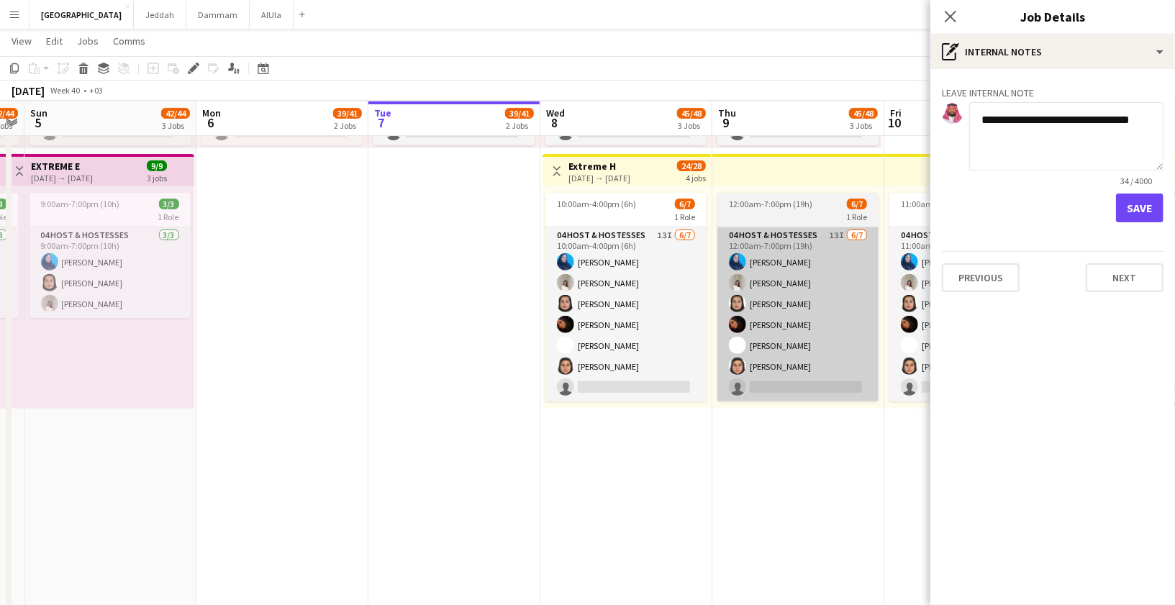
scroll to position [0, 315]
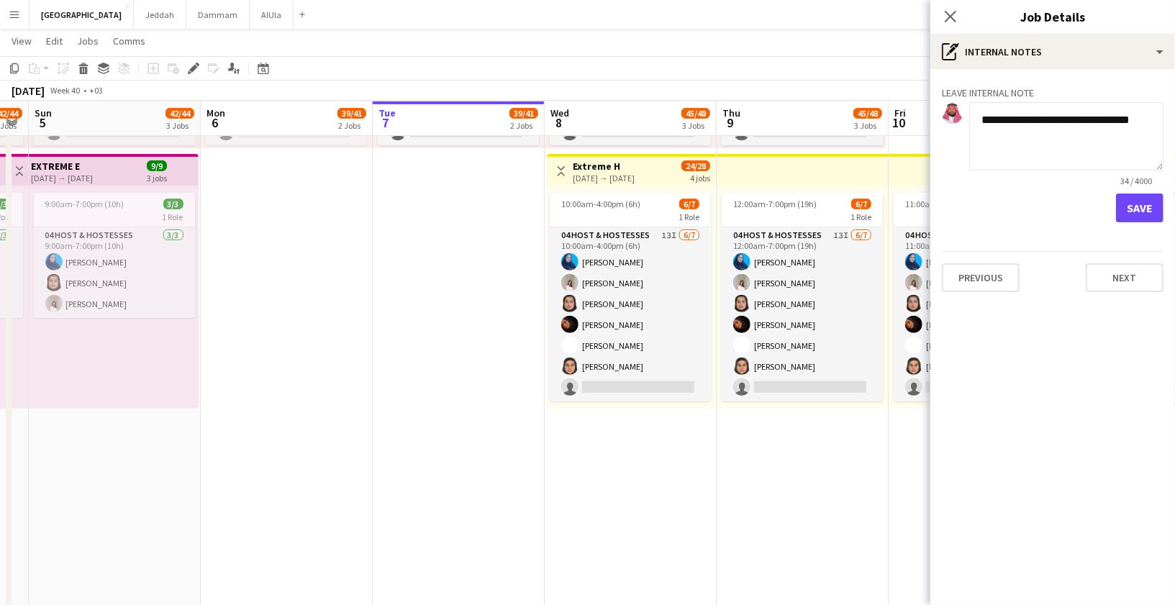
click at [1039, 123] on textarea "**********" at bounding box center [1066, 136] width 194 height 68
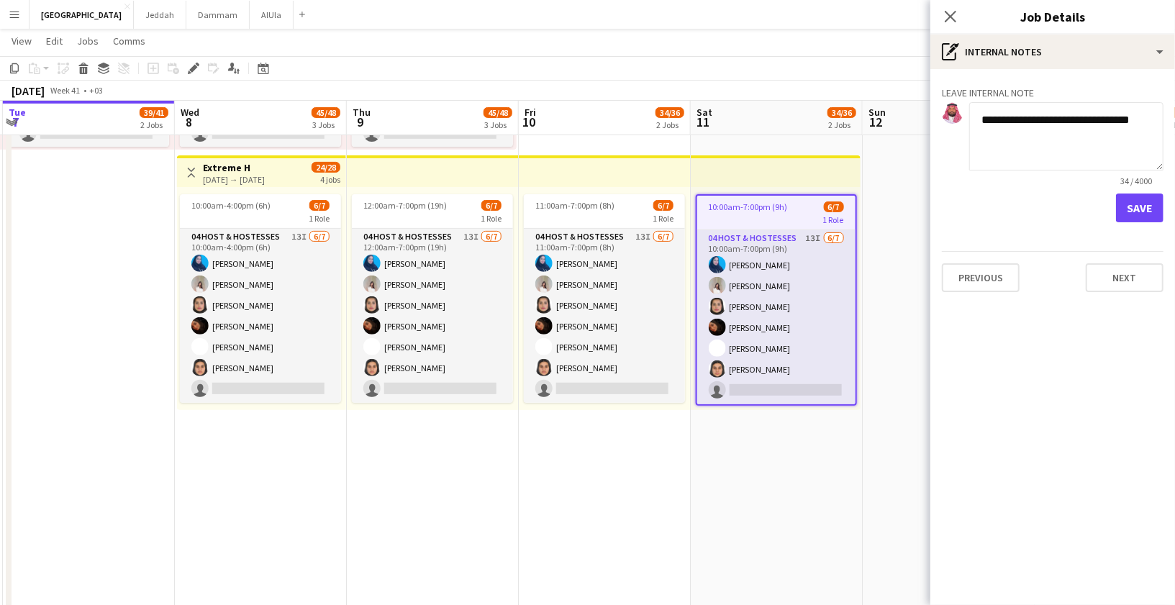
scroll to position [0, 440]
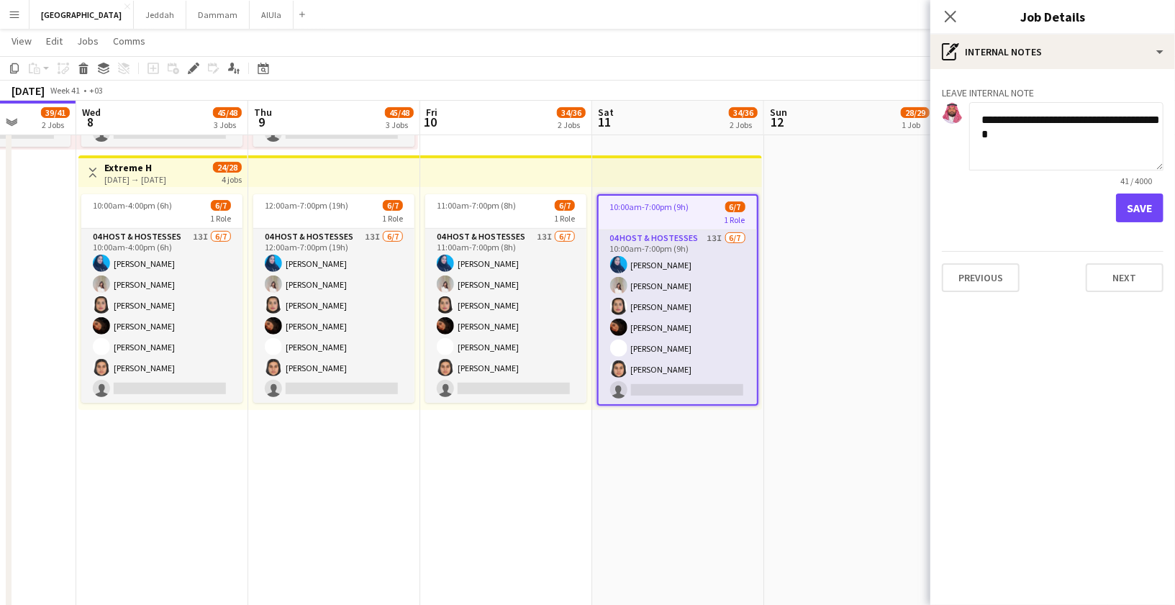
click at [1138, 119] on textarea "**********" at bounding box center [1066, 136] width 194 height 68
type textarea "**********"
click at [1145, 204] on button "Save" at bounding box center [1140, 208] width 48 height 29
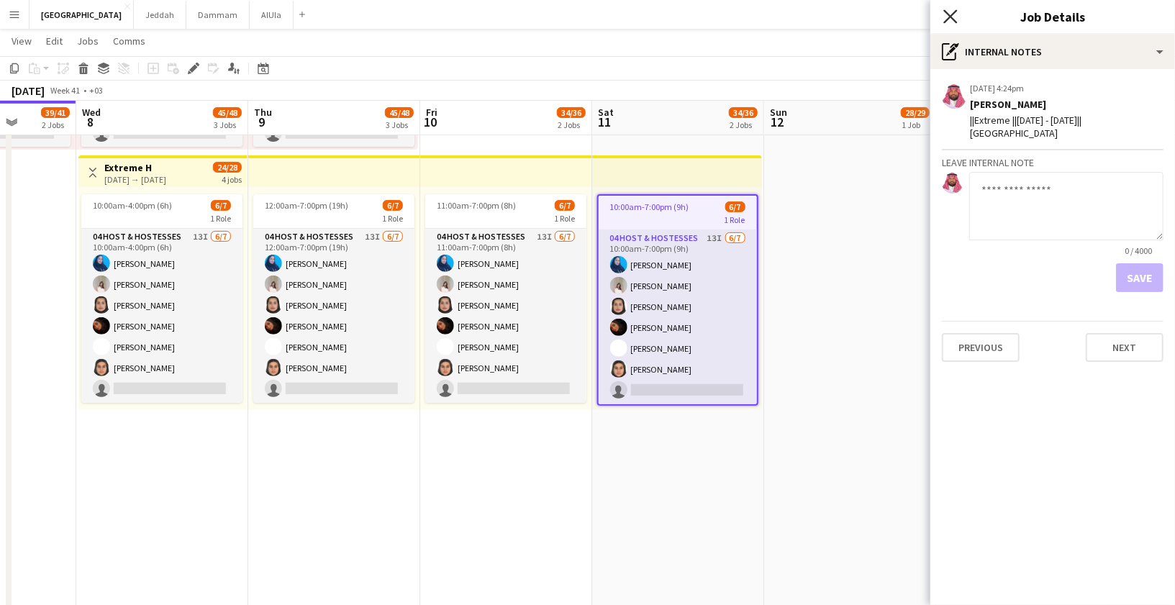
click at [954, 18] on icon "Close pop-in" at bounding box center [951, 16] width 14 height 14
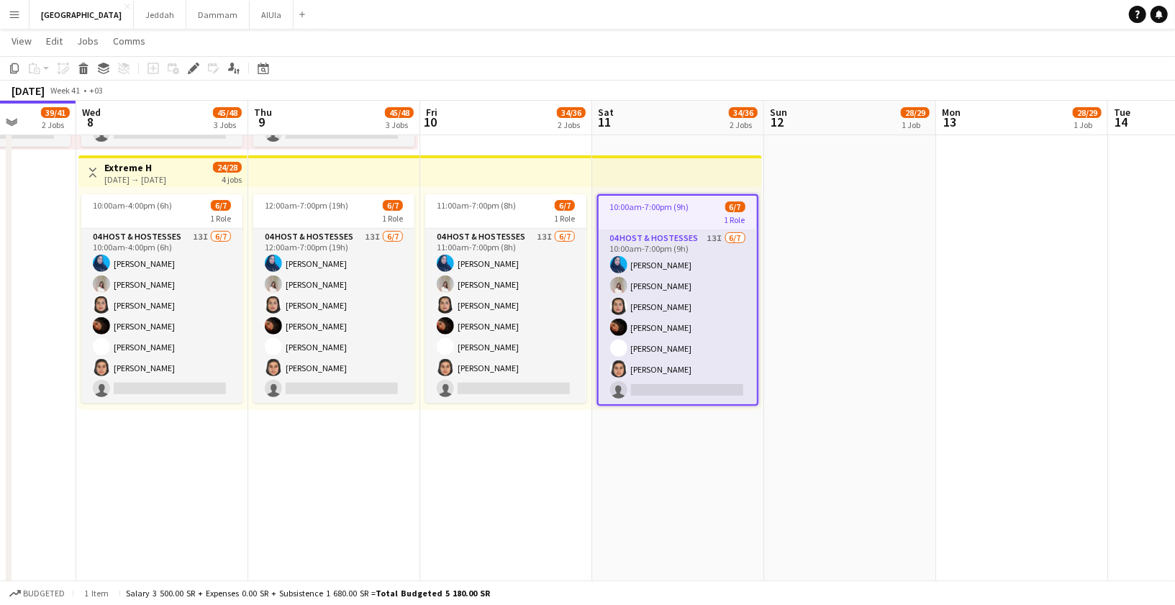
click at [697, 197] on app-job-card "10:00am-7:00pm (9h) 6/7 1 Role 04 Host & Hostesses 13I 6/7 10:00am-7:00pm (9h) …" at bounding box center [677, 300] width 161 height 212
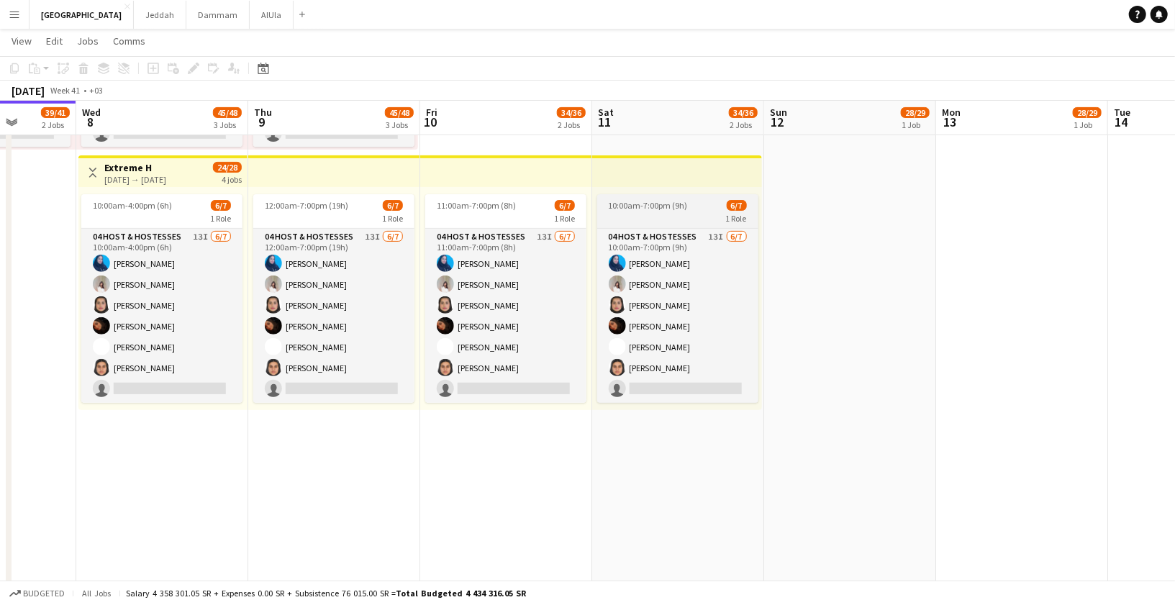
click at [695, 215] on div "1 Role" at bounding box center [677, 218] width 161 height 12
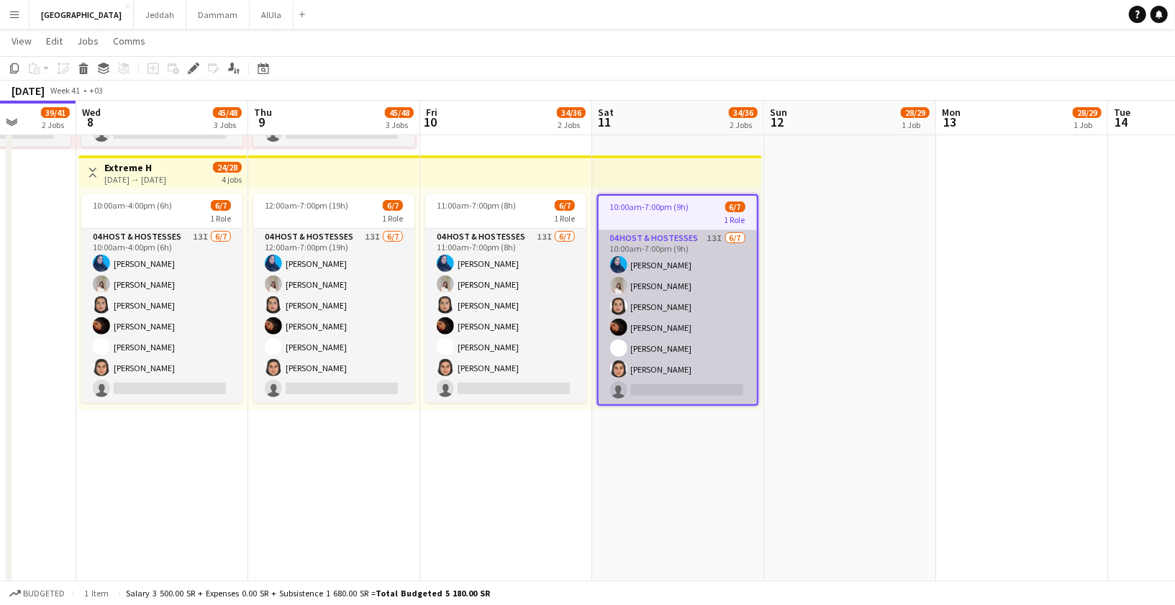
click at [682, 271] on app-card-role "04 Host & Hostesses 13I 6/7 10:00am-7:00pm (9h) Asma Faraj Zeina Ziad Nouf Alsh…" at bounding box center [678, 317] width 158 height 174
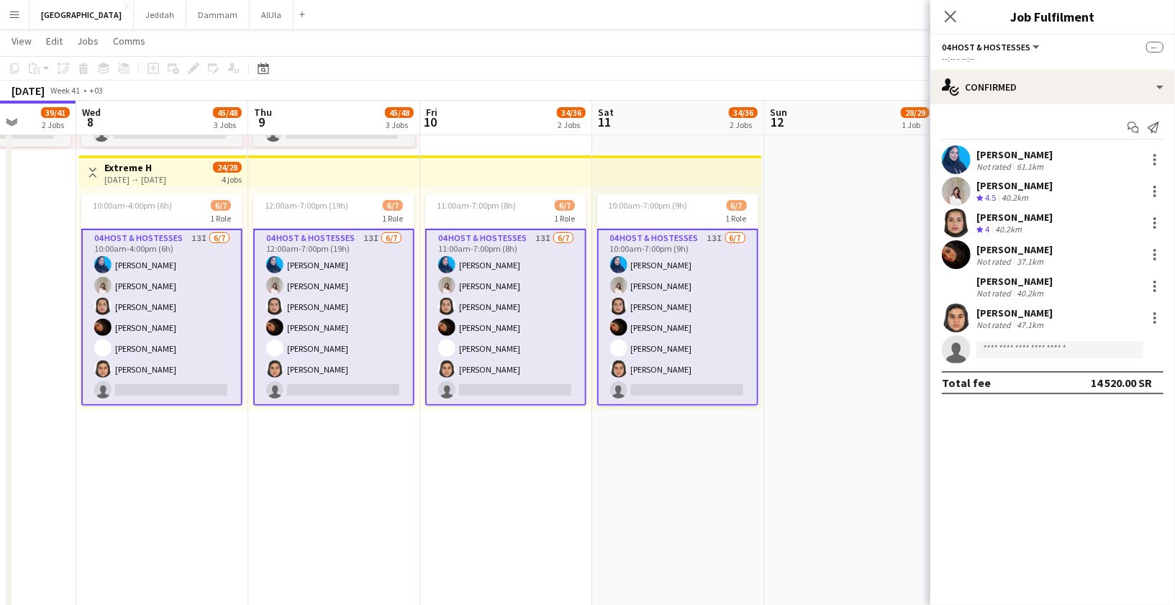
click at [639, 270] on app-card-role "04 Host & Hostesses 13I 6/7 10:00am-7:00pm (9h) Asma Faraj Zeina Ziad Nouf Alsh…" at bounding box center [677, 317] width 161 height 177
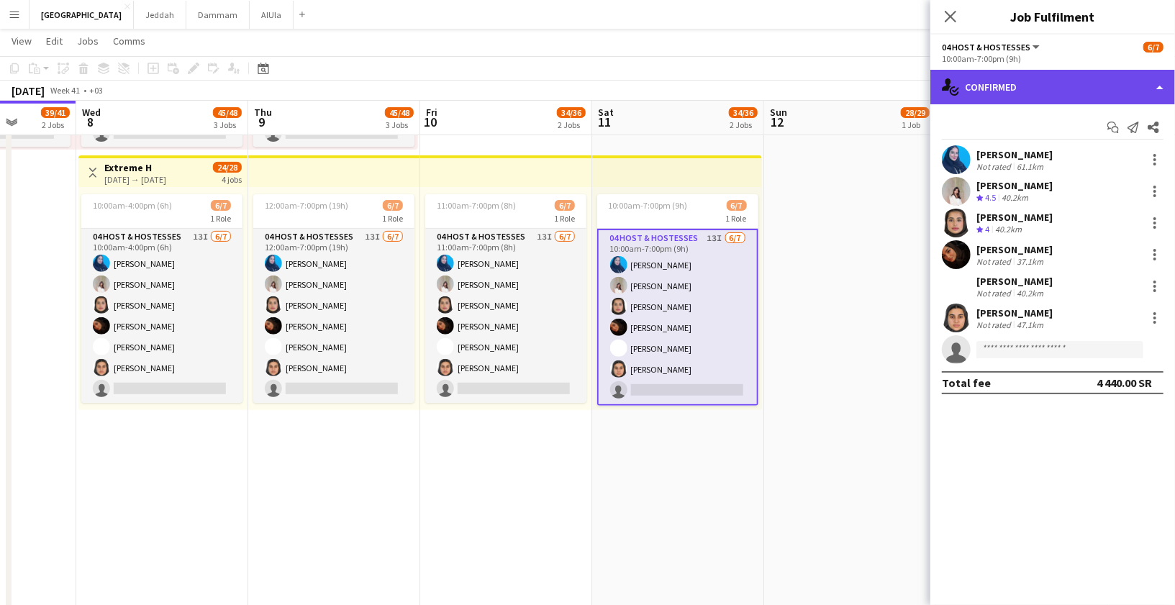
click at [1028, 76] on div "single-neutral-actions-check-2 Confirmed" at bounding box center [1053, 87] width 245 height 35
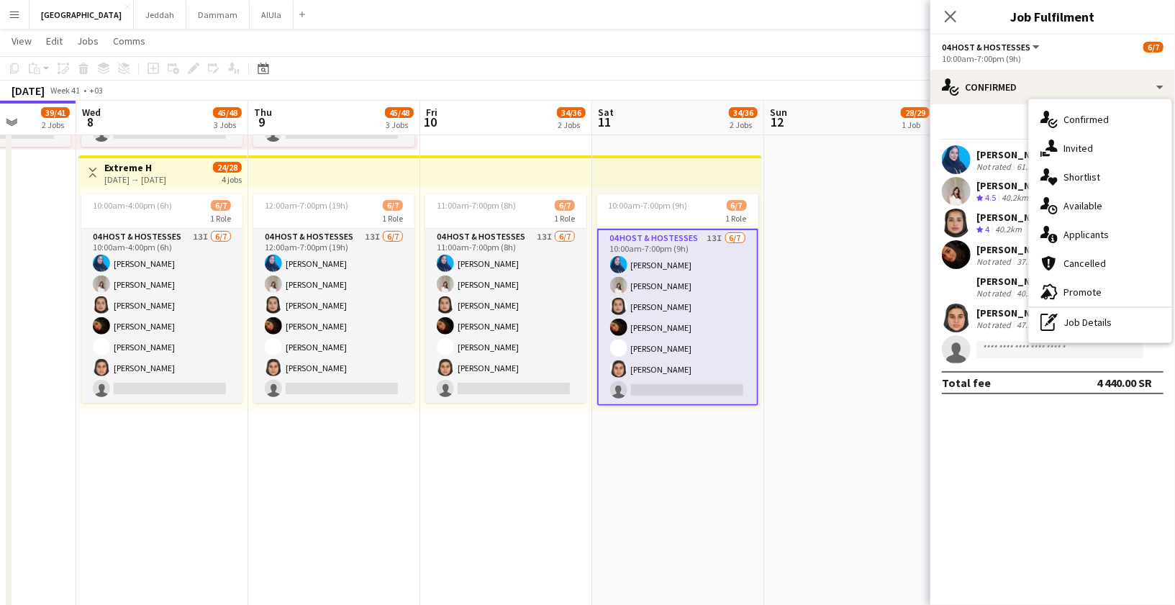
click at [194, 74] on div "Add job Add linked Job Edit Edit linked Job Applicants" at bounding box center [187, 68] width 110 height 17
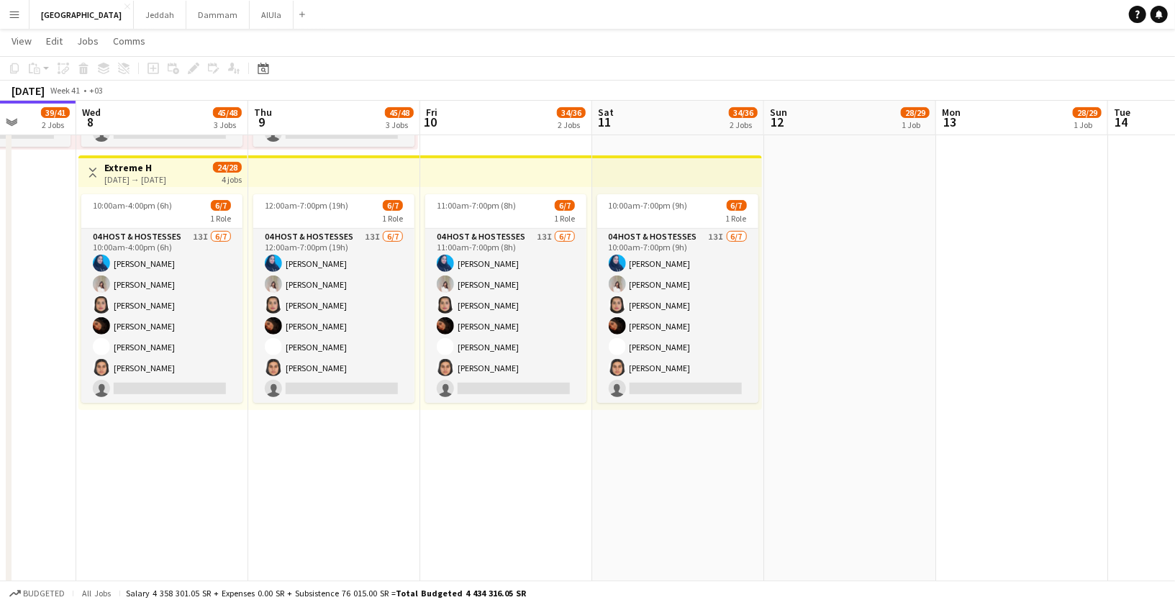
click at [194, 64] on div "Add job Add linked Job Edit Edit linked Job Applicants" at bounding box center [187, 68] width 110 height 17
click at [688, 192] on div "10:00am-7:00pm (9h) 6/7 1 Role 04 Host & Hostesses 13I 6/7 10:00am-7:00pm (9h) …" at bounding box center [677, 298] width 170 height 223
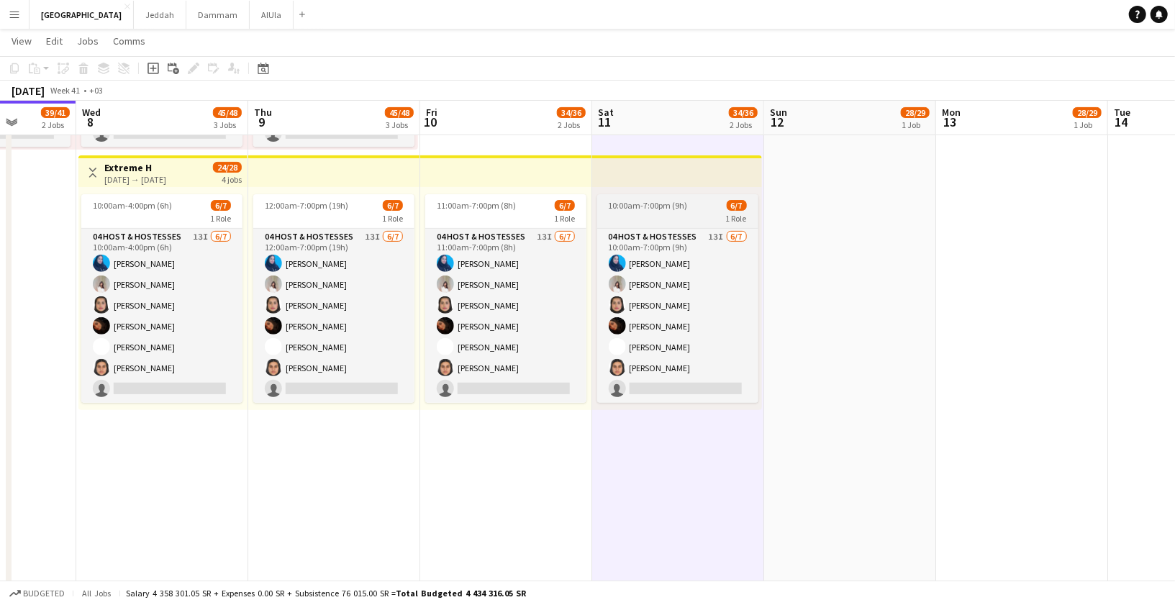
click at [638, 207] on span "10:00am-7:00pm (9h)" at bounding box center [648, 205] width 79 height 11
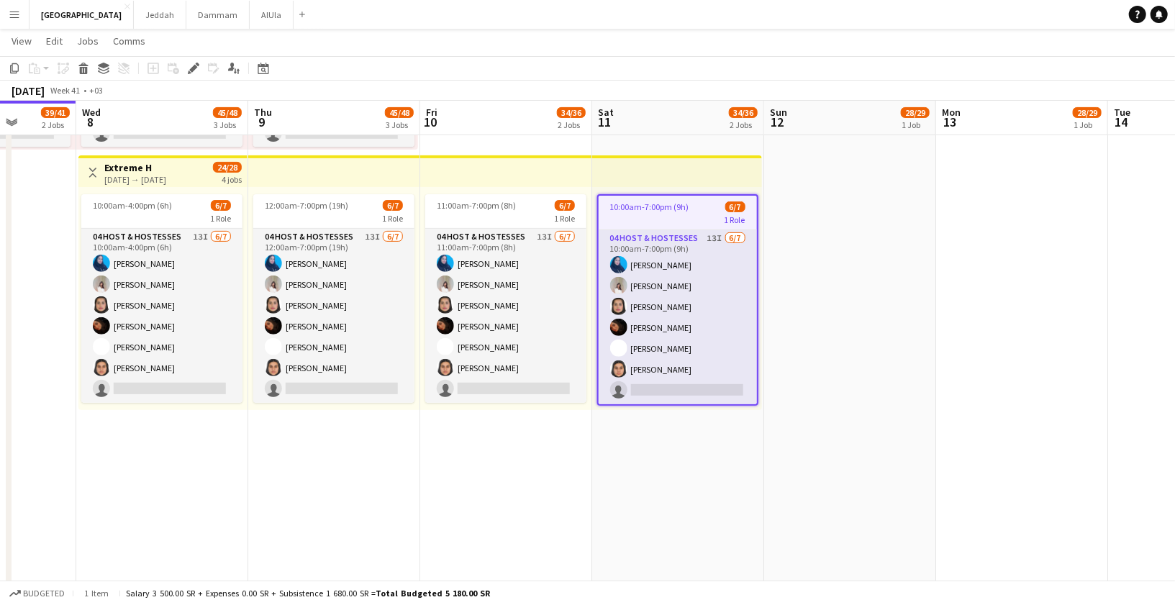
click at [181, 72] on div "Add job Add linked Job Edit Edit linked Job Applicants" at bounding box center [187, 68] width 110 height 17
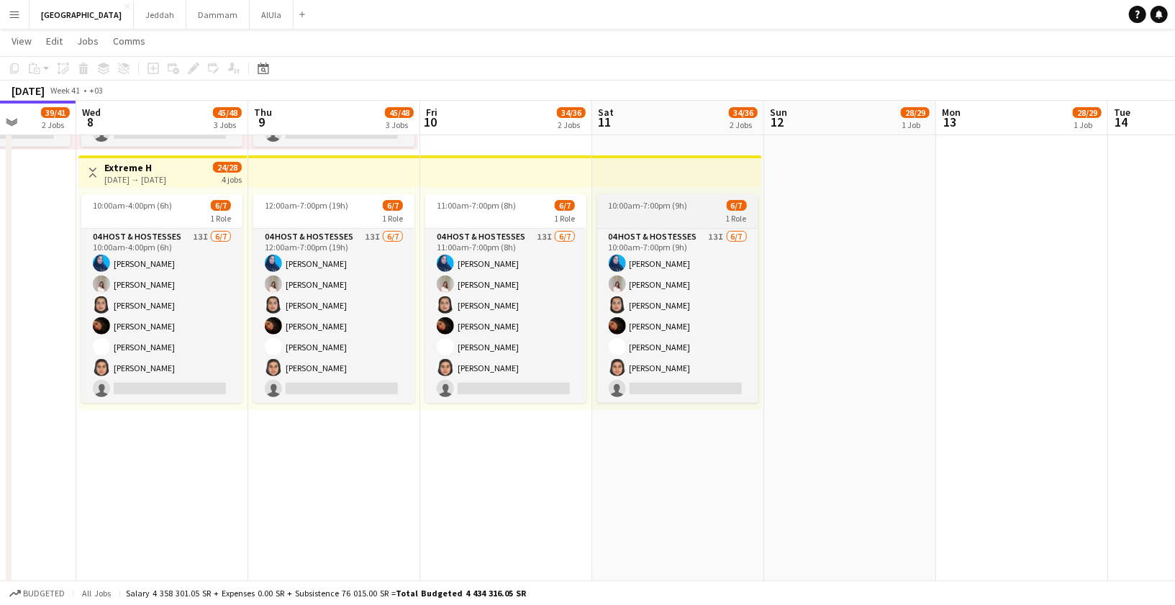
click at [636, 207] on span "10:00am-7:00pm (9h)" at bounding box center [648, 205] width 79 height 11
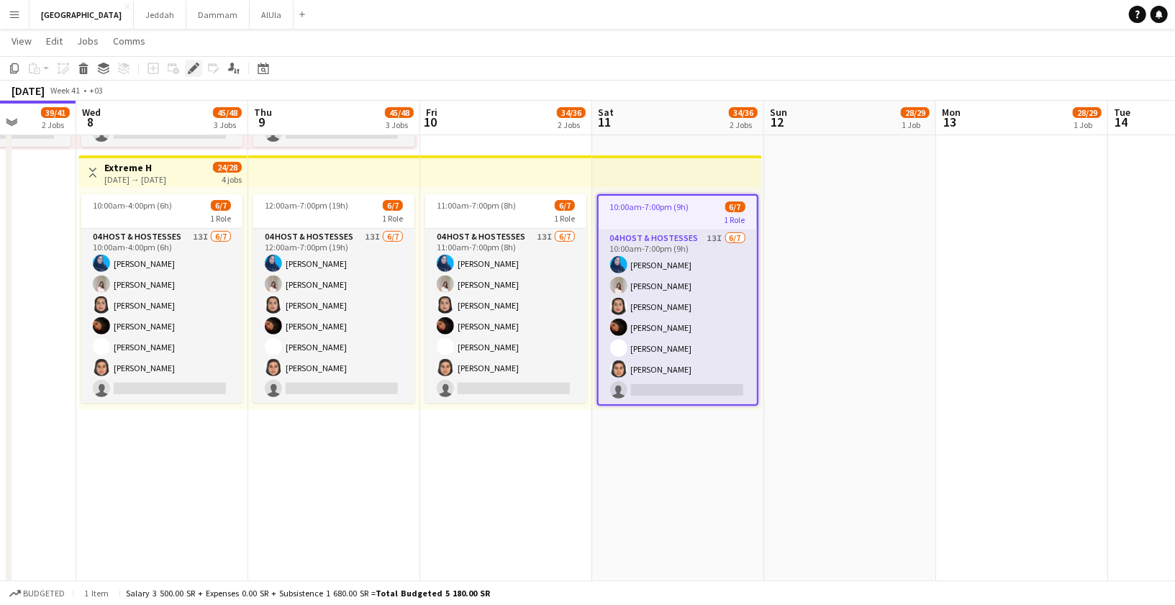
click at [188, 70] on icon "Edit" at bounding box center [194, 69] width 12 height 12
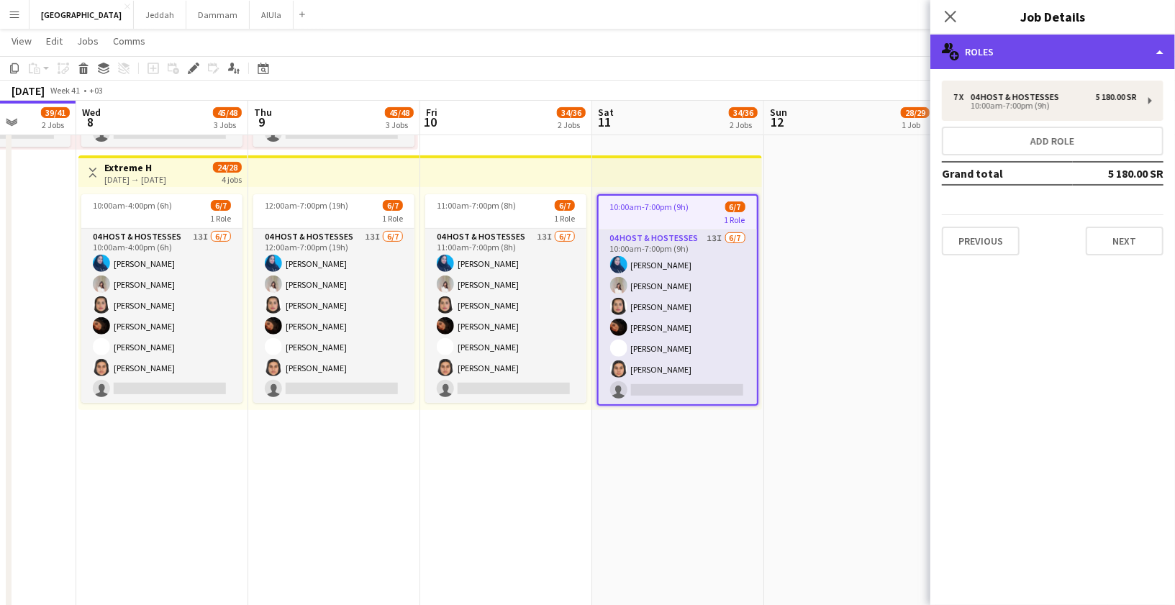
click at [1000, 63] on div "multiple-users-add Roles" at bounding box center [1053, 52] width 245 height 35
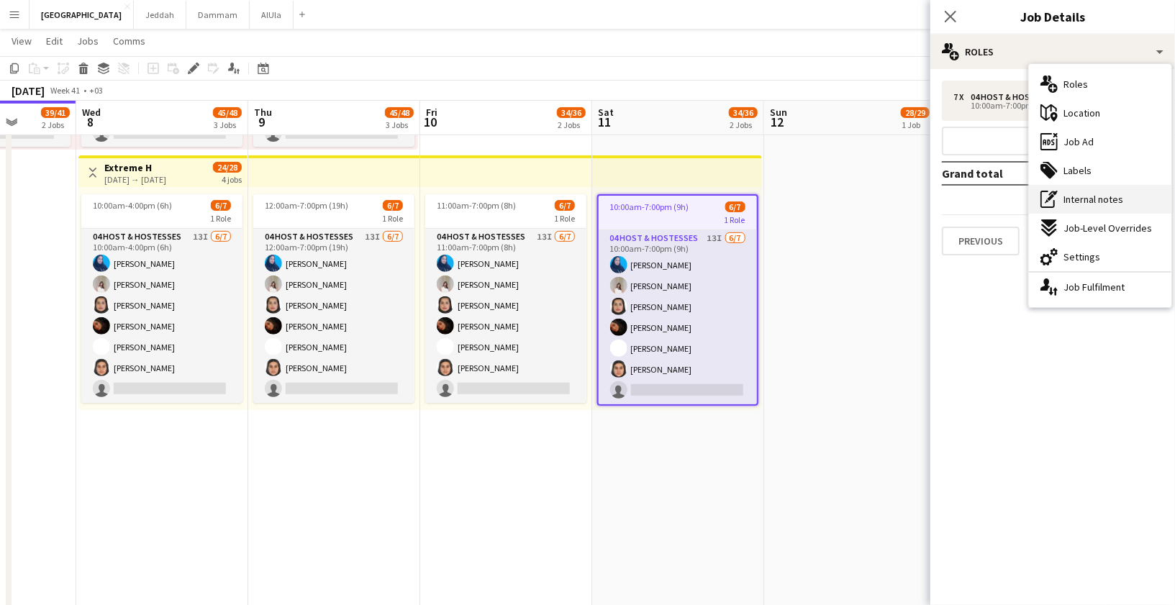
click at [1083, 203] on span "Internal notes" at bounding box center [1094, 199] width 60 height 13
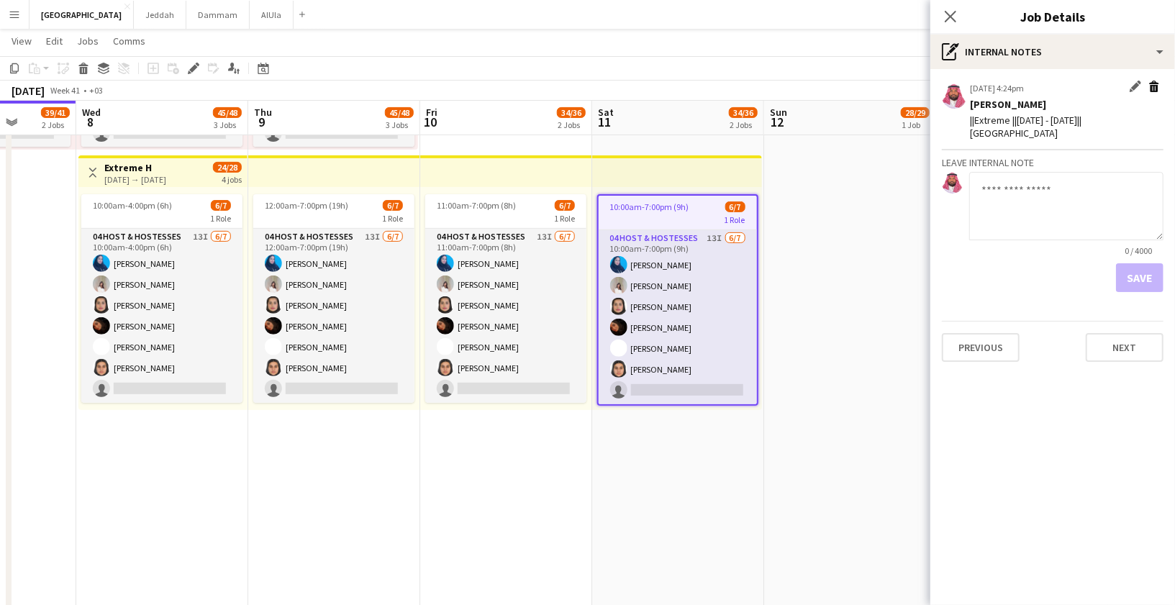
click at [1151, 83] on app-icon "Delete internal note" at bounding box center [1155, 88] width 12 height 14
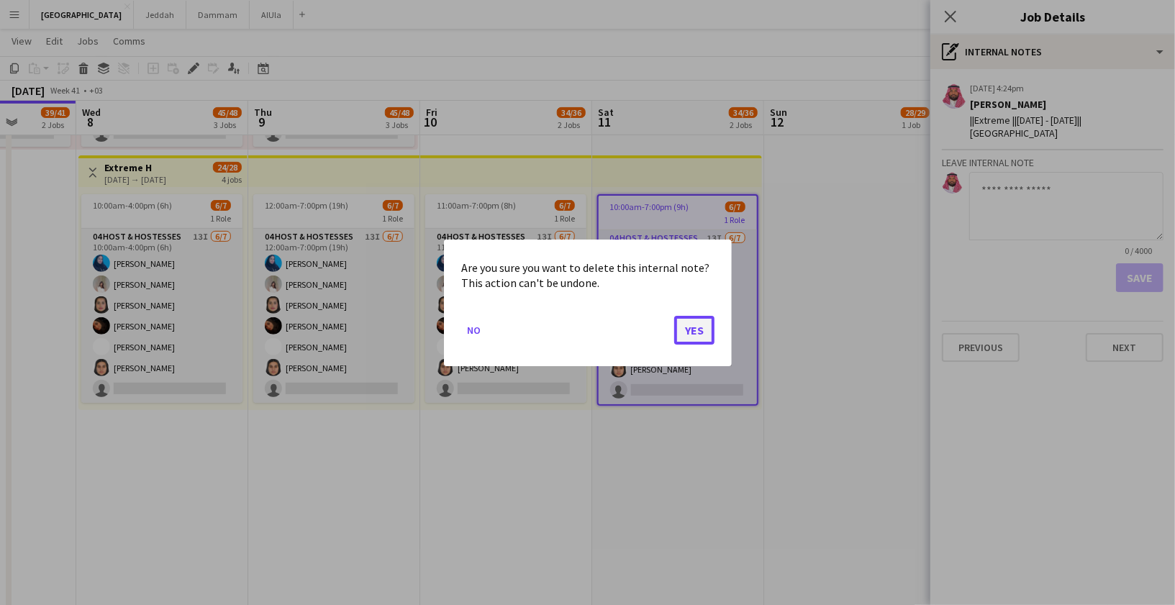
click at [698, 319] on button "Yes" at bounding box center [694, 329] width 40 height 29
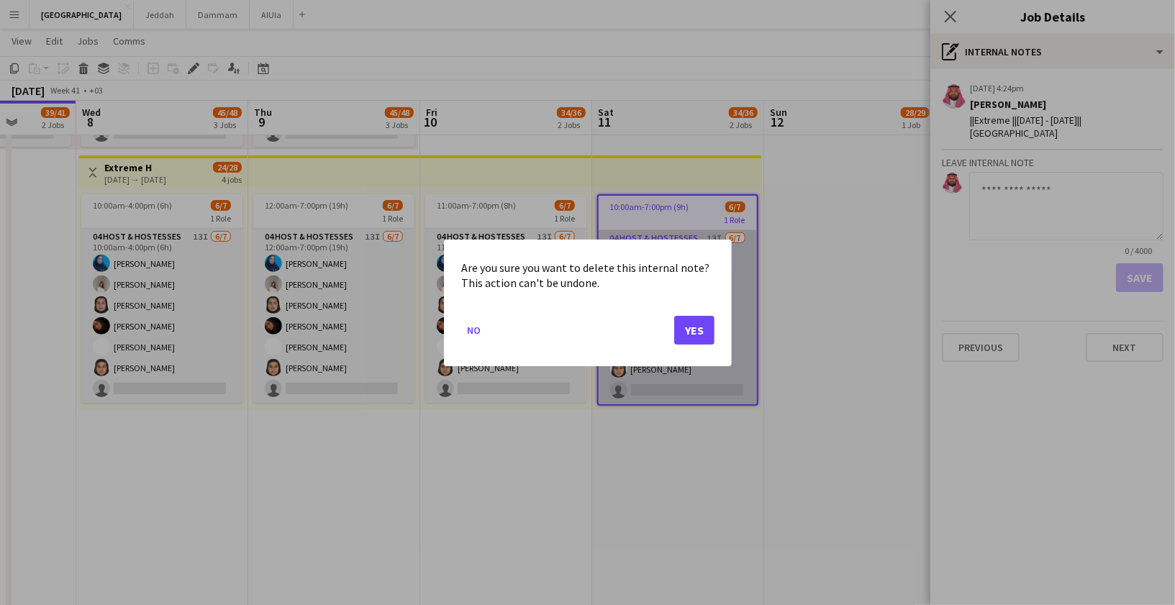
scroll to position [272, 0]
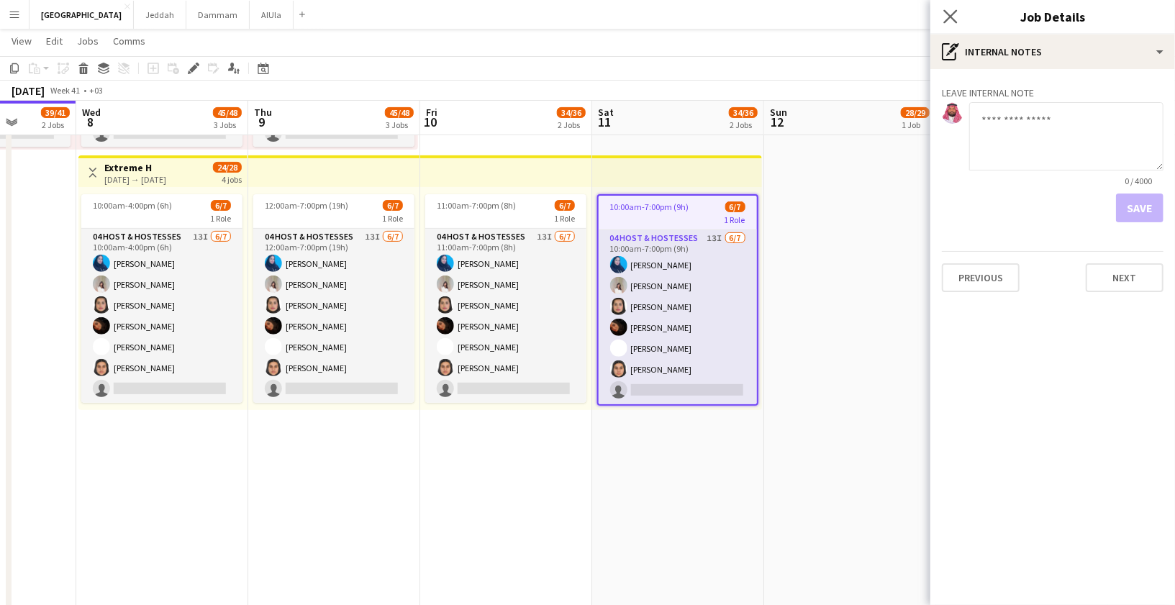
click at [944, 15] on app-icon "Close pop-in" at bounding box center [951, 16] width 21 height 21
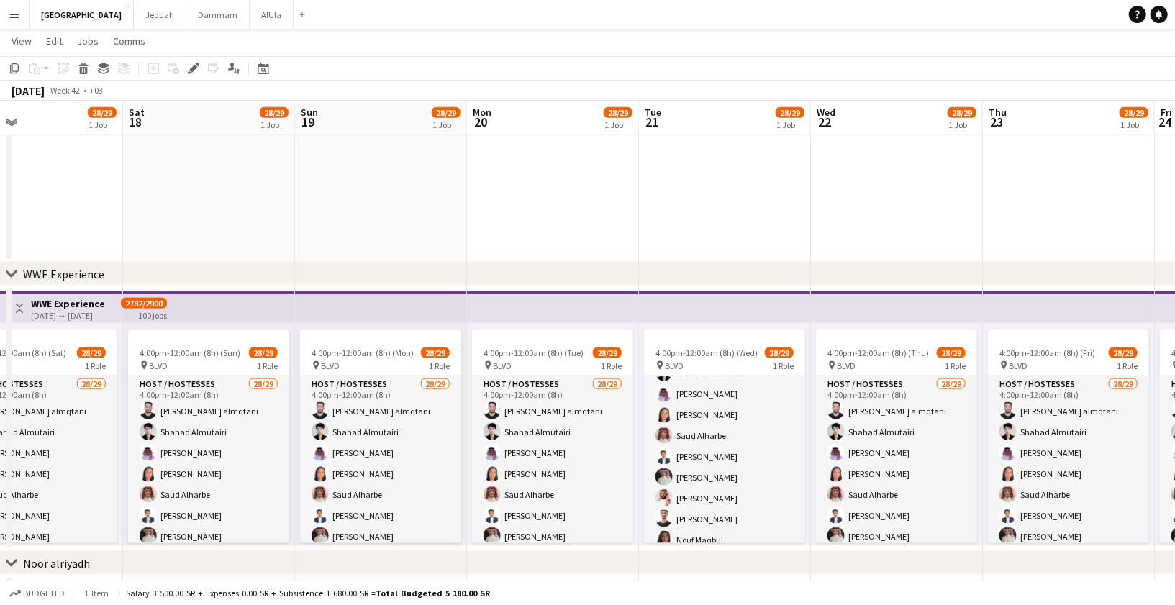
scroll to position [59, 0]
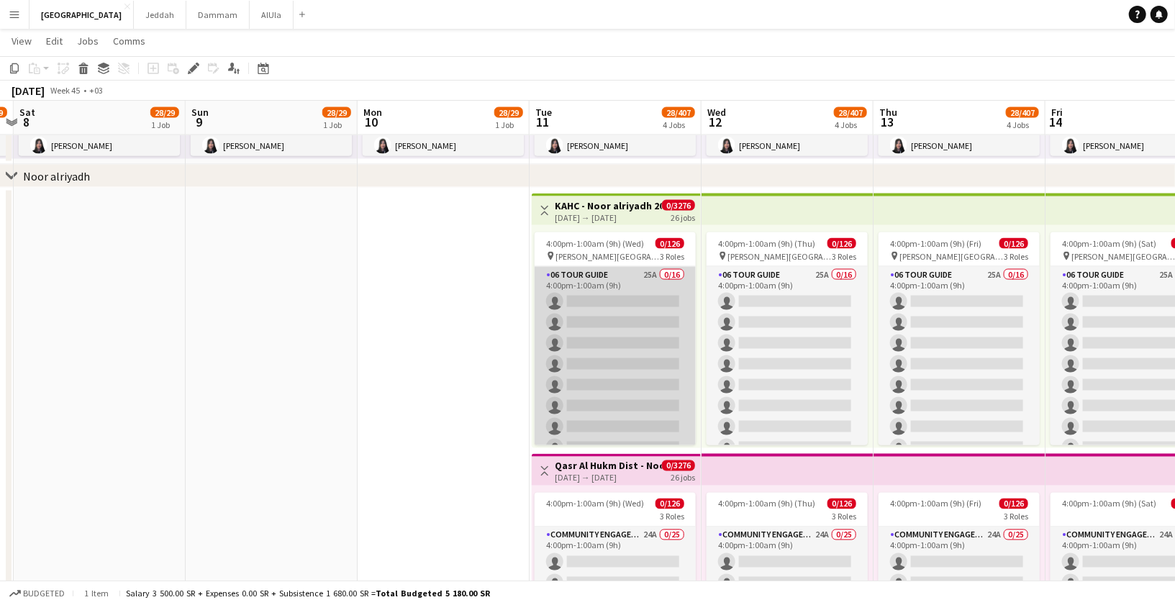
click at [618, 331] on app-card-role "06 Tour Guide 25A 0/16 4:00pm-1:00am (9h) single-neutral-actions single-neutral…" at bounding box center [615, 448] width 161 height 362
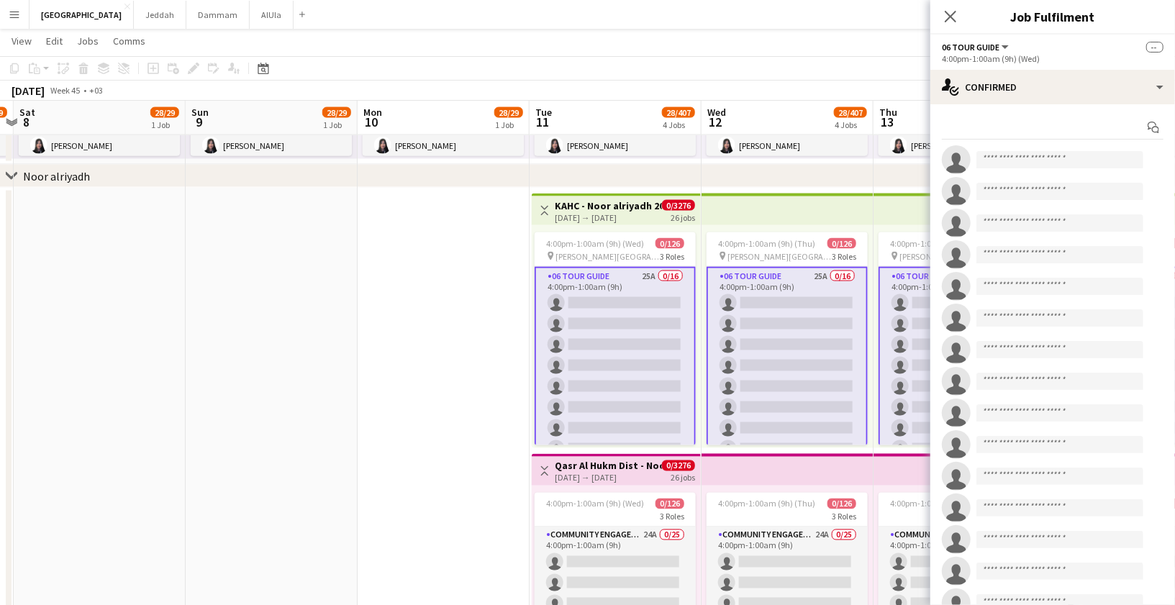
click at [627, 315] on app-card-role "06 Tour Guide 25A 0/16 4:00pm-1:00am (9h) single-neutral-actions single-neutral…" at bounding box center [615, 449] width 161 height 365
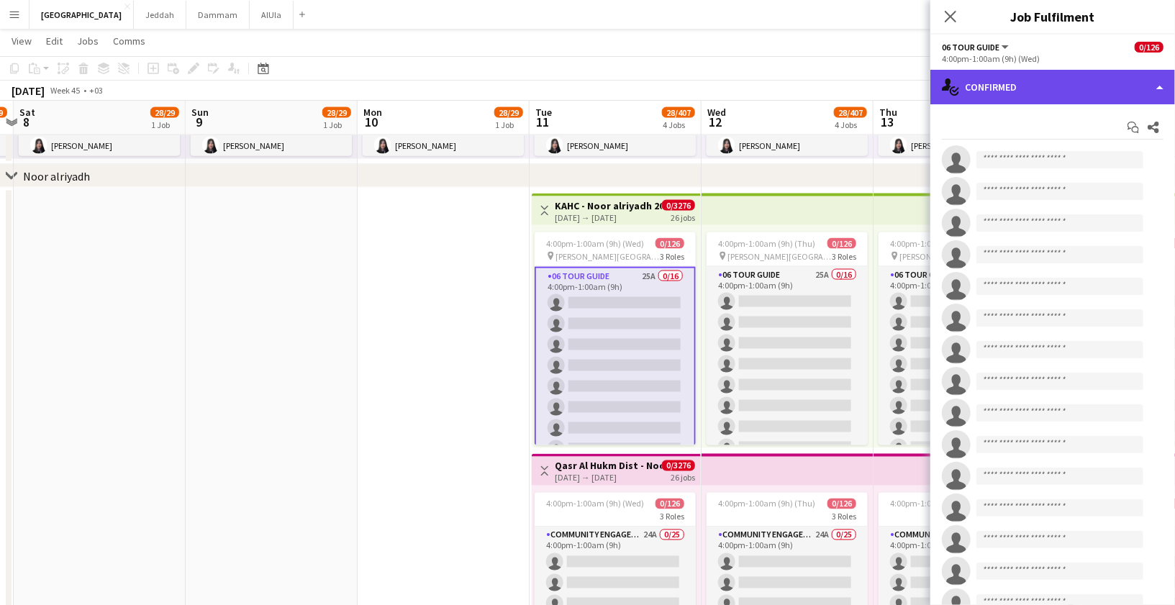
click at [1007, 78] on div "single-neutral-actions-check-2 Confirmed" at bounding box center [1053, 87] width 245 height 35
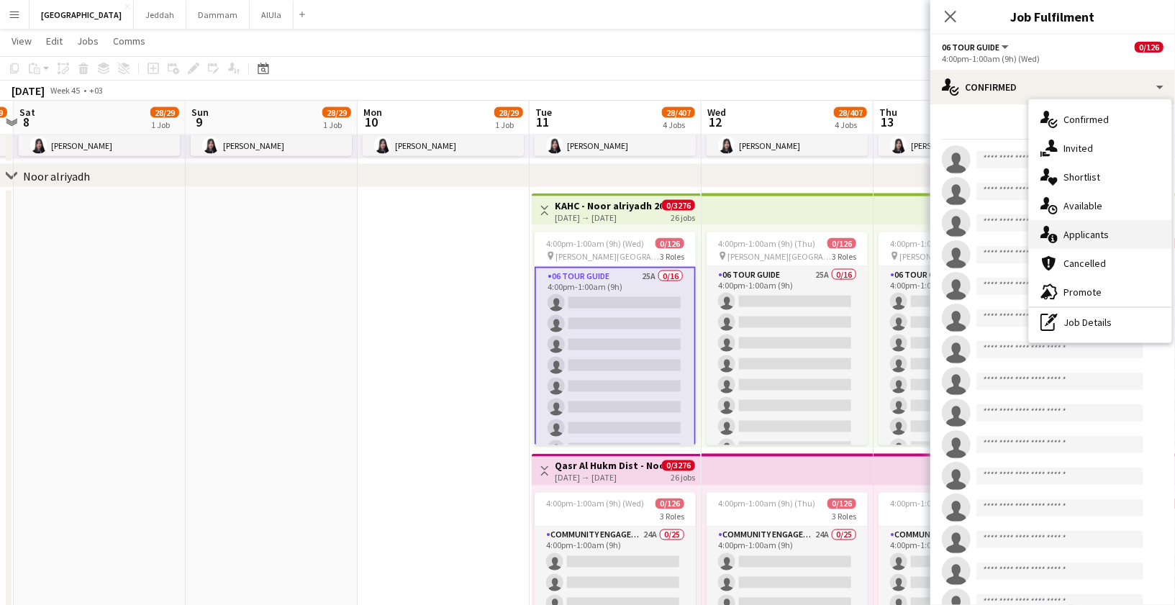
click at [1074, 230] on span "Applicants" at bounding box center [1086, 234] width 45 height 13
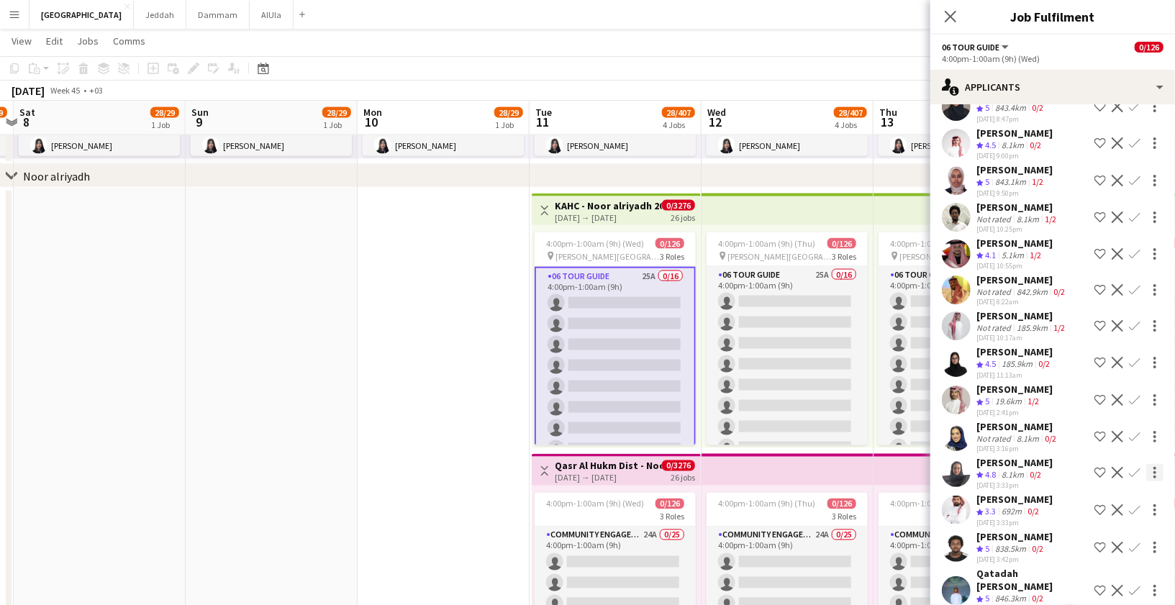
click at [1157, 471] on div at bounding box center [1155, 472] width 17 height 17
click at [1155, 467] on div at bounding box center [587, 302] width 1175 height 605
